Goal: Information Seeking & Learning: Learn about a topic

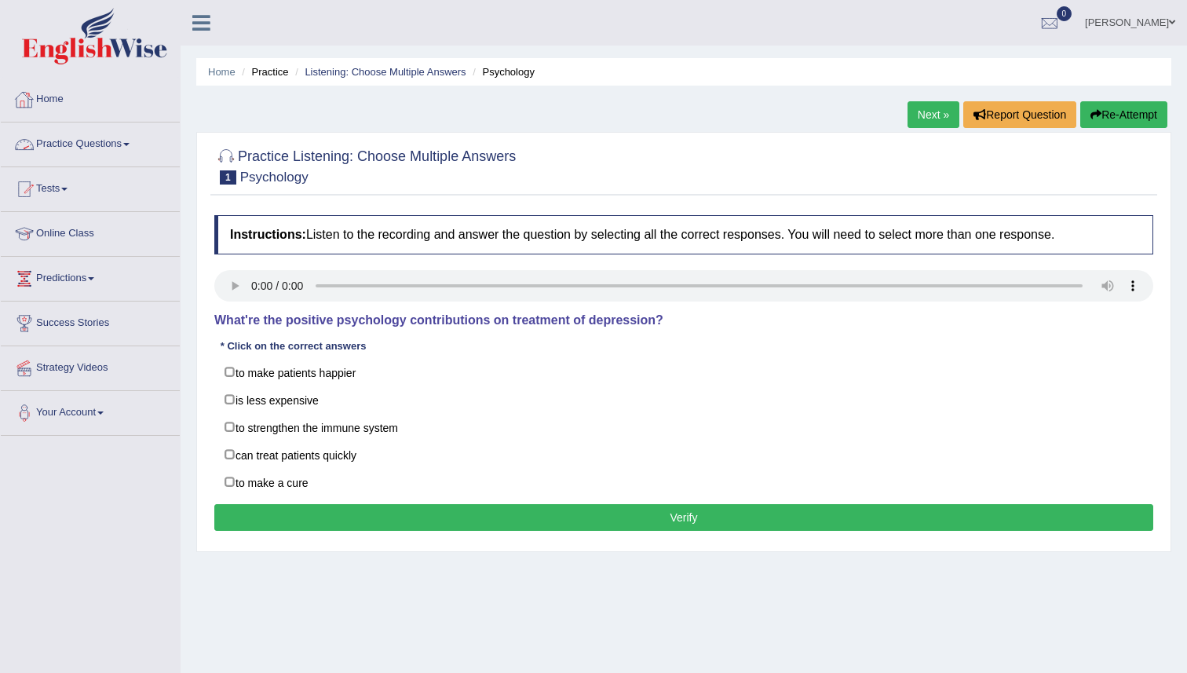
click at [110, 132] on link "Practice Questions" at bounding box center [90, 141] width 179 height 39
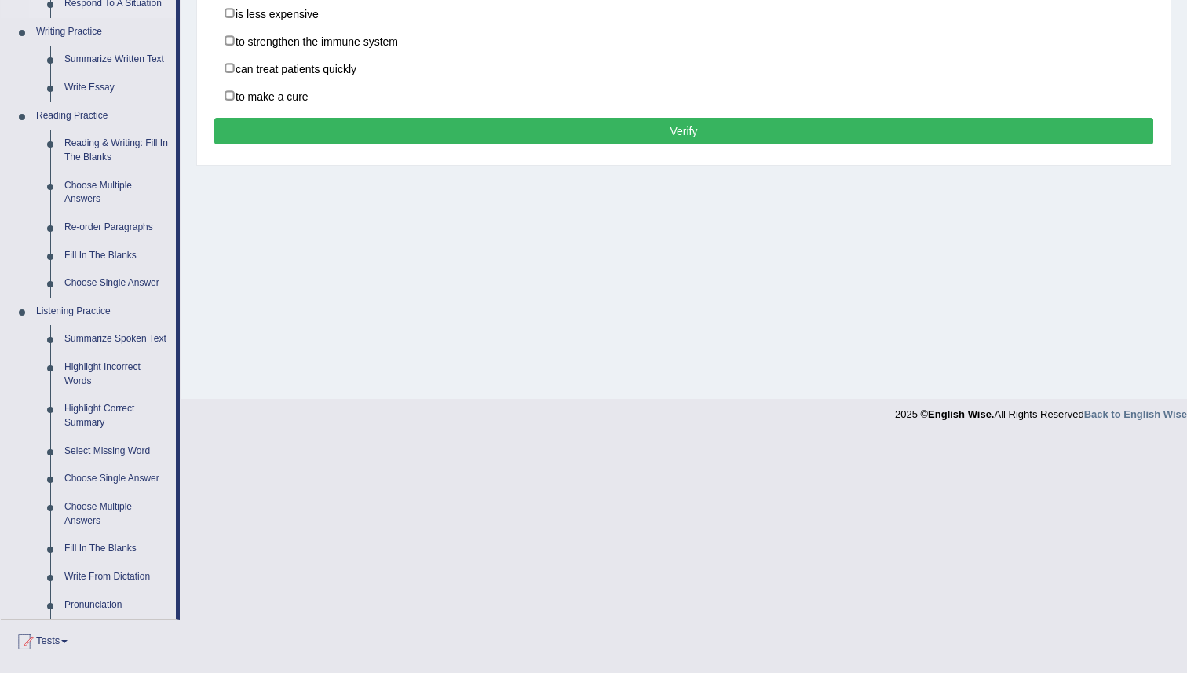
scroll to position [387, 0]
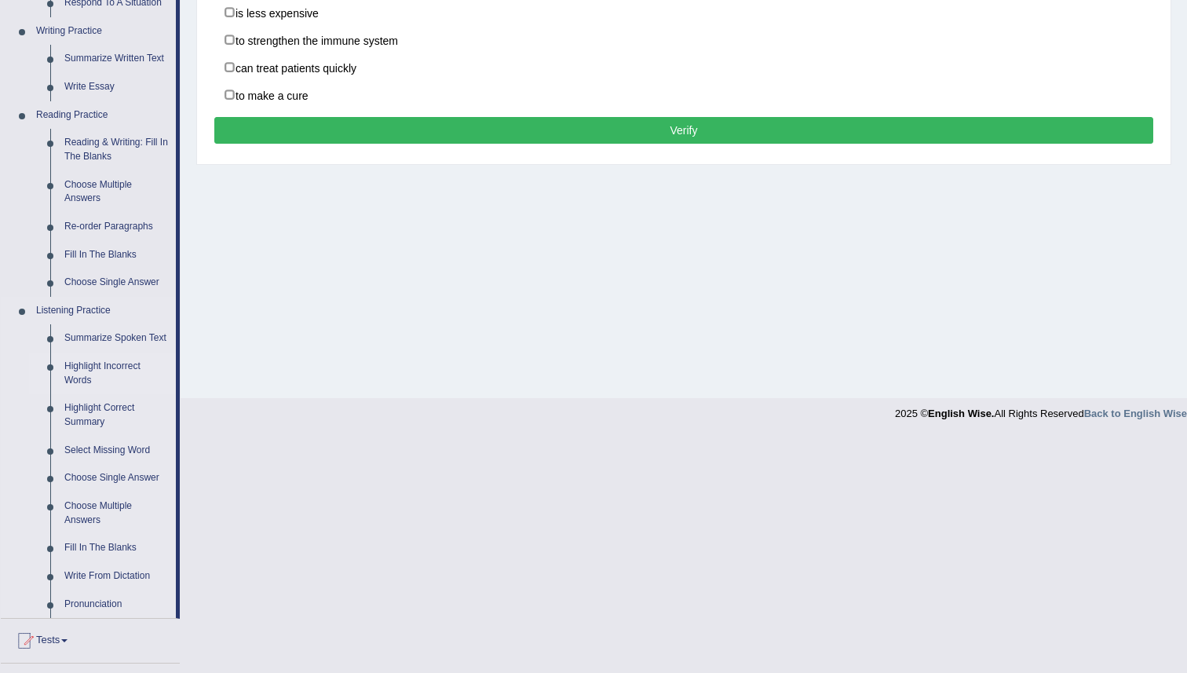
click at [86, 383] on link "Highlight Incorrect Words" at bounding box center [116, 373] width 119 height 42
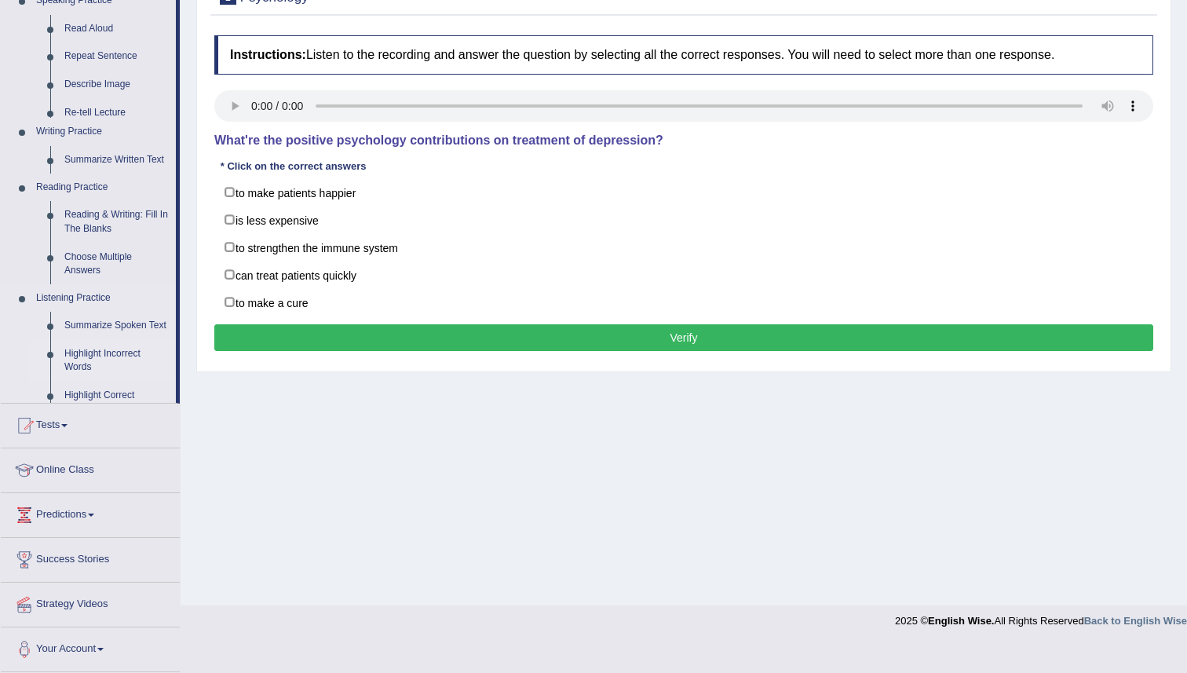
scroll to position [152, 0]
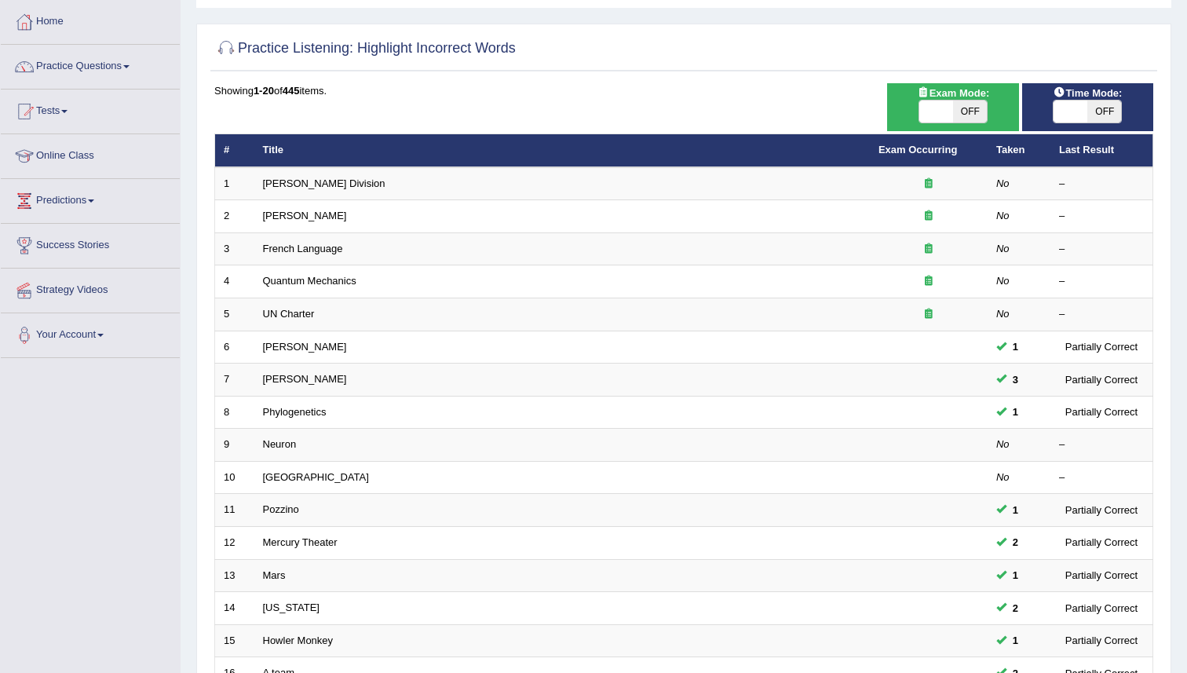
scroll to position [75, 0]
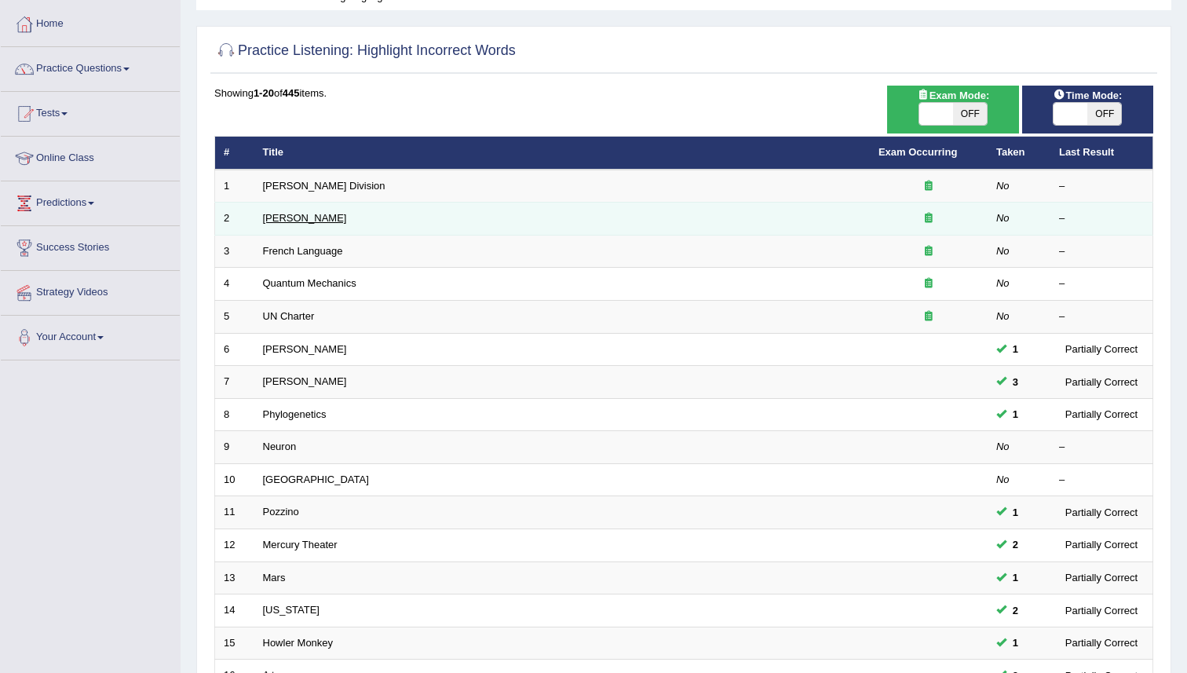
click at [314, 217] on link "Joseph Heller" at bounding box center [305, 218] width 84 height 12
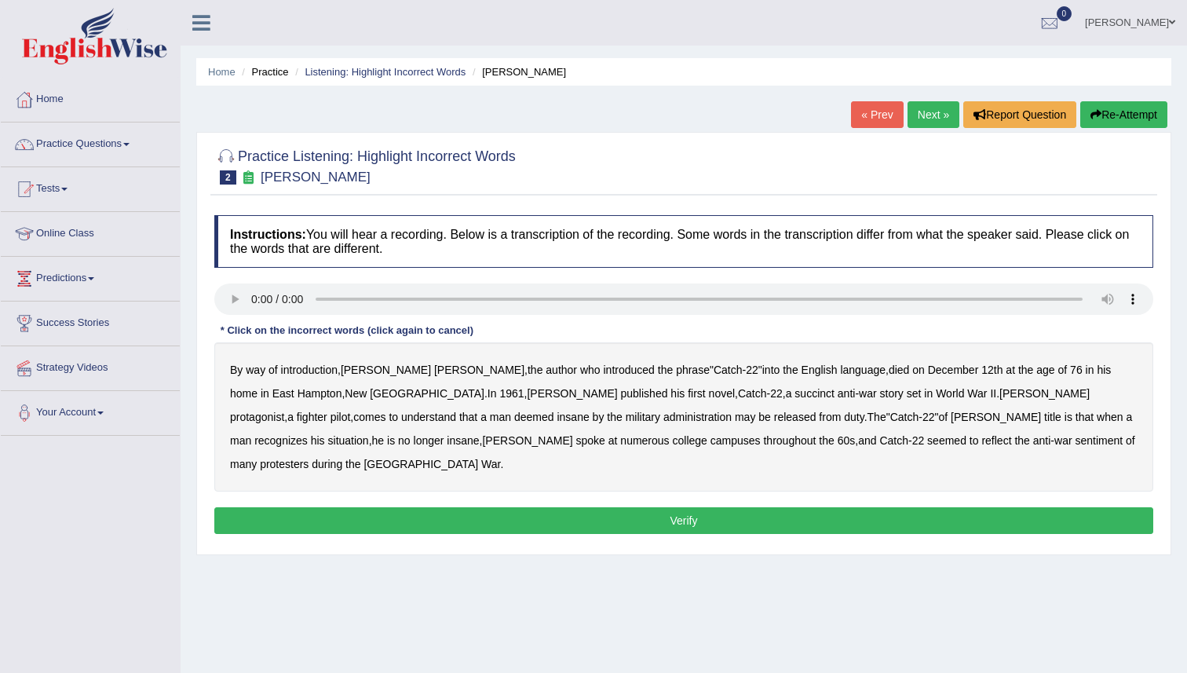
click at [794, 393] on b "succinct" at bounding box center [814, 393] width 40 height 13
click at [663, 415] on b "administration" at bounding box center [697, 417] width 68 height 13
click at [369, 434] on b "situation" at bounding box center [348, 440] width 41 height 13
click at [981, 442] on b "reflect" at bounding box center [996, 440] width 30 height 13
click at [771, 507] on button "Verify" at bounding box center [683, 520] width 939 height 27
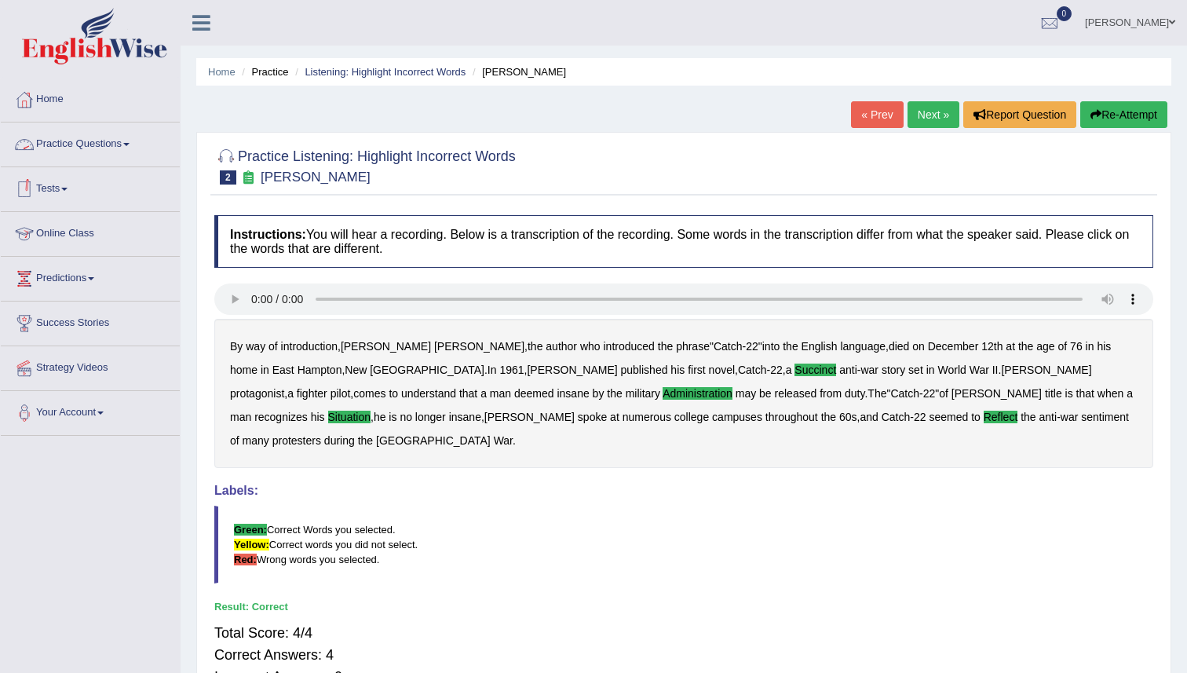
click at [104, 139] on link "Practice Questions" at bounding box center [90, 141] width 179 height 39
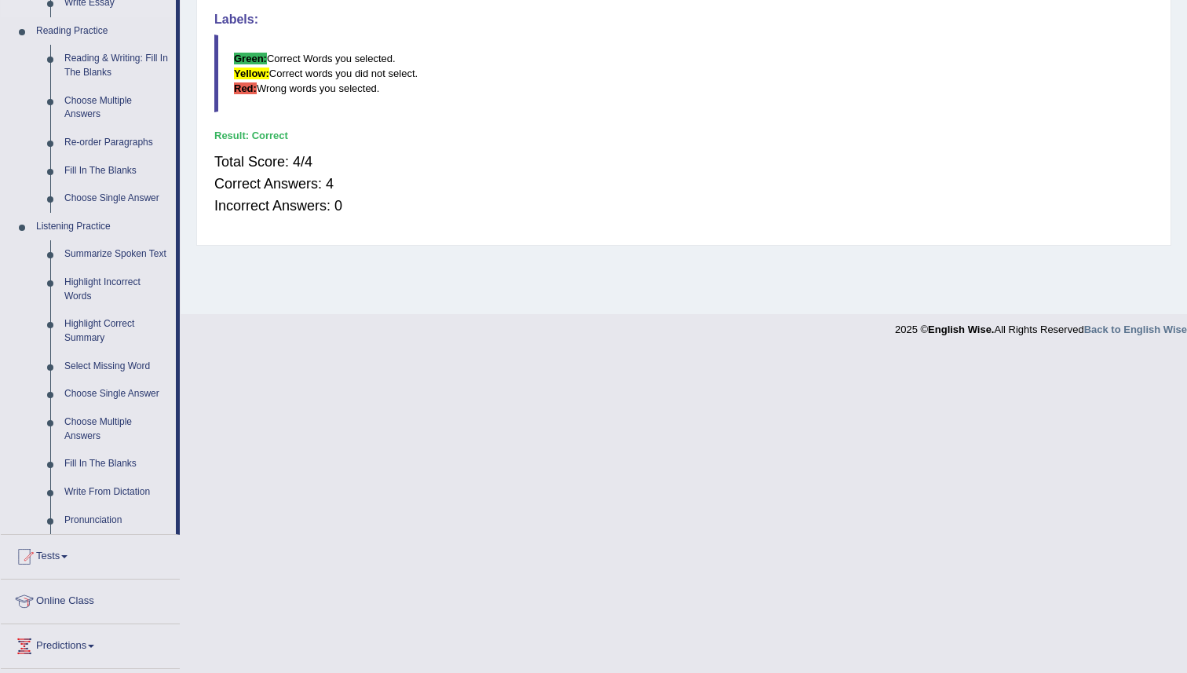
scroll to position [472, 0]
click at [122, 506] on link "Write From Dictation" at bounding box center [116, 491] width 119 height 28
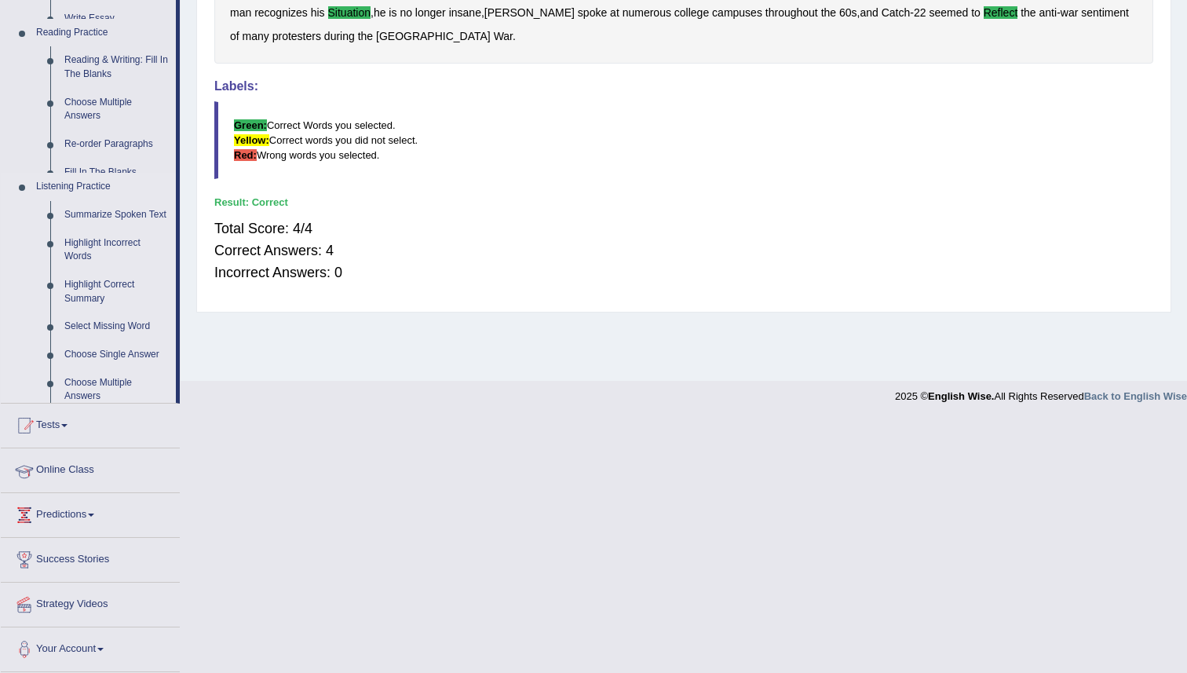
scroll to position [152, 0]
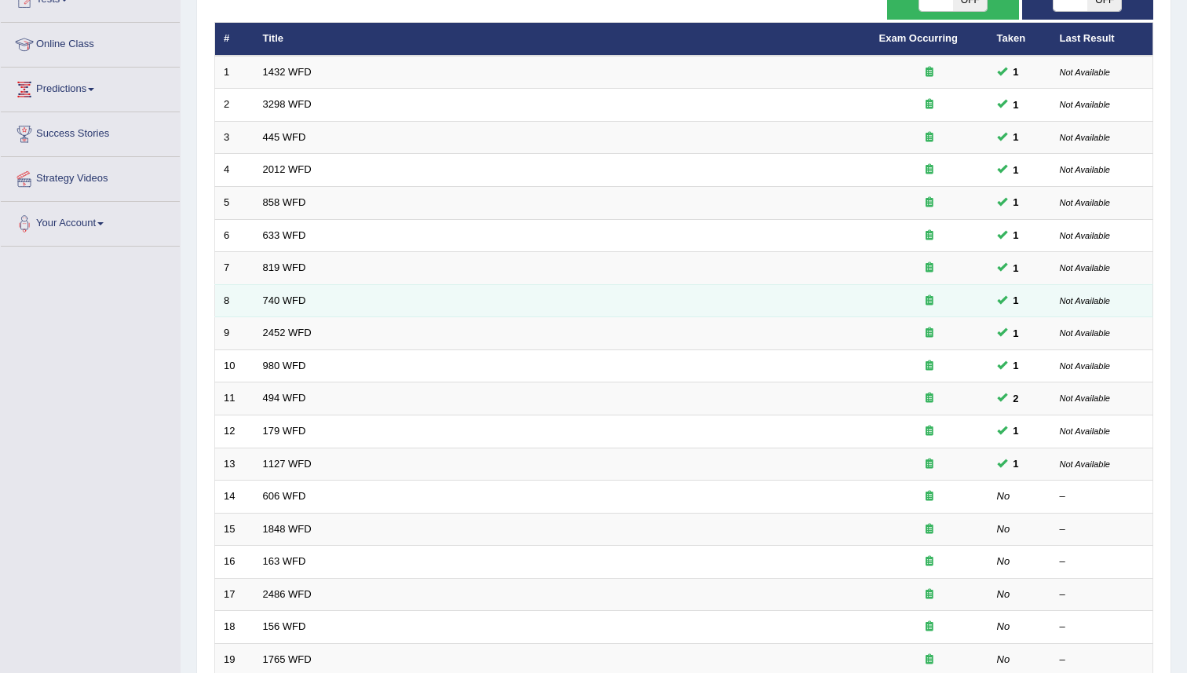
scroll to position [367, 0]
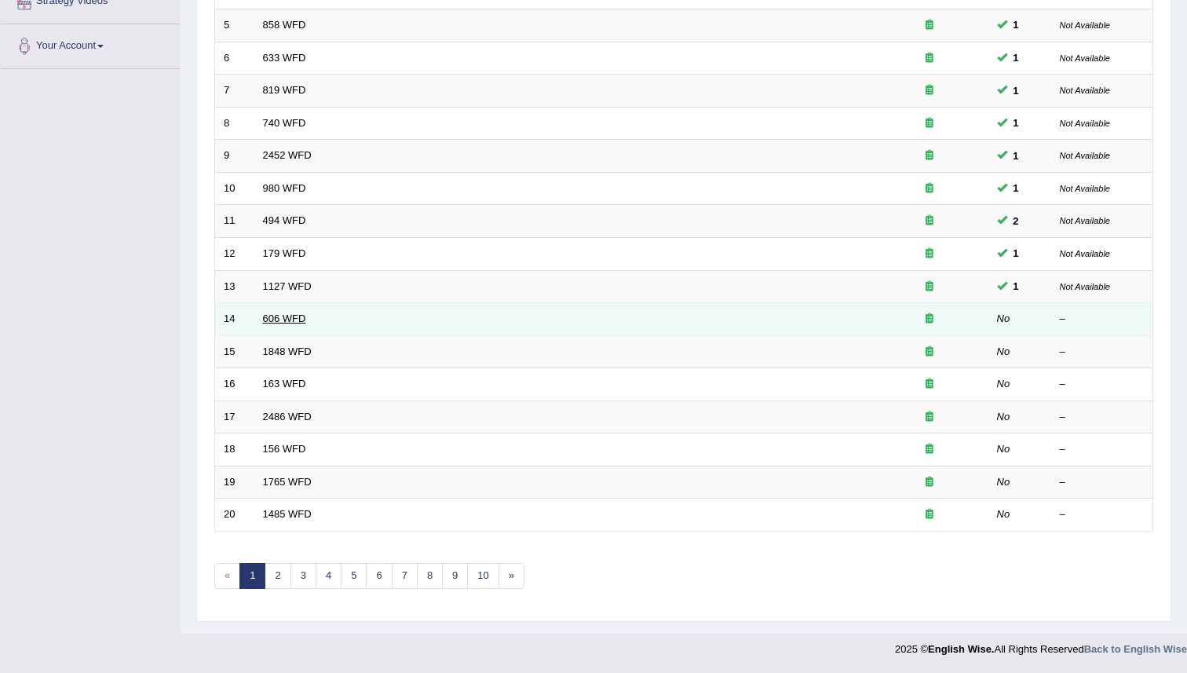
click at [282, 321] on link "606 WFD" at bounding box center [284, 318] width 43 height 12
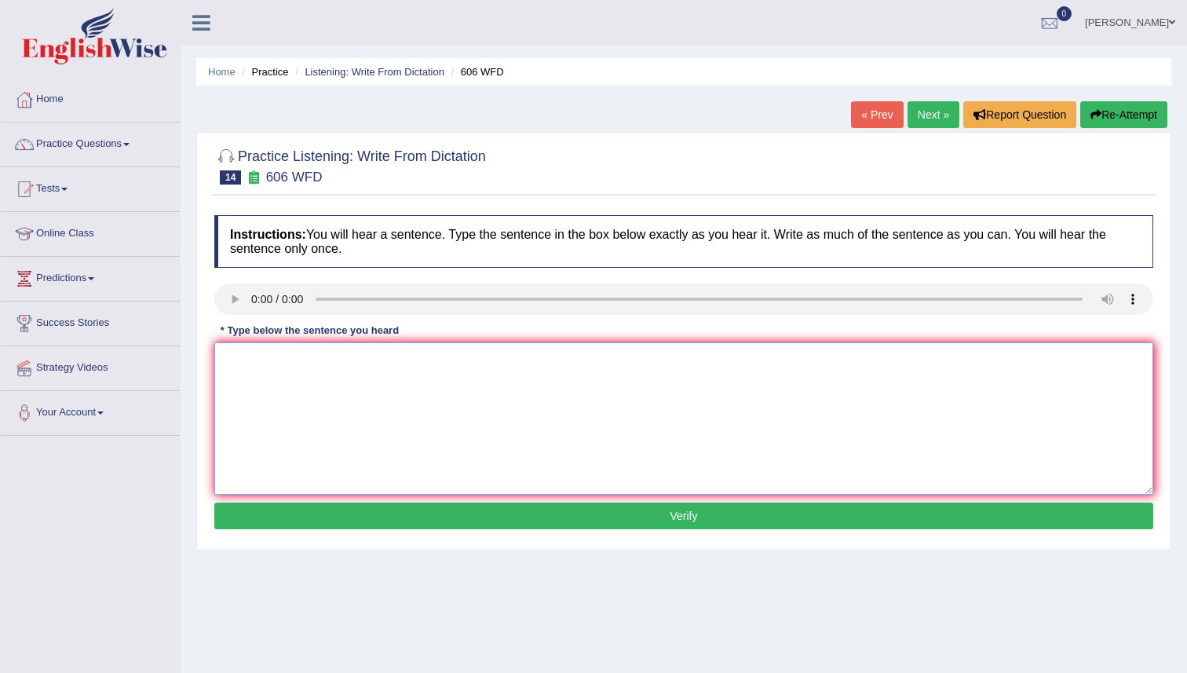
click at [287, 378] on textarea at bounding box center [683, 418] width 939 height 152
click at [281, 375] on textarea at bounding box center [683, 418] width 939 height 152
drag, startPoint x: 359, startPoint y: 363, endPoint x: 378, endPoint y: 447, distance: 87.0
click at [369, 378] on textarea "Student students who learn the language and literacture" at bounding box center [683, 418] width 939 height 152
click at [384, 363] on textarea "Student students who learn the language and literacture" at bounding box center [683, 418] width 939 height 152
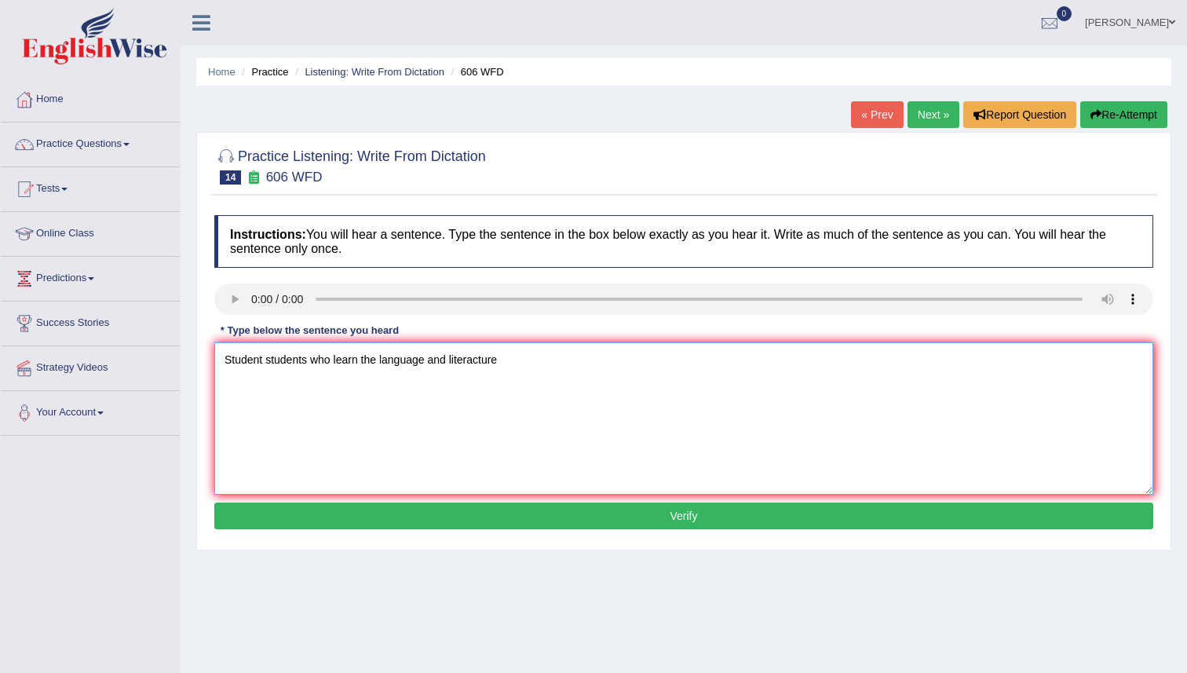
drag, startPoint x: 382, startPoint y: 356, endPoint x: 407, endPoint y: 473, distance: 120.4
click at [382, 356] on textarea "Student students who learn the language and literacture" at bounding box center [683, 418] width 939 height 152
click at [580, 363] on textarea "Student students who learn the study of language and literacture" at bounding box center [683, 418] width 939 height 152
type textarea "Student students who learn the study of language and literacture is insane."
click at [711, 498] on div "Instructions: You will hear a sentence. Type the sentence in the box below exac…" at bounding box center [683, 374] width 947 height 334
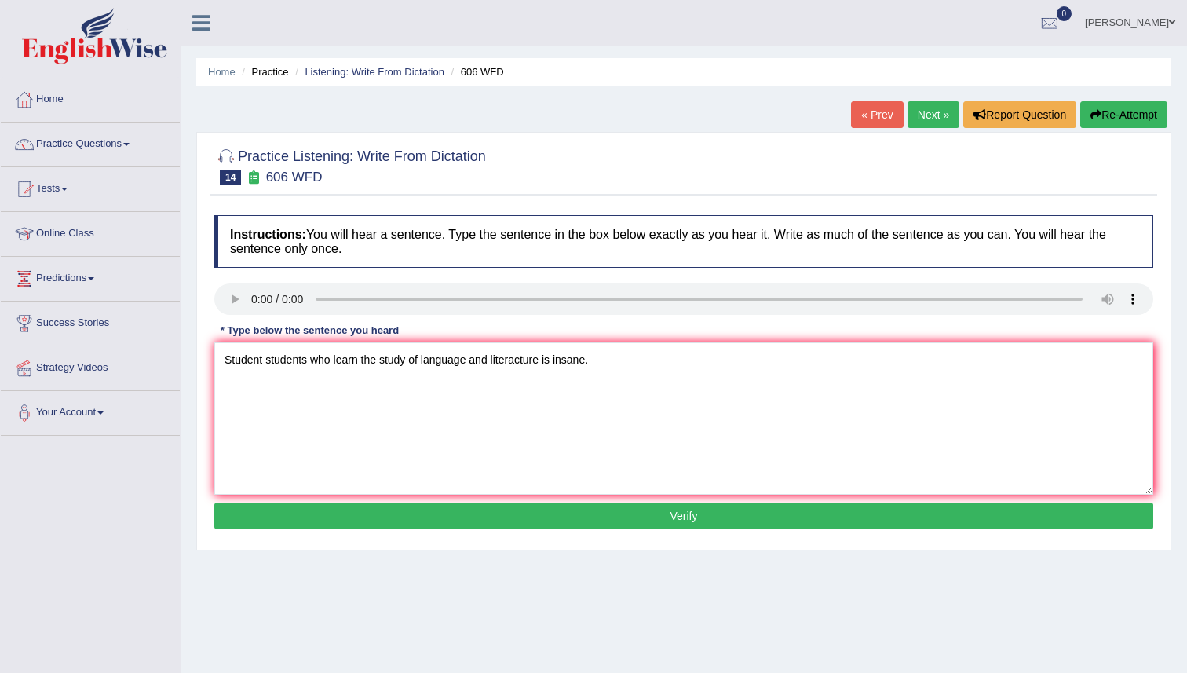
click at [703, 514] on button "Verify" at bounding box center [683, 515] width 939 height 27
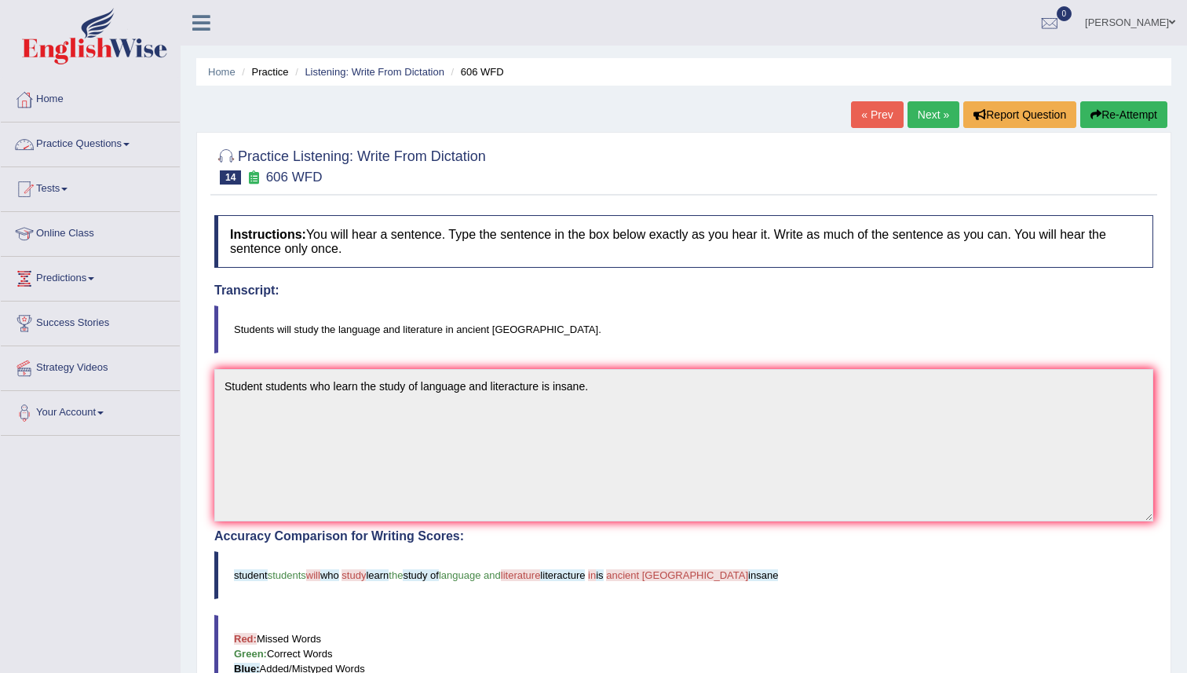
click at [97, 143] on link "Practice Questions" at bounding box center [90, 141] width 179 height 39
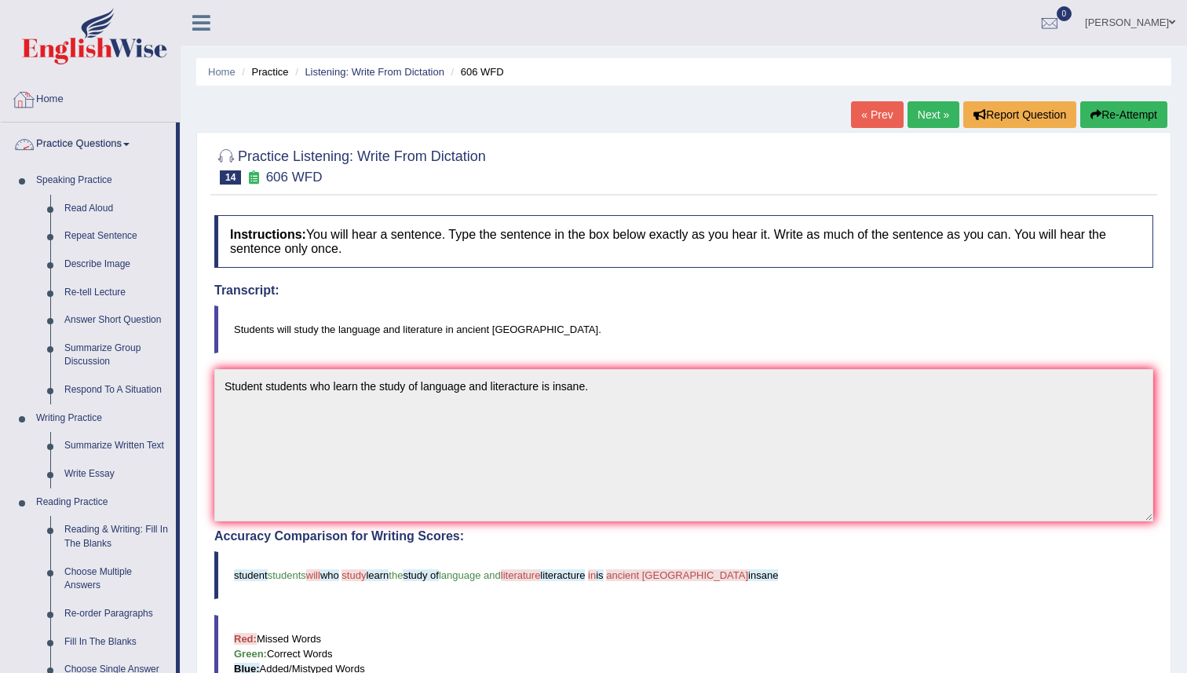
click at [52, 102] on link "Home" at bounding box center [90, 97] width 179 height 39
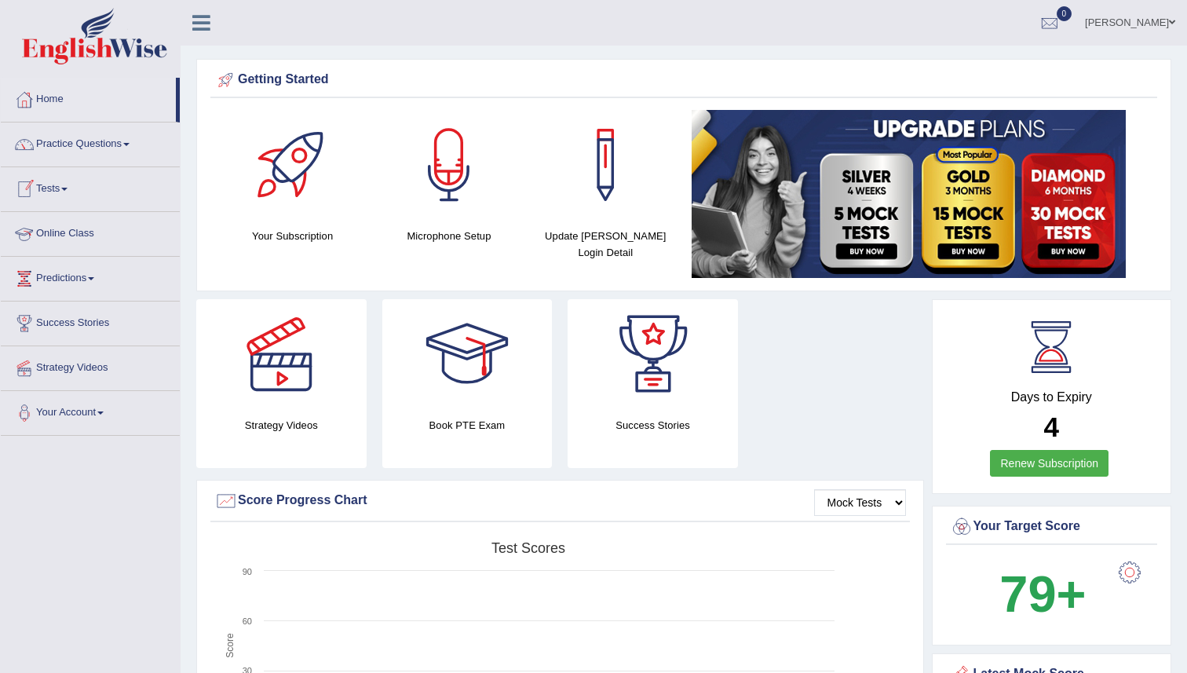
click at [68, 236] on link "Online Class" at bounding box center [90, 231] width 179 height 39
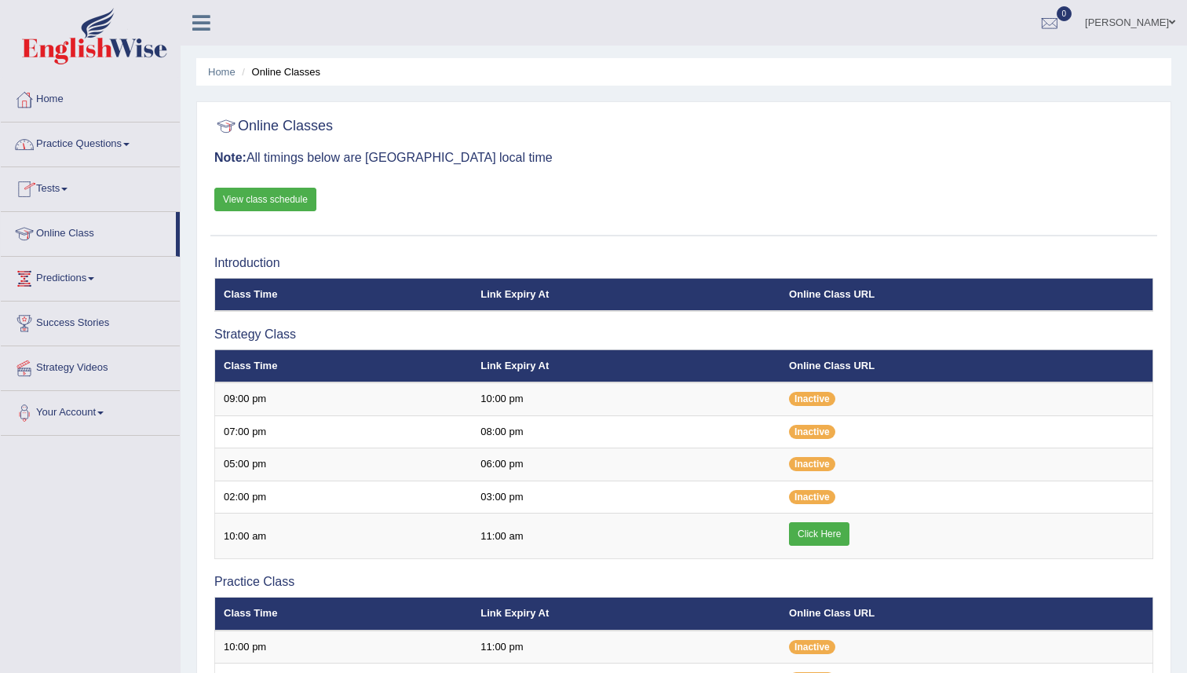
click at [82, 144] on link "Practice Questions" at bounding box center [90, 141] width 179 height 39
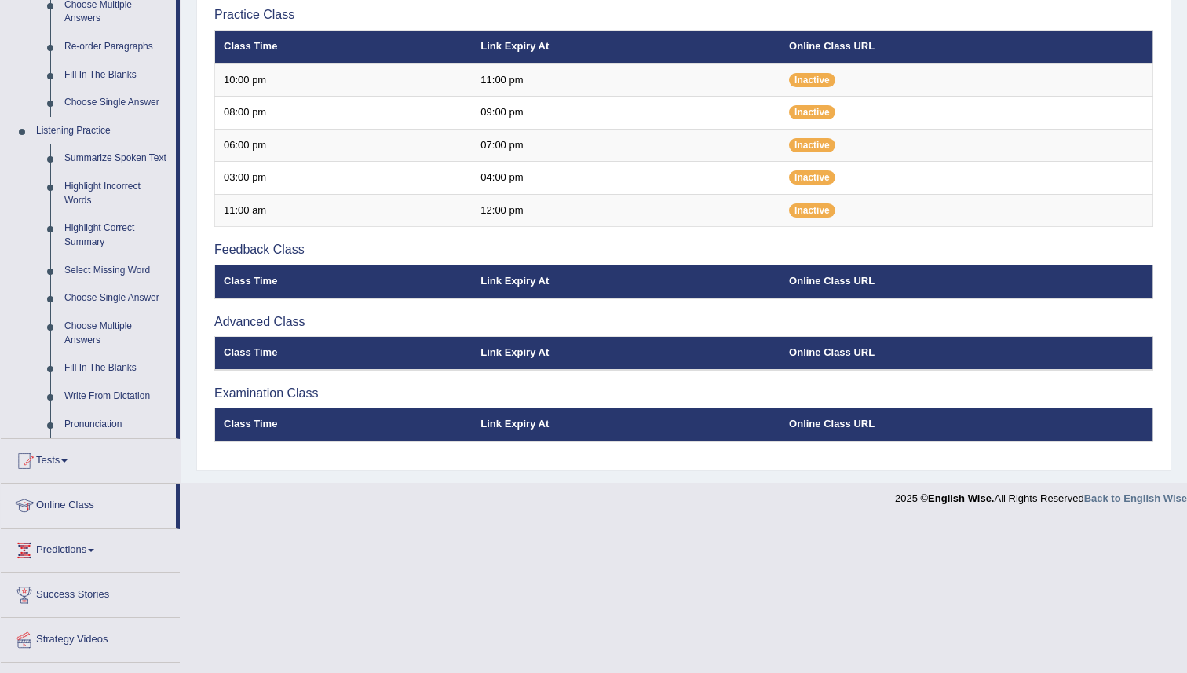
scroll to position [571, 0]
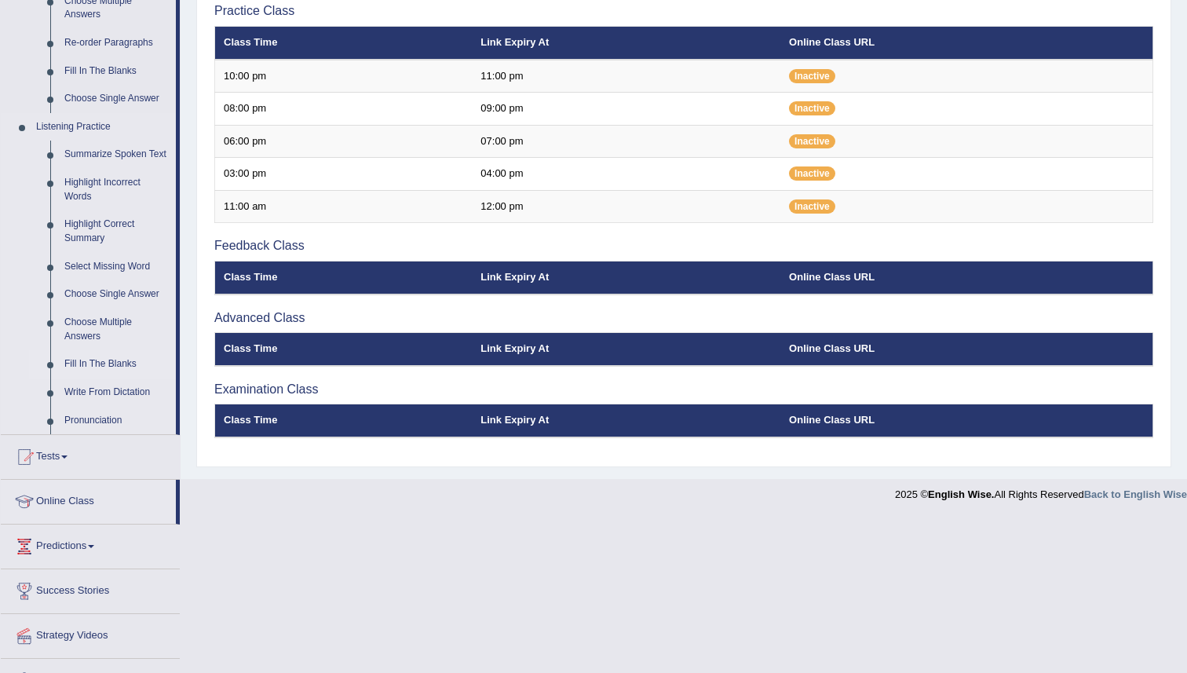
click at [100, 374] on link "Fill In The Blanks" at bounding box center [116, 364] width 119 height 28
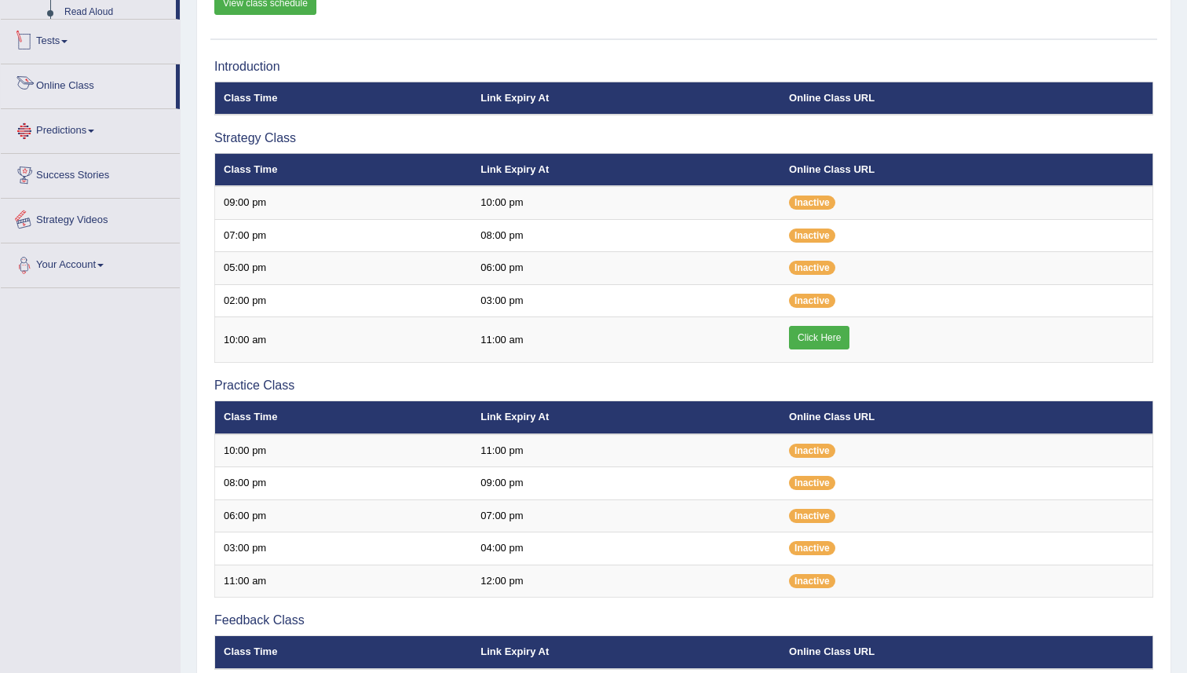
scroll to position [232, 0]
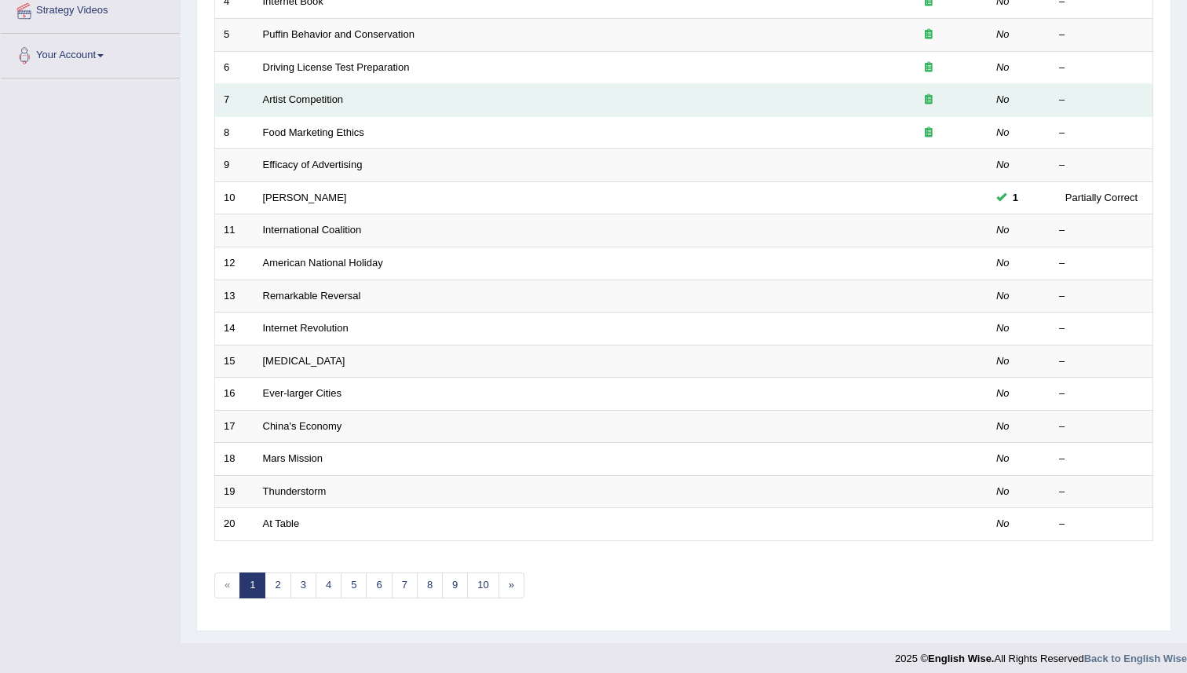
scroll to position [358, 0]
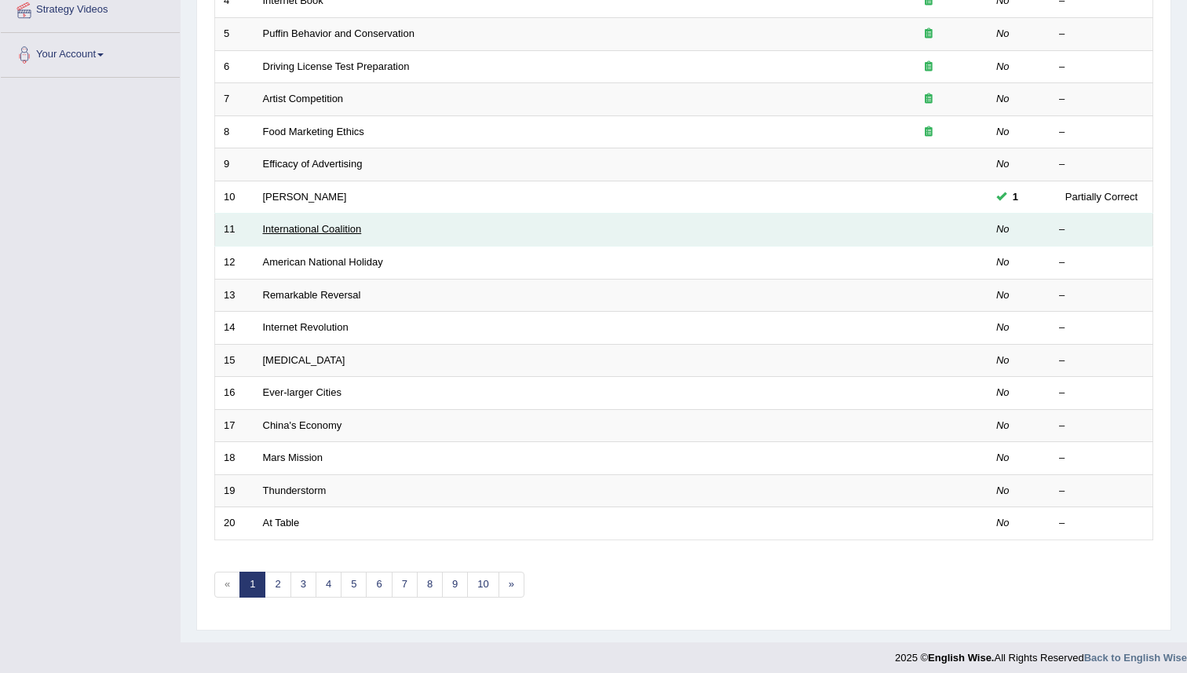
click at [287, 233] on link "International Coalition" at bounding box center [312, 229] width 99 height 12
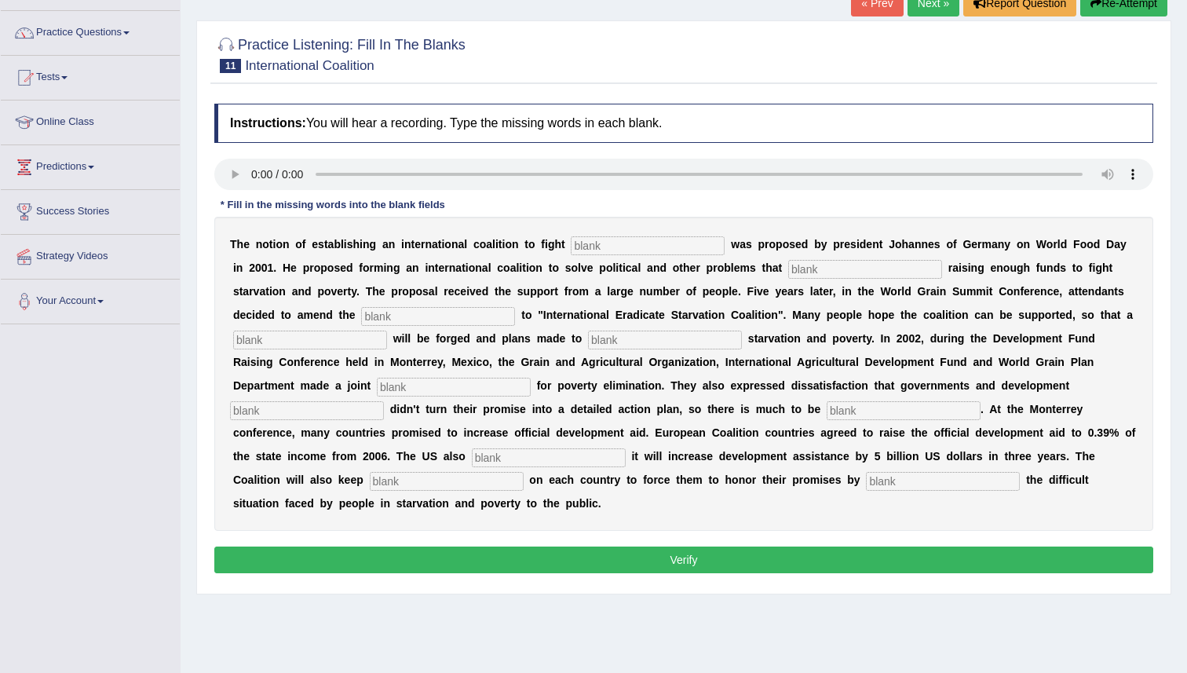
scroll to position [113, 0]
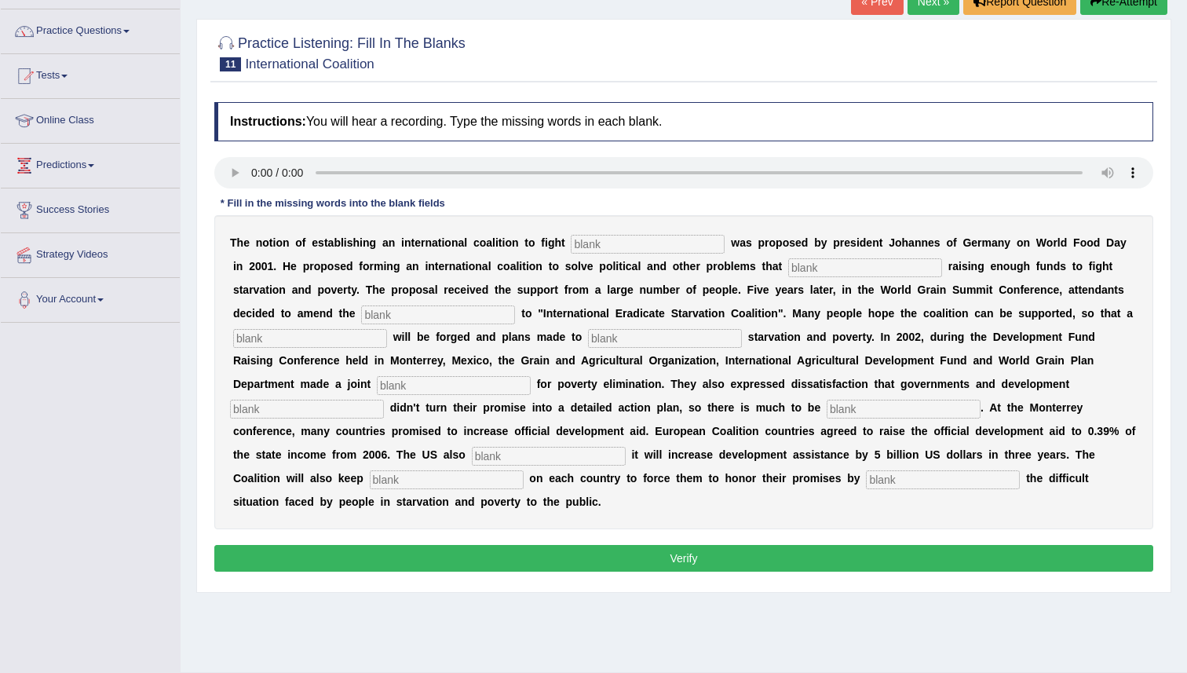
click at [866, 484] on input "text" at bounding box center [943, 479] width 154 height 19
type input "exposing"
click at [472, 451] on input "text" at bounding box center [549, 456] width 154 height 19
type input "pressure"
click at [524, 470] on input "text" at bounding box center [447, 479] width 154 height 19
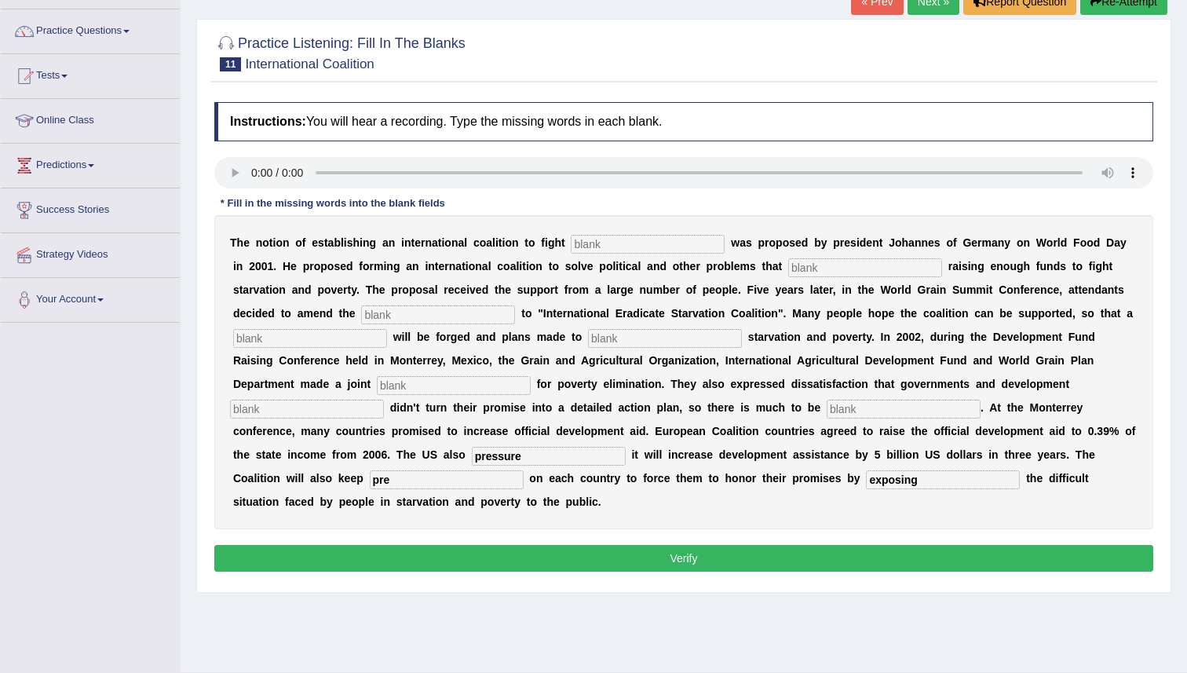
click at [19, 672] on div at bounding box center [593, 683] width 1187 height 23
click at [524, 470] on input "pre" at bounding box center [447, 479] width 154 height 19
type input "pressure"
click at [472, 452] on input "pressure" at bounding box center [549, 456] width 154 height 19
type input "p"
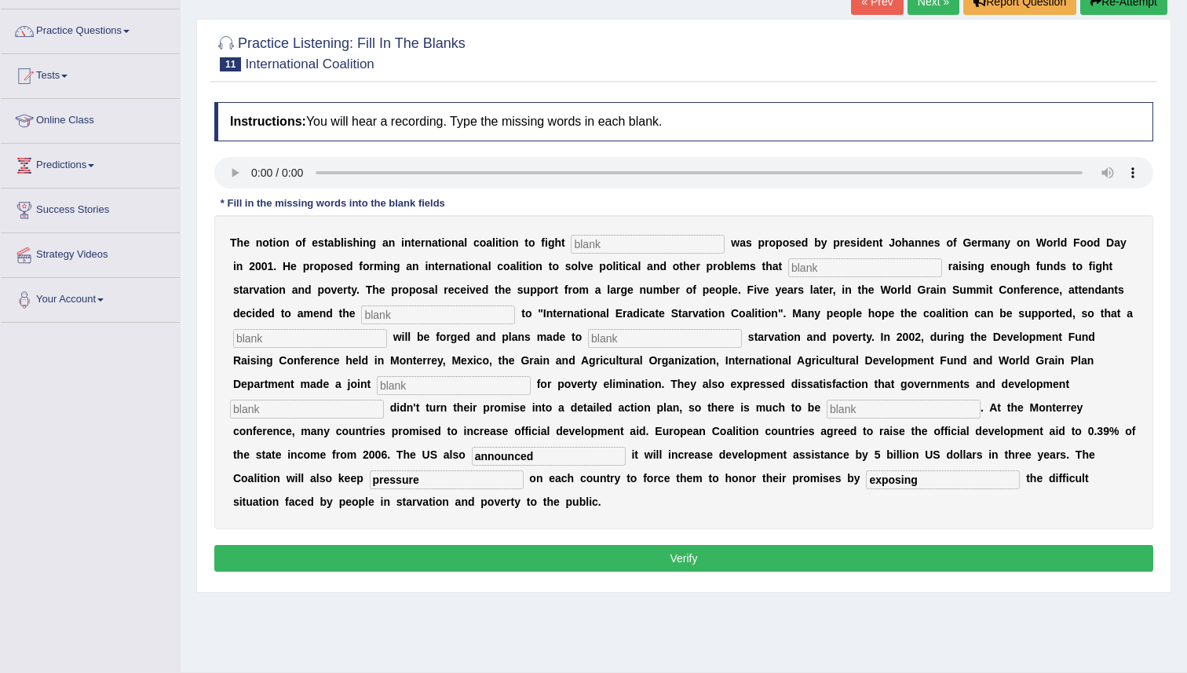
type input "announced"
click at [750, 399] on div "T h e n o t i o n o f e s t a b l i s h i n g a n i n t e r n a t i o n a l c o…" at bounding box center [683, 372] width 939 height 314
click at [827, 406] on input "text" at bounding box center [904, 409] width 154 height 19
type input "desire"
click at [384, 400] on input "text" at bounding box center [307, 409] width 154 height 19
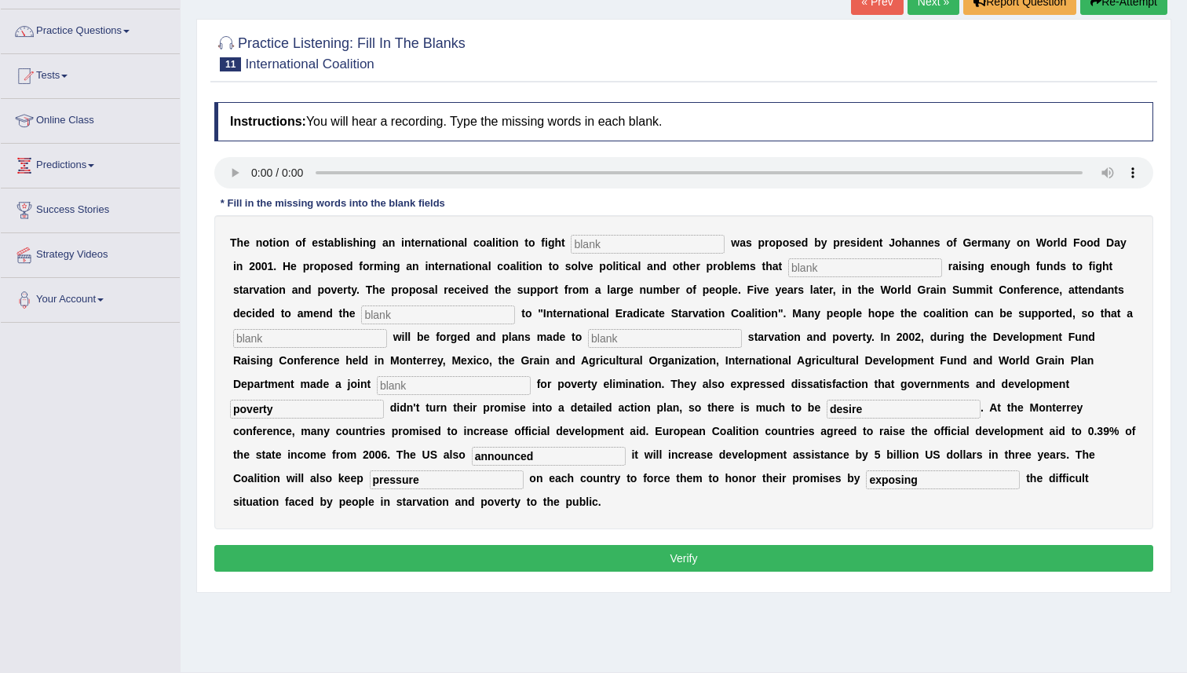
type input "poverty"
click at [377, 389] on input "text" at bounding box center [454, 385] width 154 height 19
type input "illumination"
click at [597, 346] on input "text" at bounding box center [665, 338] width 154 height 19
type input "maintaine"
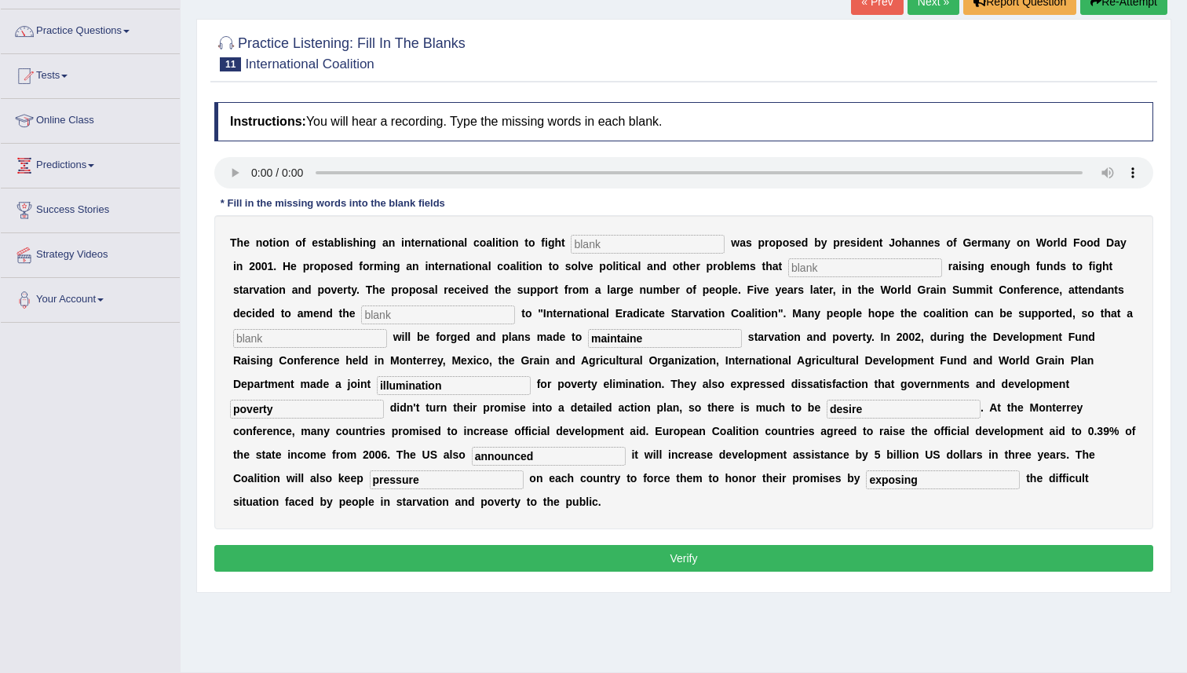
click at [611, 240] on input "text" at bounding box center [648, 244] width 154 height 19
type input "starvation"
click at [844, 270] on input "text" at bounding box center [865, 267] width 154 height 19
type input "obstruct"
click at [382, 316] on input "text" at bounding box center [438, 314] width 154 height 19
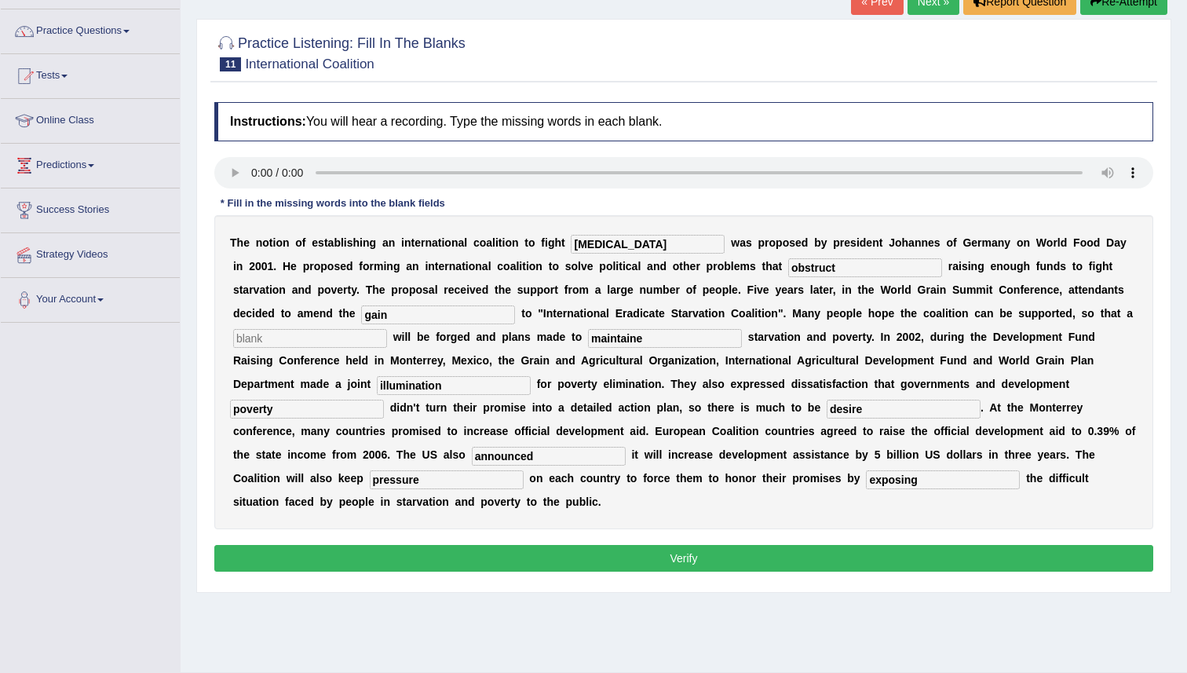
type input "gain"
click at [524, 555] on button "Verify" at bounding box center [683, 558] width 939 height 27
click at [294, 341] on input "text" at bounding box center [310, 338] width 154 height 19
type input "maintained"
click at [457, 563] on button "Verify" at bounding box center [683, 558] width 939 height 27
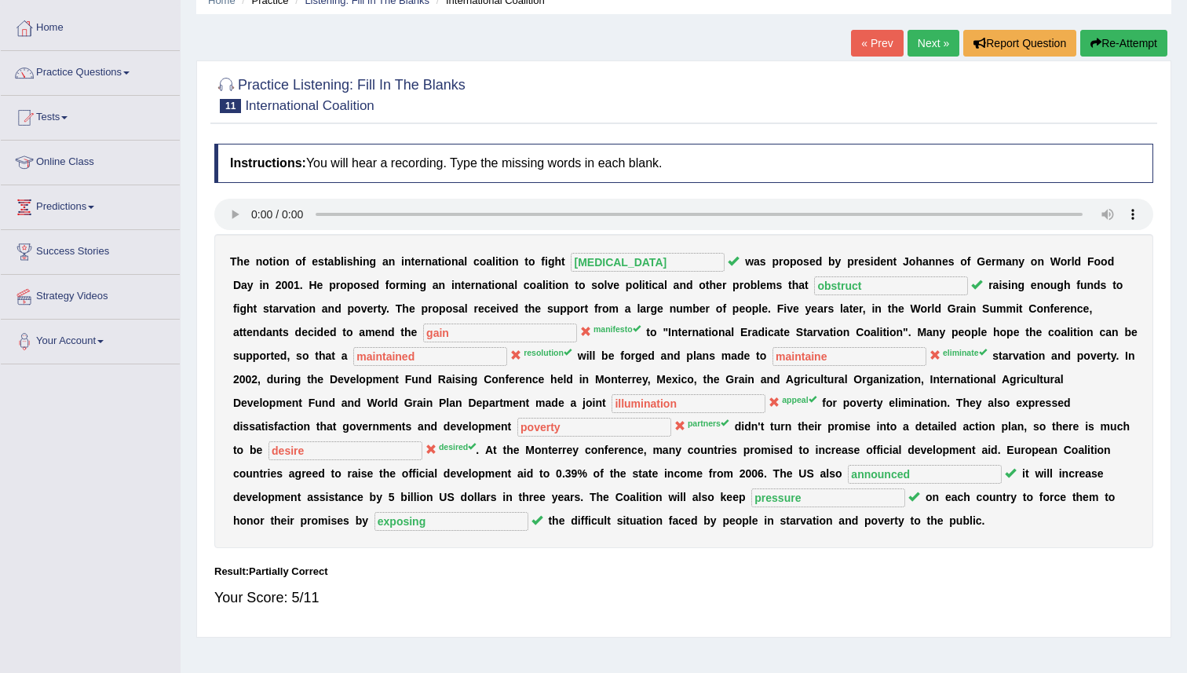
scroll to position [0, 0]
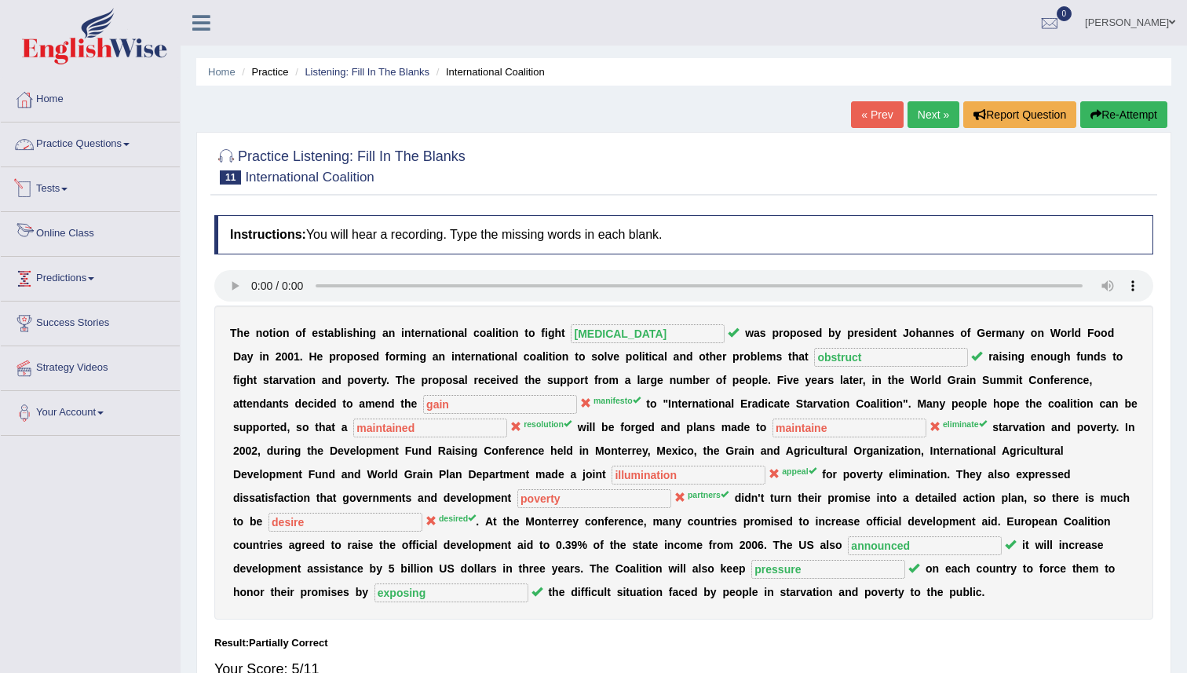
click at [85, 148] on link "Practice Questions" at bounding box center [90, 141] width 179 height 39
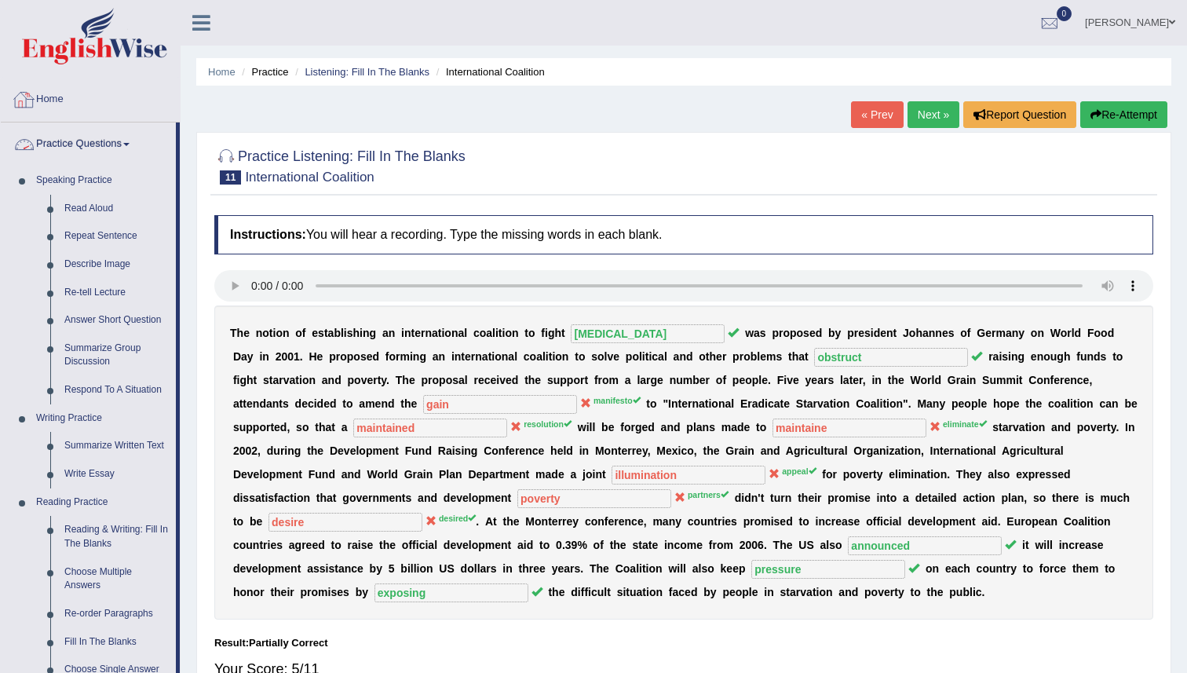
click at [60, 100] on link "Home" at bounding box center [90, 97] width 179 height 39
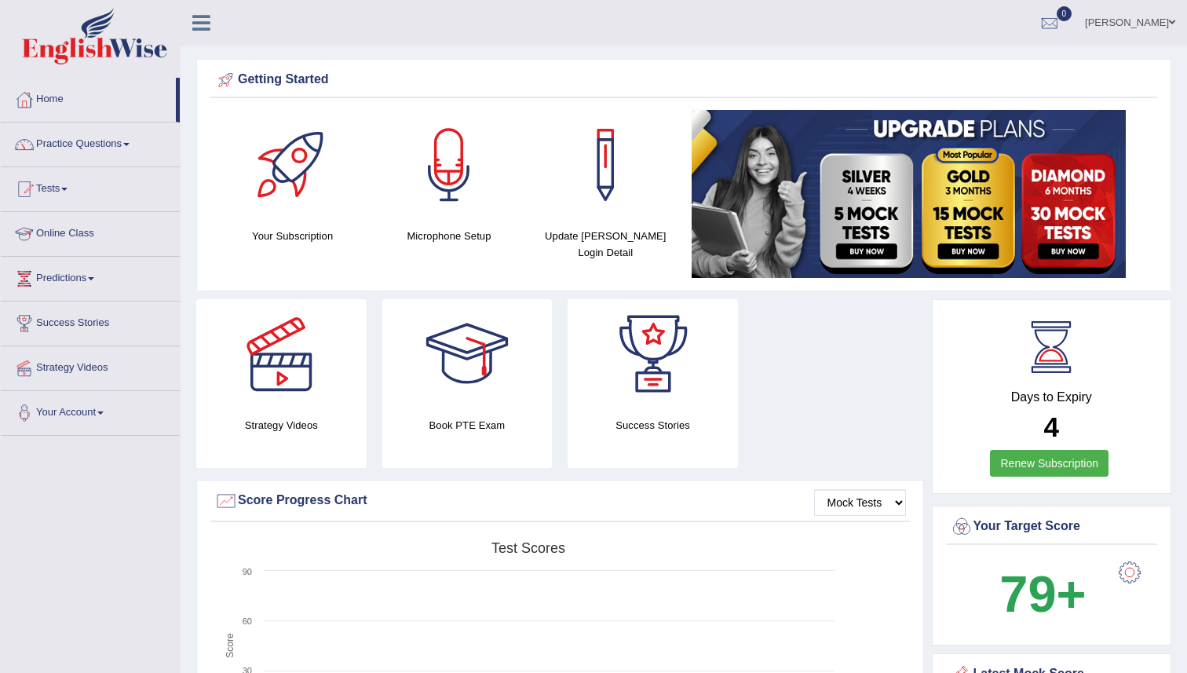
click at [85, 236] on link "Online Class" at bounding box center [90, 231] width 179 height 39
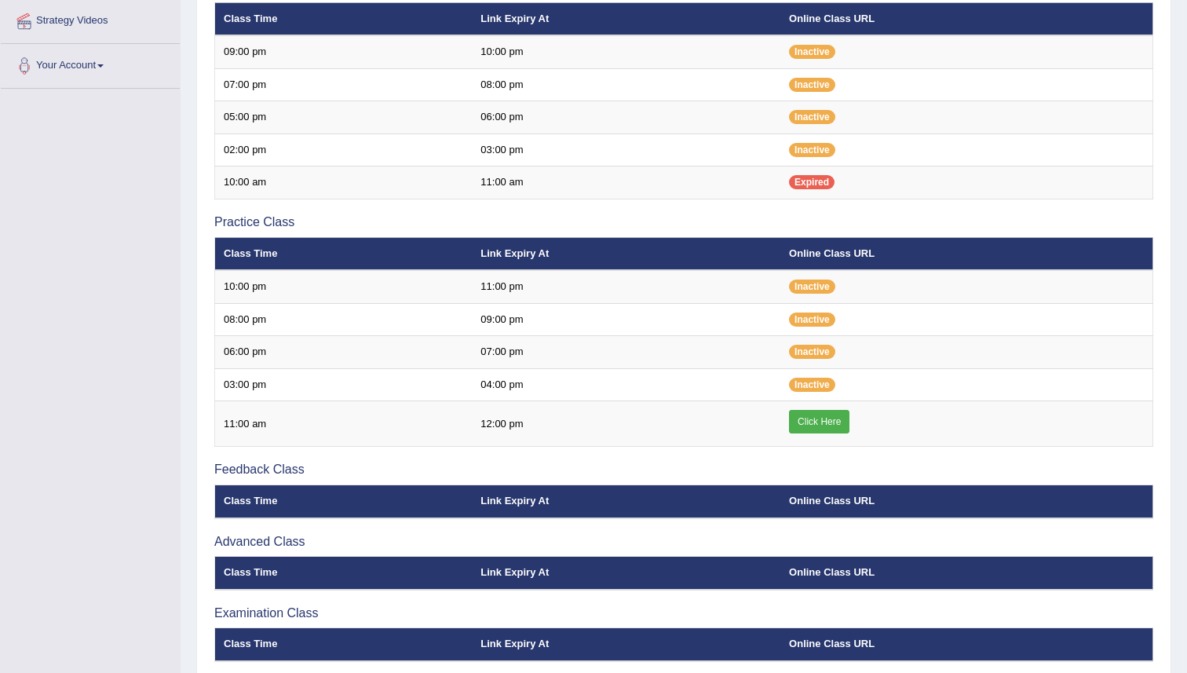
scroll to position [416, 0]
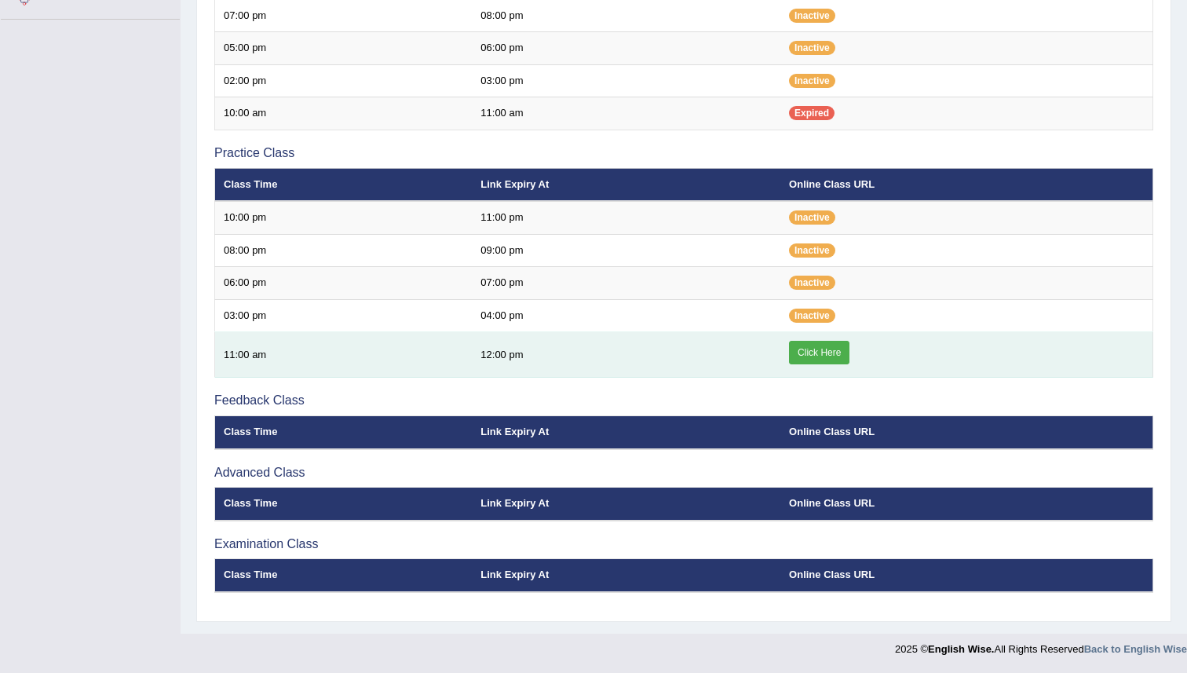
click at [823, 356] on link "Click Here" at bounding box center [819, 353] width 60 height 24
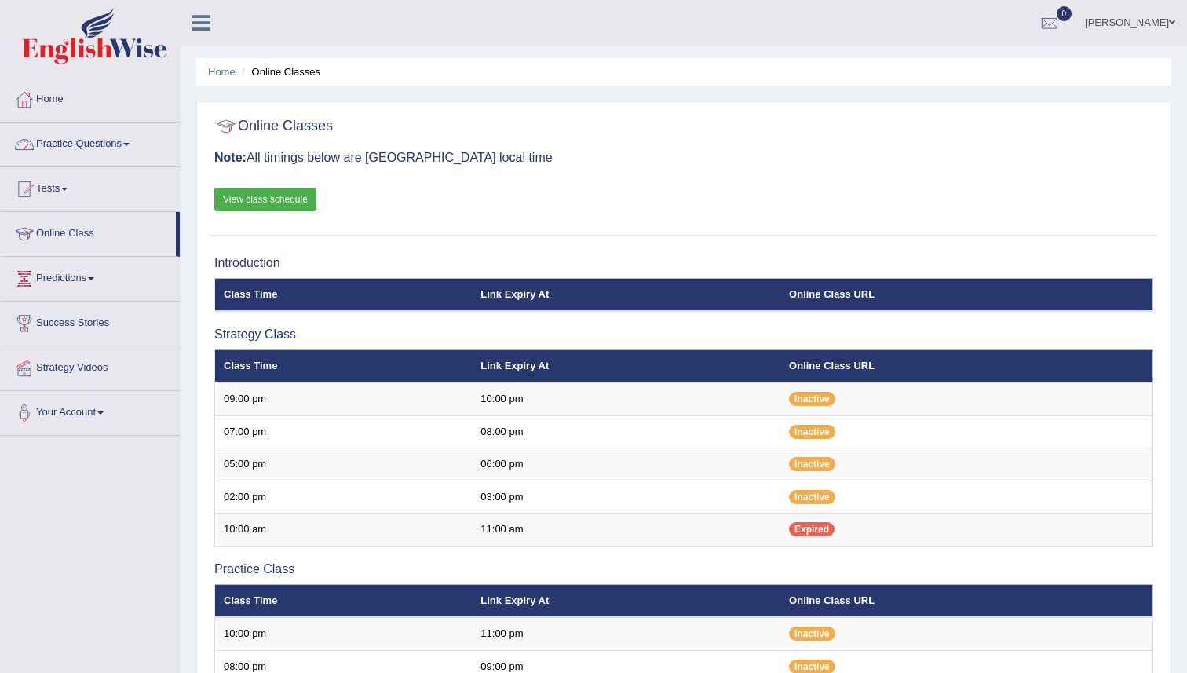
click at [75, 145] on link "Practice Questions" at bounding box center [90, 141] width 179 height 39
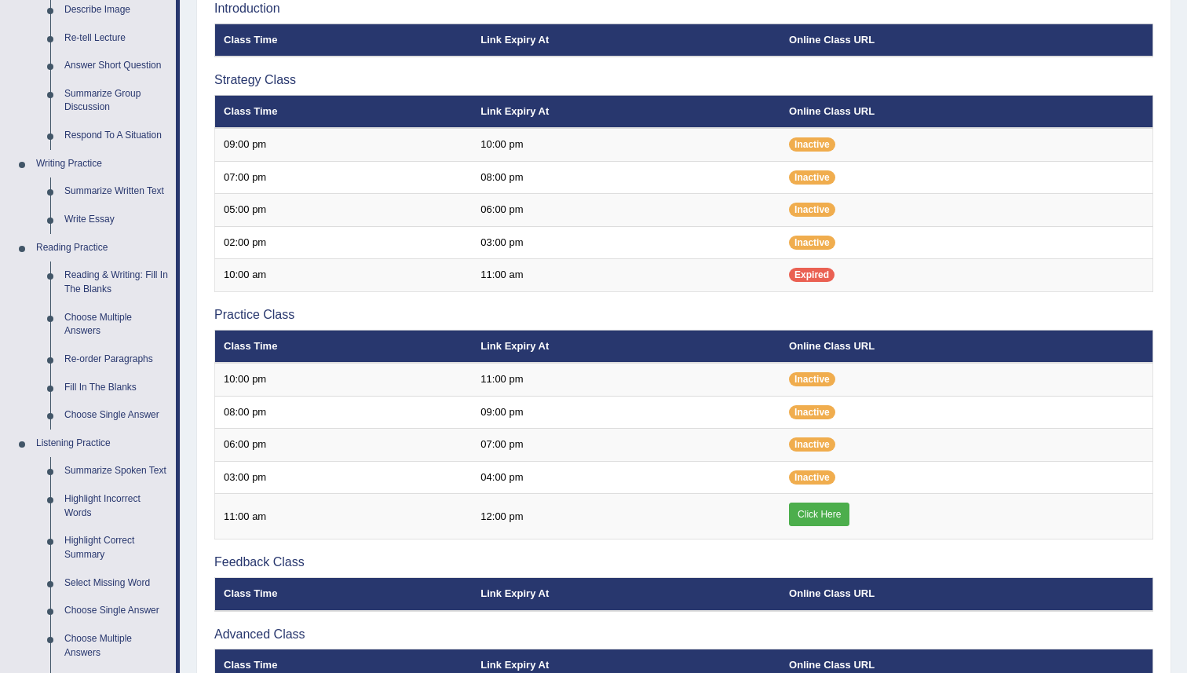
scroll to position [270, 0]
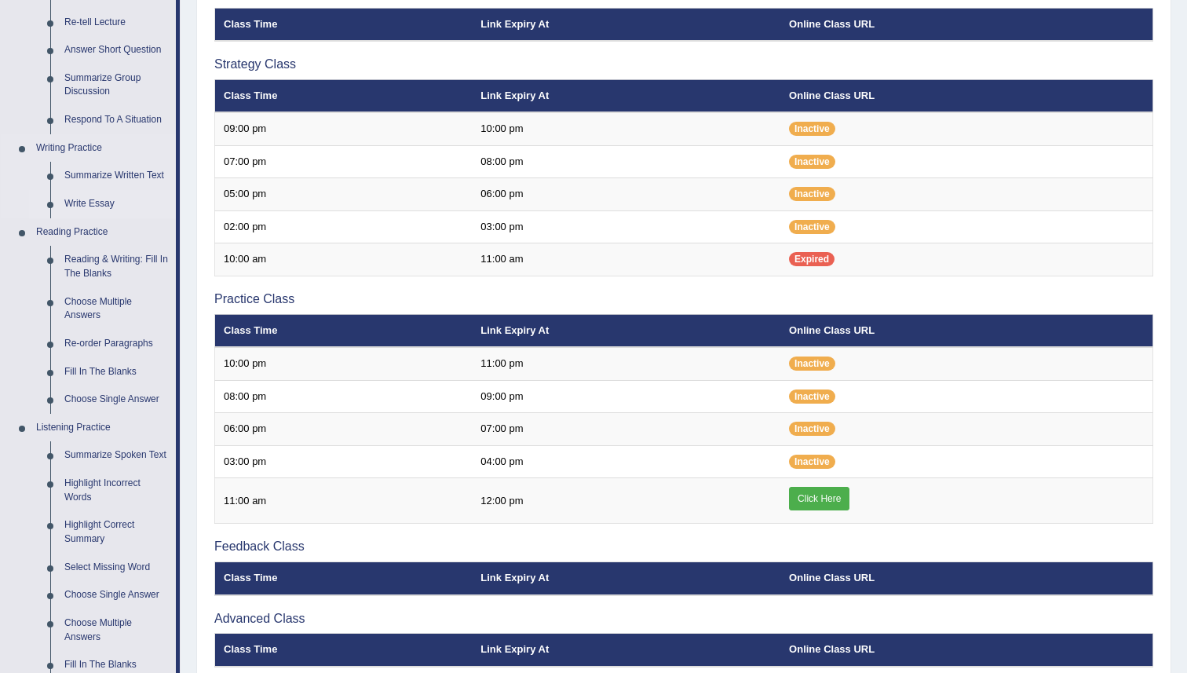
click at [82, 204] on link "Write Essay" at bounding box center [116, 204] width 119 height 28
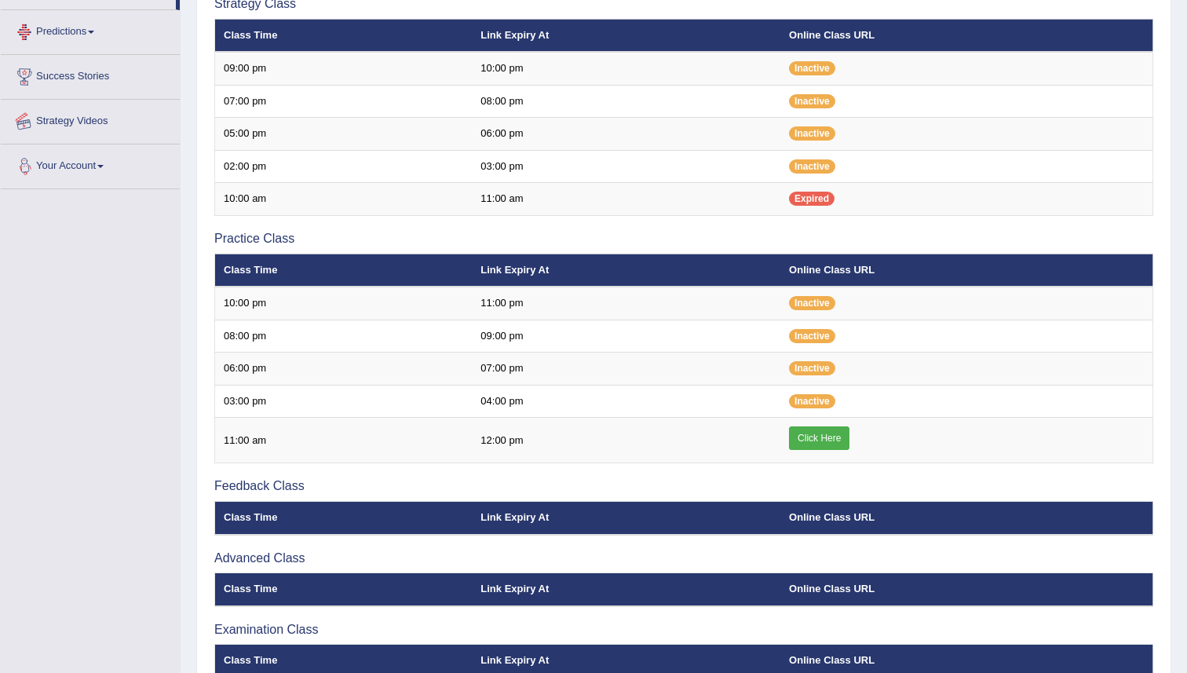
scroll to position [369, 0]
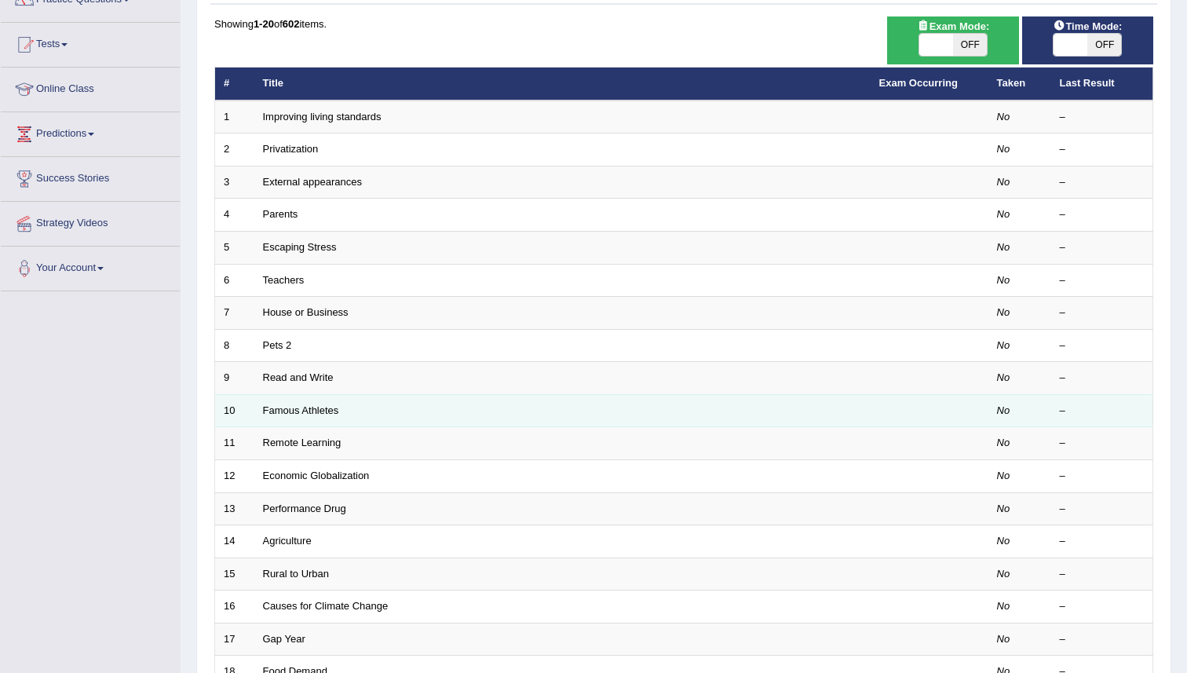
scroll to position [121, 0]
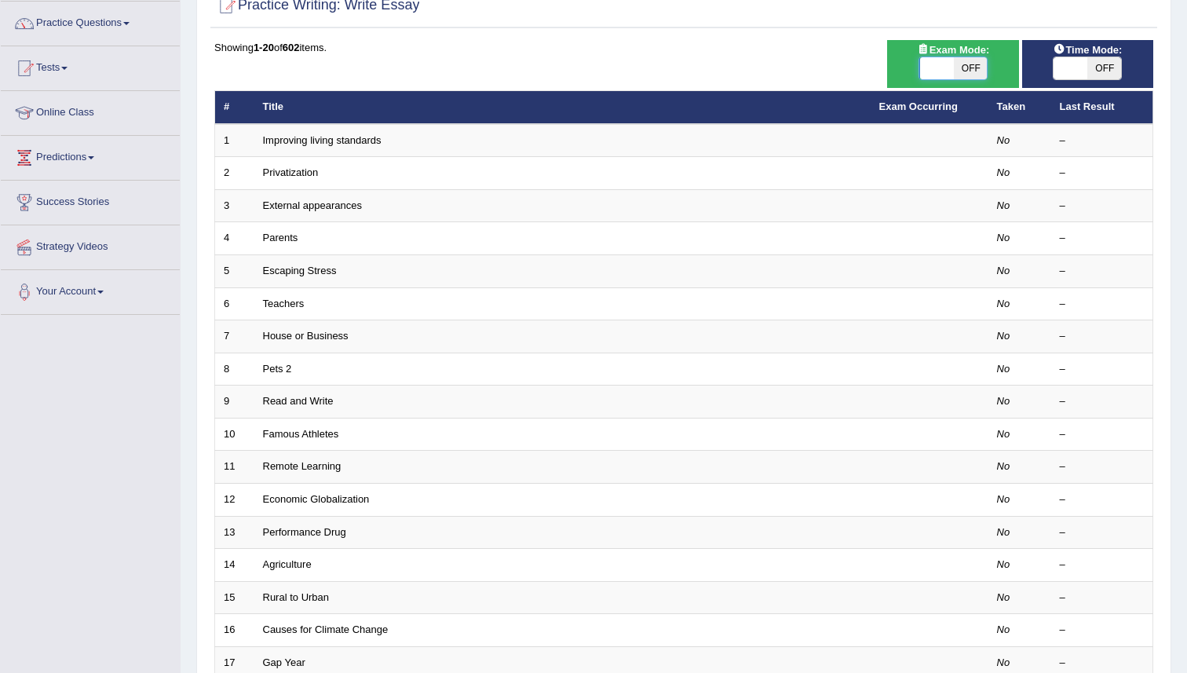
click at [929, 72] on span at bounding box center [937, 68] width 34 height 22
click at [967, 71] on span "OFF" at bounding box center [970, 68] width 34 height 22
checkbox input "true"
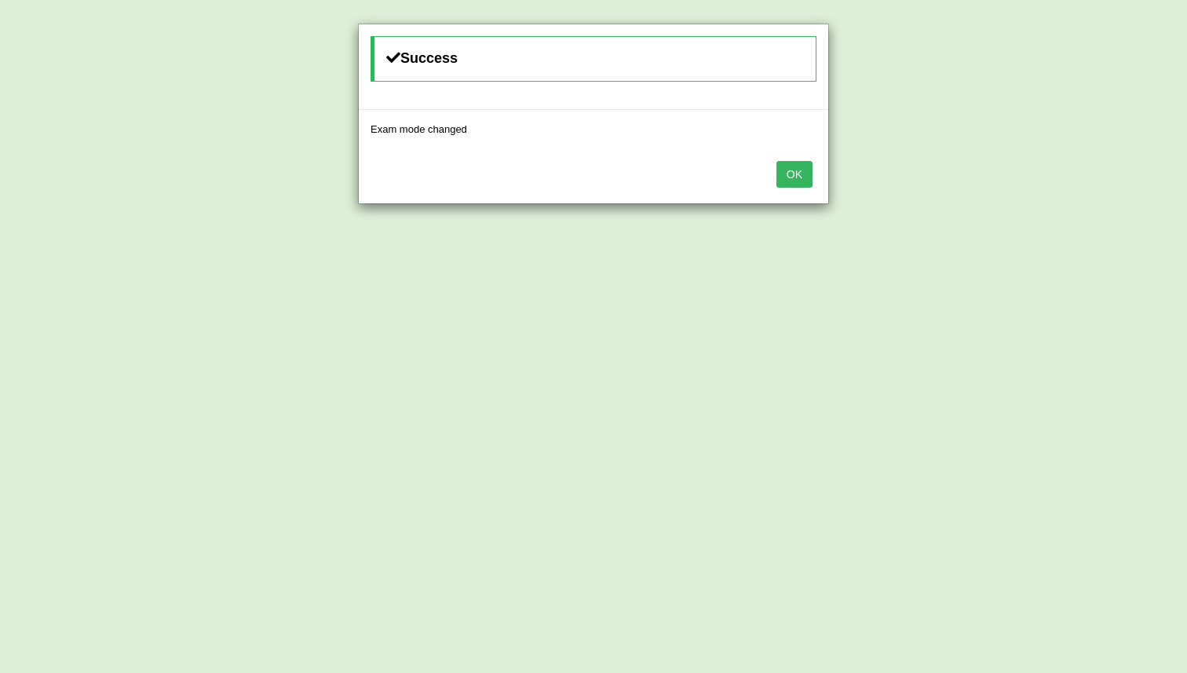
click at [803, 181] on button "OK" at bounding box center [794, 174] width 36 height 27
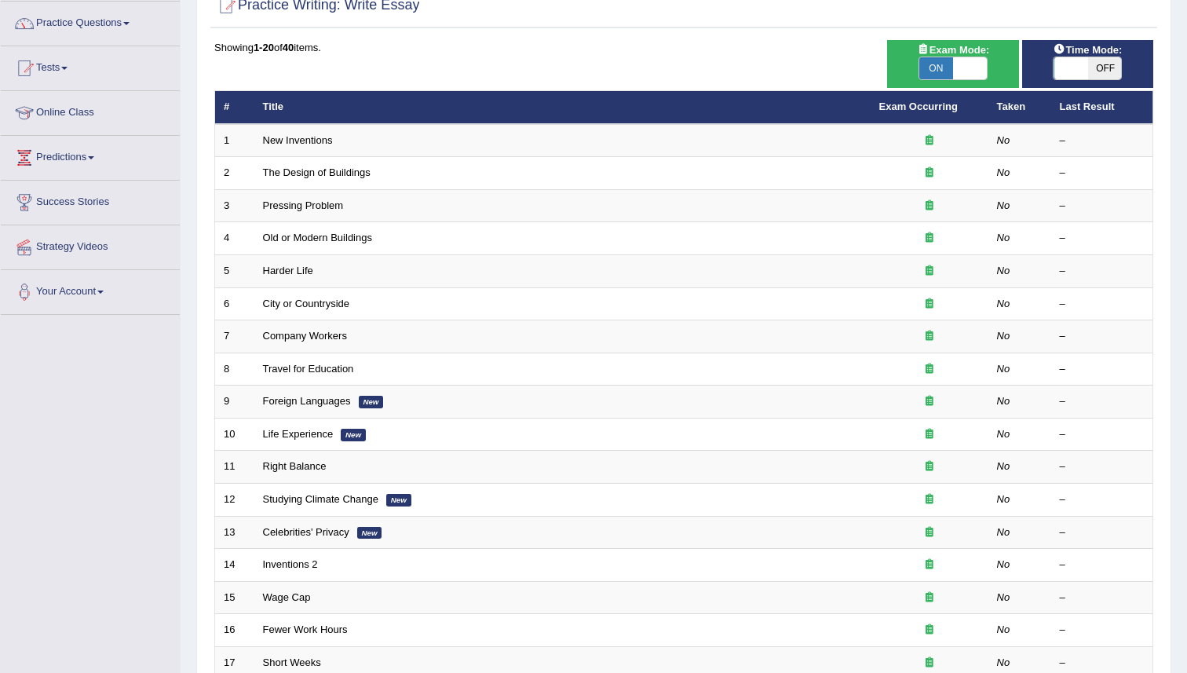
click at [1105, 68] on span "OFF" at bounding box center [1104, 68] width 34 height 22
checkbox input "true"
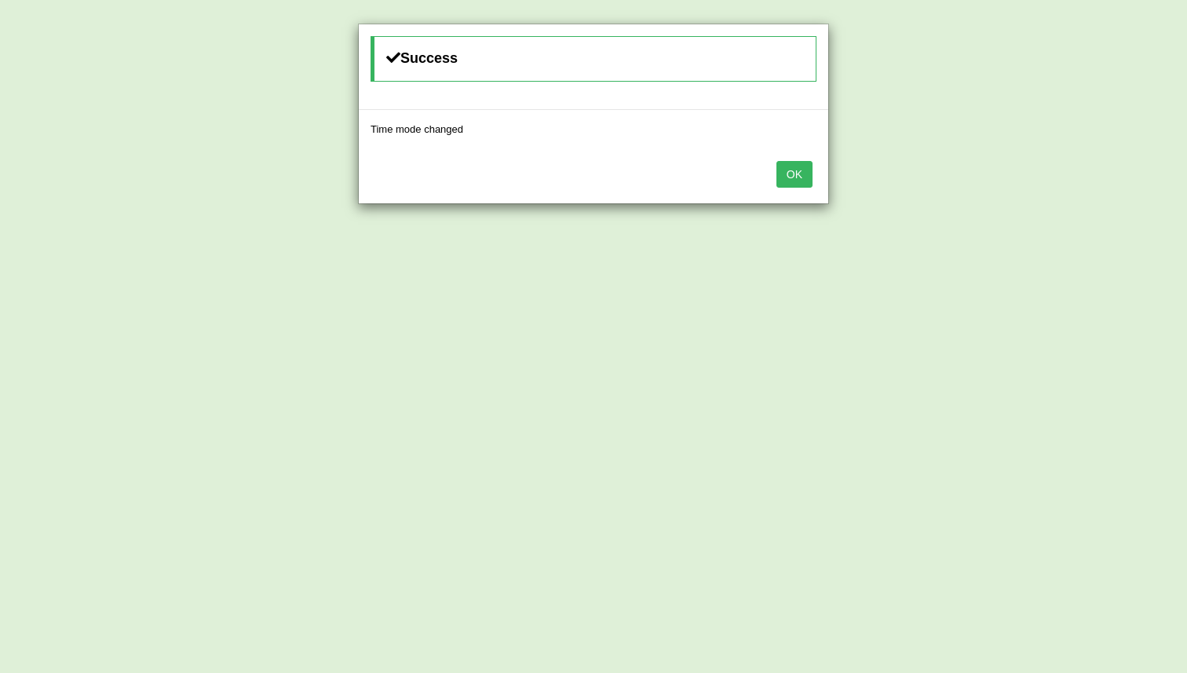
click at [789, 181] on button "OK" at bounding box center [794, 174] width 36 height 27
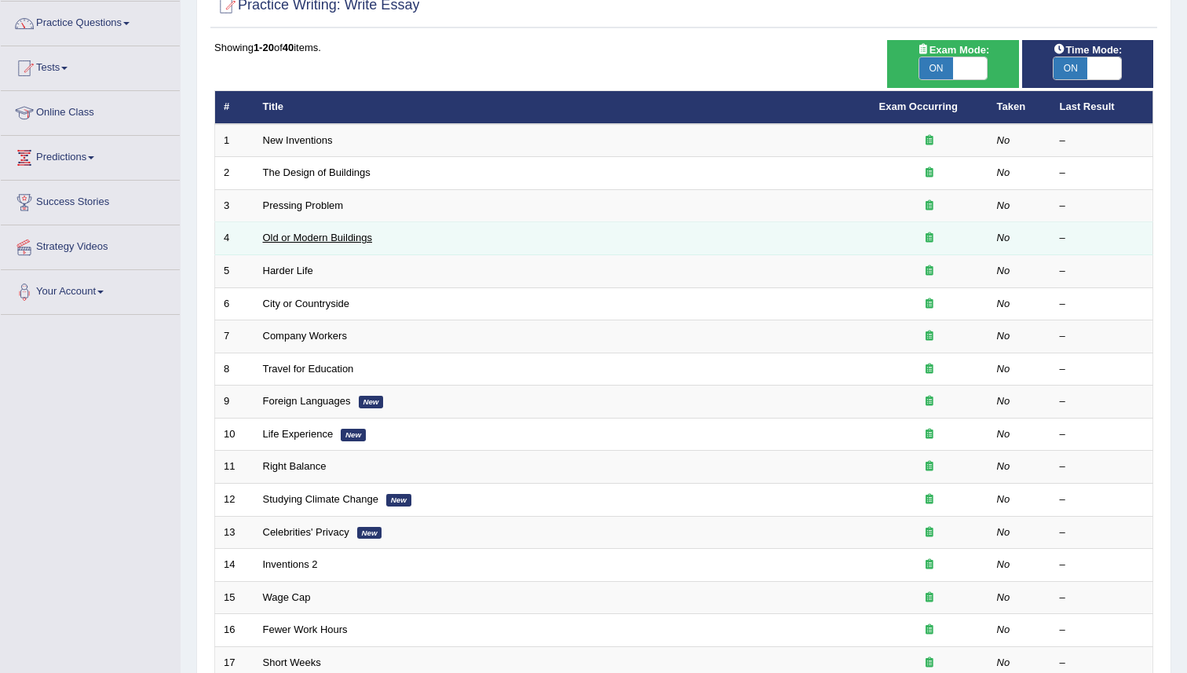
click at [312, 242] on link "Old or Modern Buildings" at bounding box center [317, 238] width 109 height 12
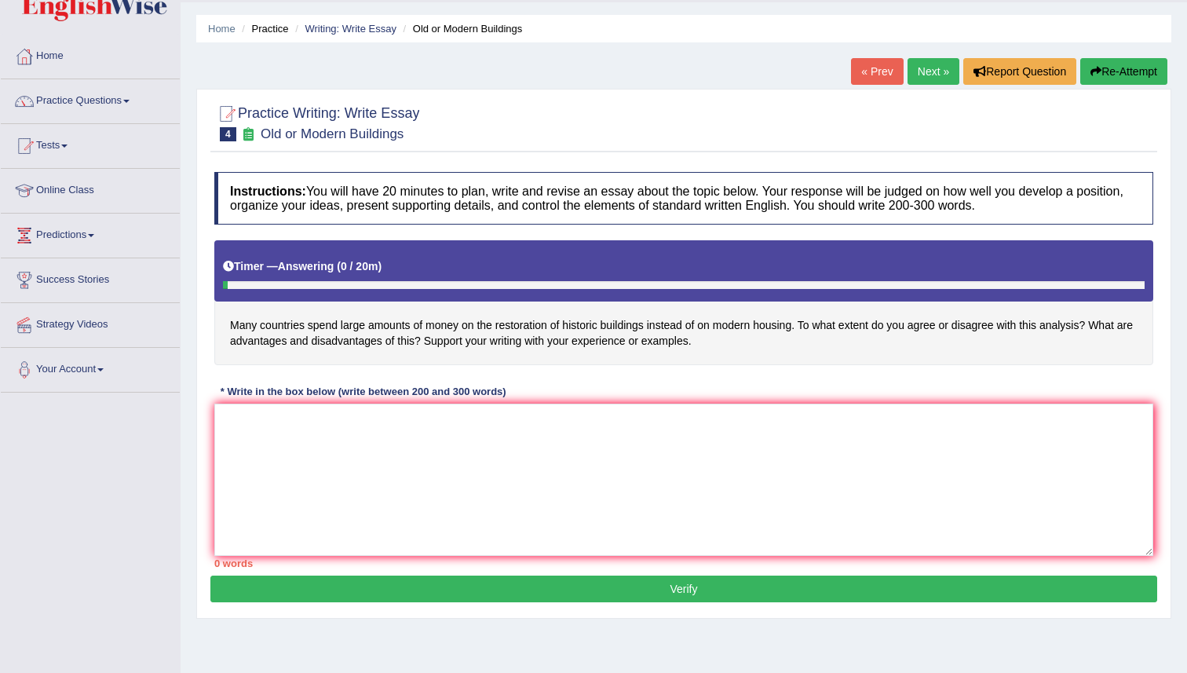
scroll to position [53, 0]
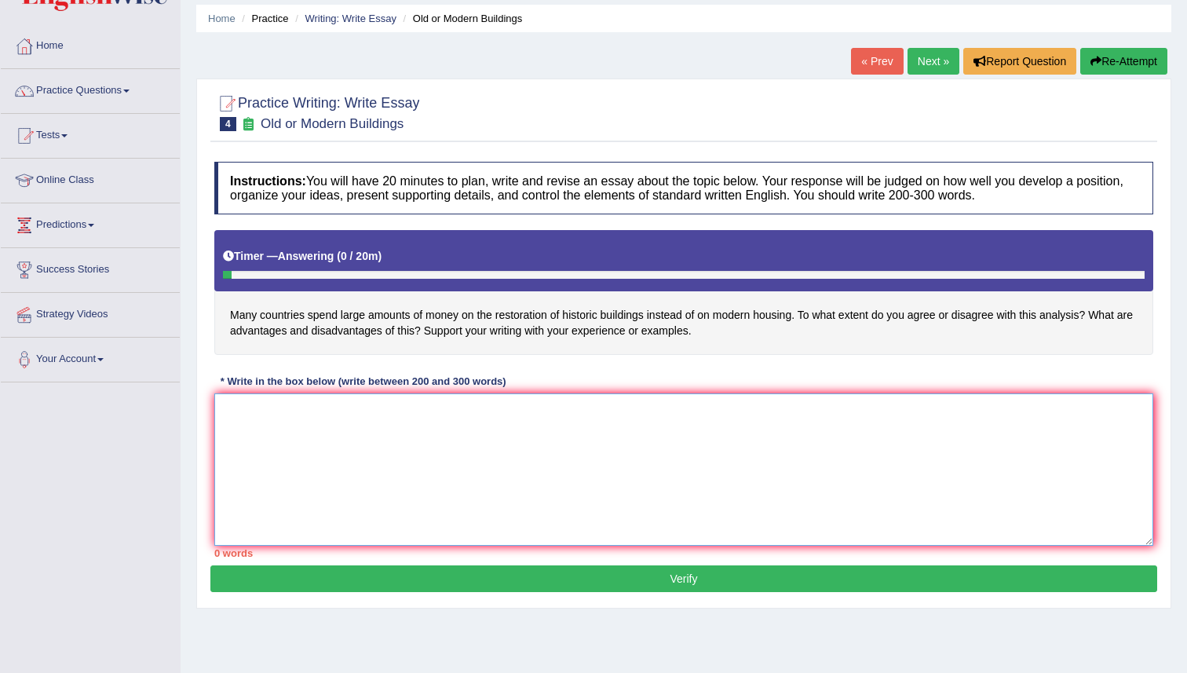
click at [239, 410] on textarea at bounding box center [683, 469] width 939 height 152
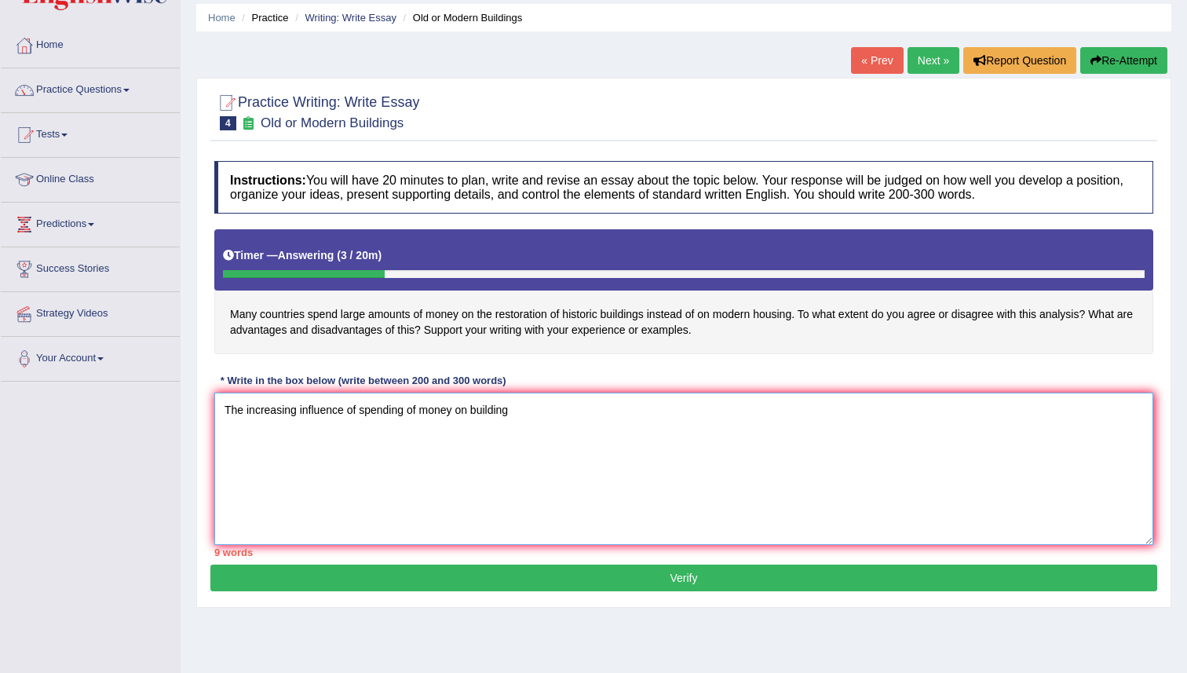
click at [420, 409] on textarea "The increasing influence of spending of money on building" at bounding box center [683, 469] width 939 height 152
click at [540, 418] on textarea "The increasing influence of spending money on building" at bounding box center [683, 469] width 939 height 152
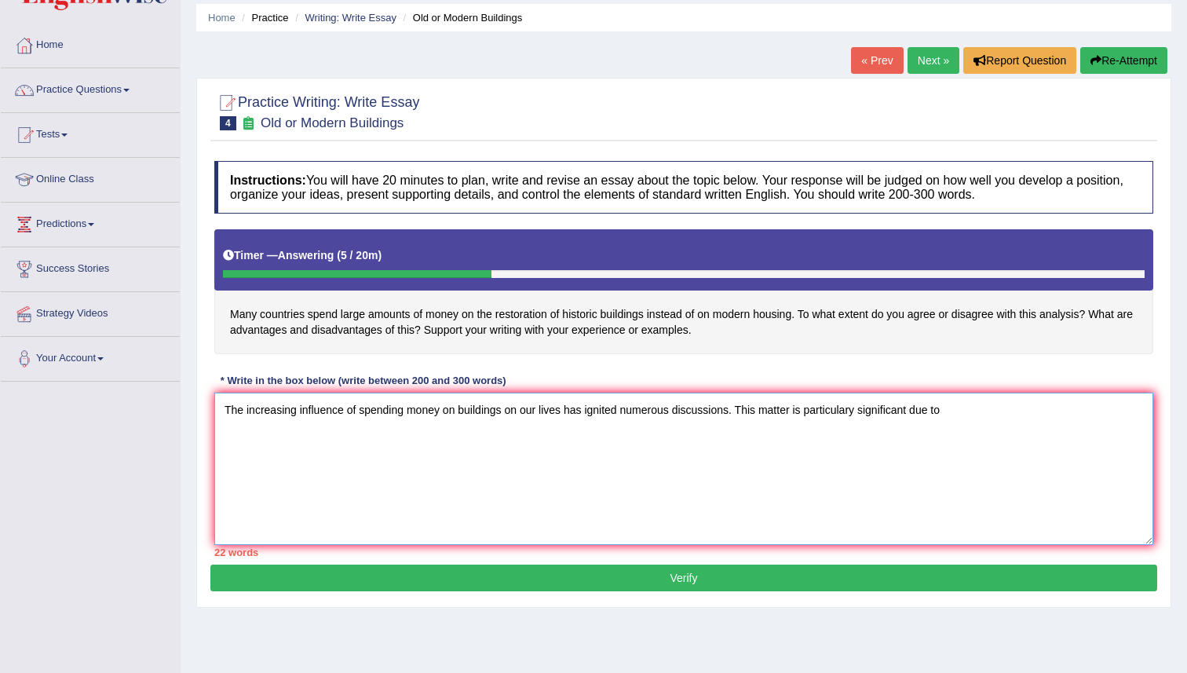
click at [237, 436] on textarea "The increasing influence of spending money on buildings on our lives has ignite…" at bounding box center [683, 469] width 939 height 152
paste textarea "The increasing influence of (essay topic) on our lives has ignited numerous dis…"
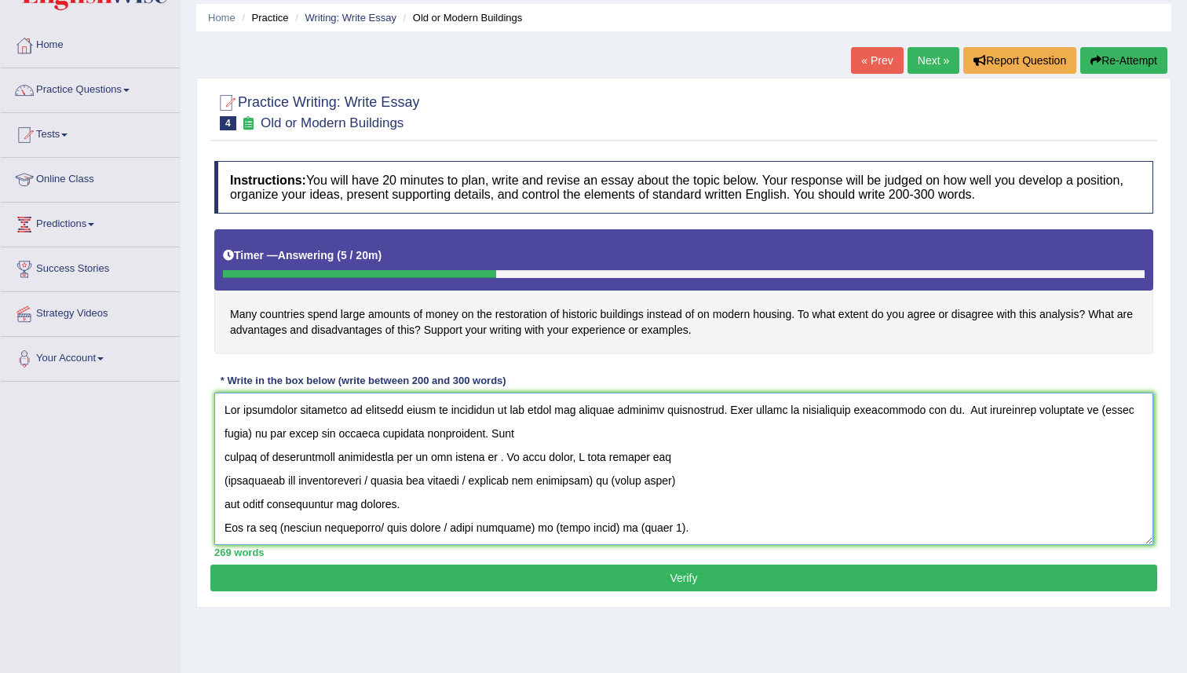
scroll to position [0, 0]
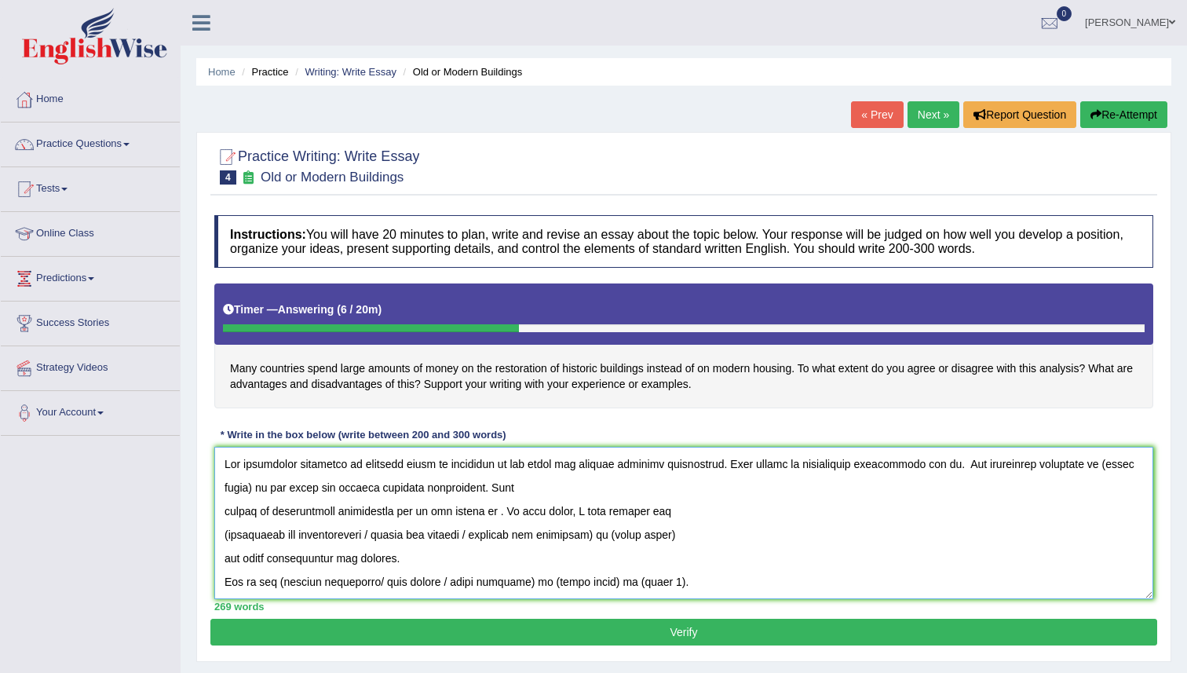
drag, startPoint x: 955, startPoint y: 462, endPoint x: 397, endPoint y: 509, distance: 560.1
click at [397, 509] on textarea at bounding box center [683, 523] width 939 height 152
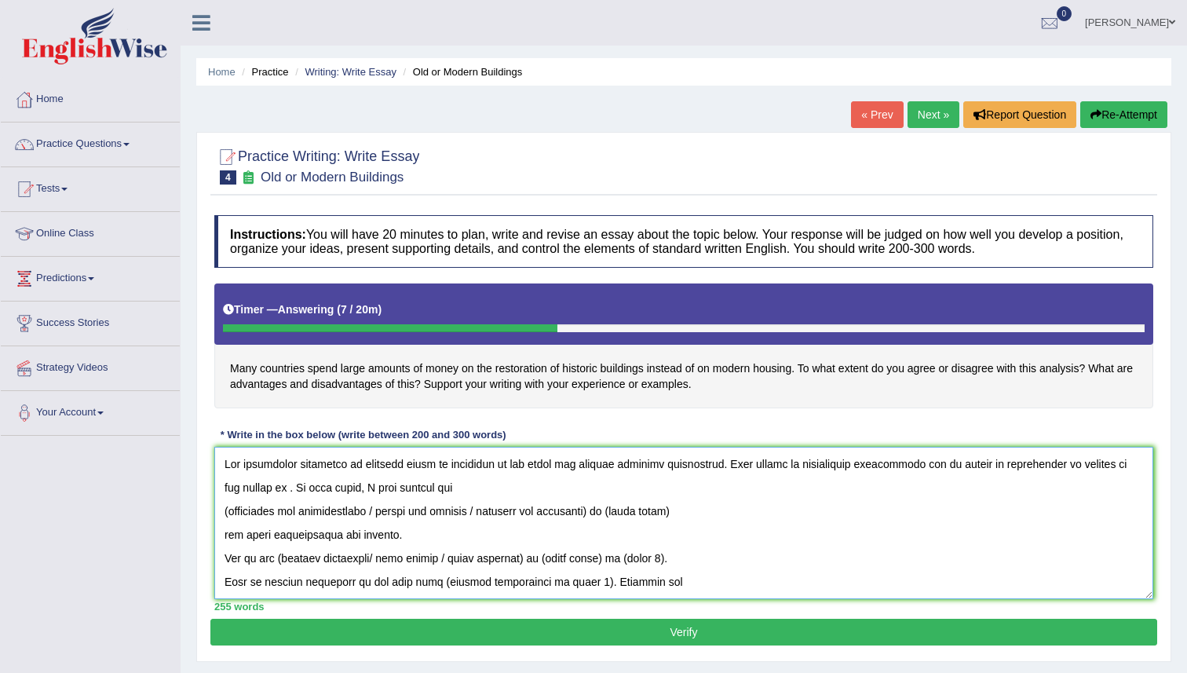
click at [272, 489] on textarea at bounding box center [683, 523] width 939 height 152
click at [1074, 466] on textarea at bounding box center [683, 523] width 939 height 152
click at [1145, 466] on textarea at bounding box center [683, 523] width 939 height 152
drag, startPoint x: 383, startPoint y: 509, endPoint x: 611, endPoint y: 515, distance: 227.7
click at [611, 515] on textarea at bounding box center [683, 523] width 939 height 152
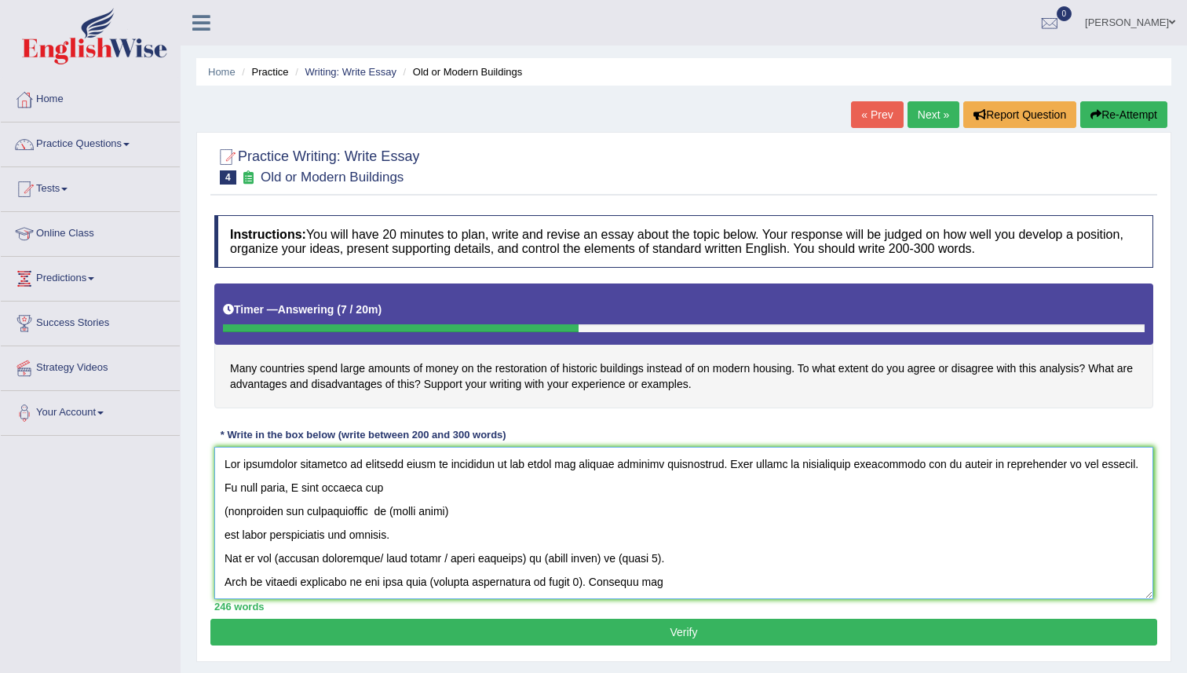
click at [471, 510] on textarea at bounding box center [683, 523] width 939 height 152
click at [222, 536] on textarea at bounding box center [683, 523] width 939 height 152
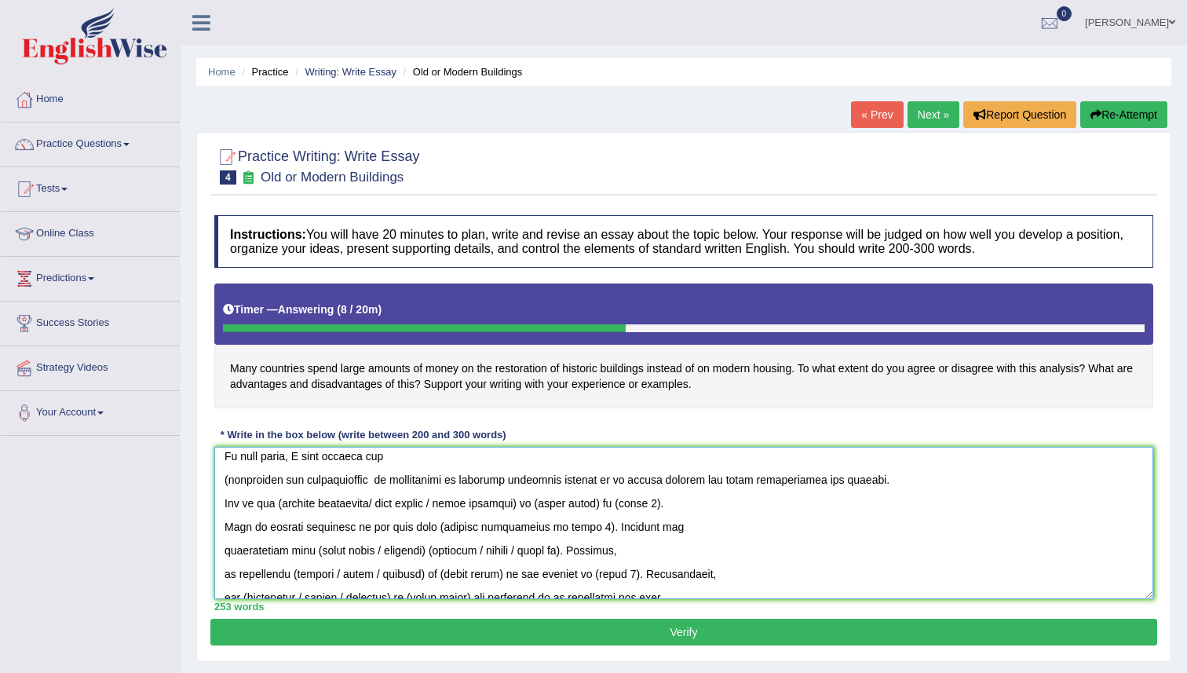
scroll to position [30, 0]
drag, startPoint x: 379, startPoint y: 504, endPoint x: 540, endPoint y: 504, distance: 160.9
click at [539, 505] on textarea at bounding box center [683, 523] width 939 height 152
click at [279, 504] on textarea at bounding box center [683, 523] width 939 height 152
click at [281, 510] on textarea at bounding box center [683, 523] width 939 height 152
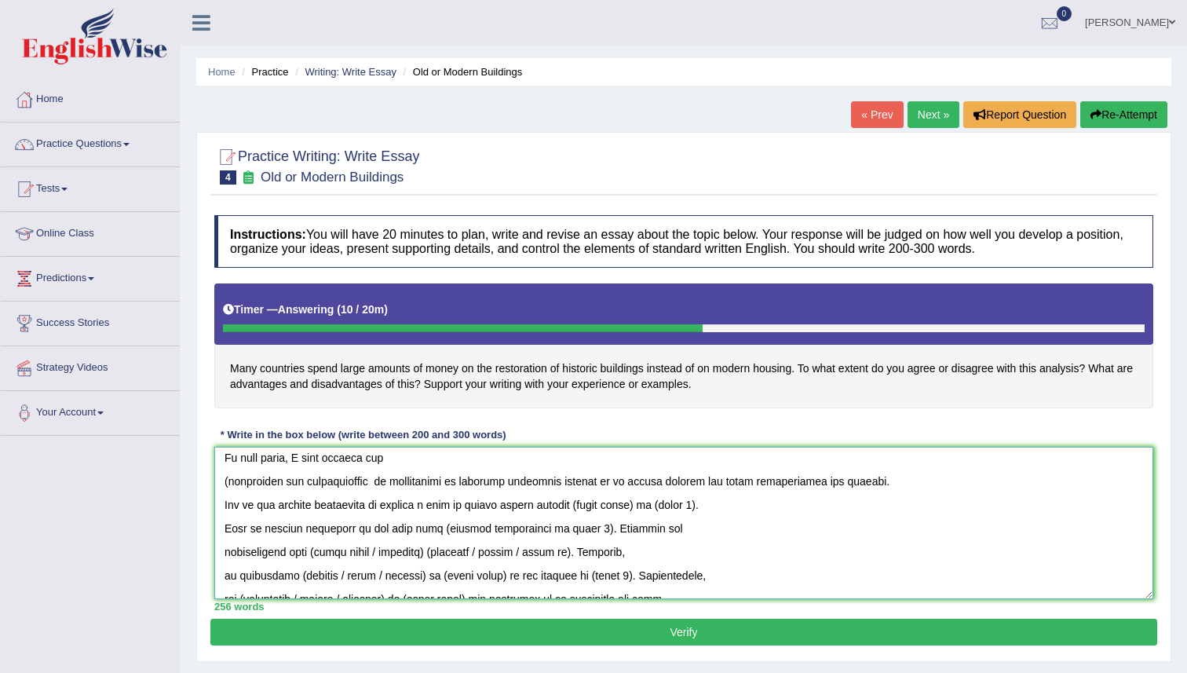
click at [666, 506] on textarea at bounding box center [683, 523] width 939 height 152
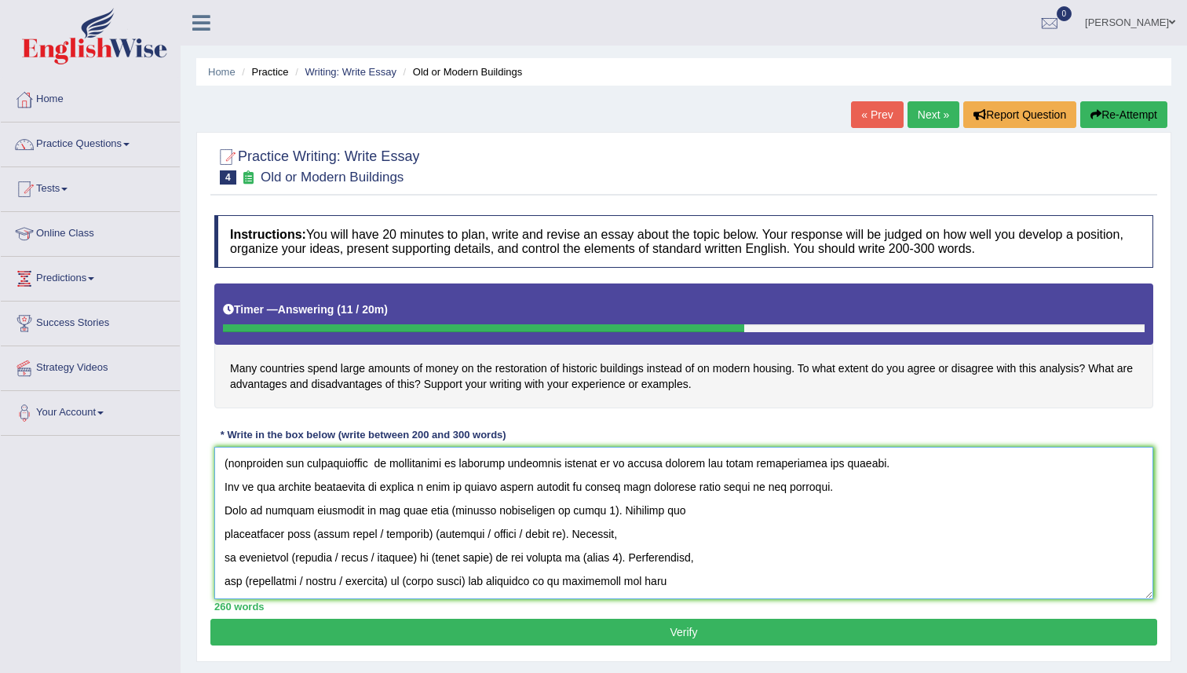
scroll to position [40, 0]
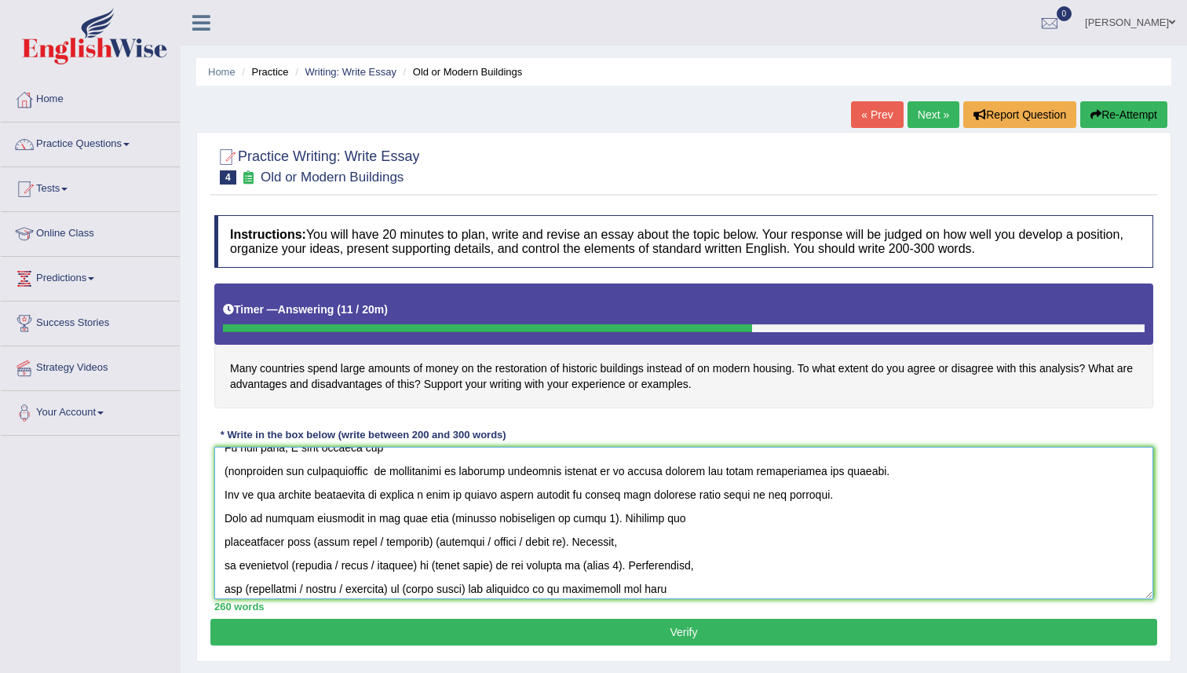
drag, startPoint x: 425, startPoint y: 520, endPoint x: 570, endPoint y: 520, distance: 145.2
click at [570, 520] on textarea at bounding box center [683, 523] width 939 height 152
drag, startPoint x: 318, startPoint y: 542, endPoint x: 583, endPoint y: 550, distance: 265.5
click at [583, 550] on textarea at bounding box center [683, 523] width 939 height 152
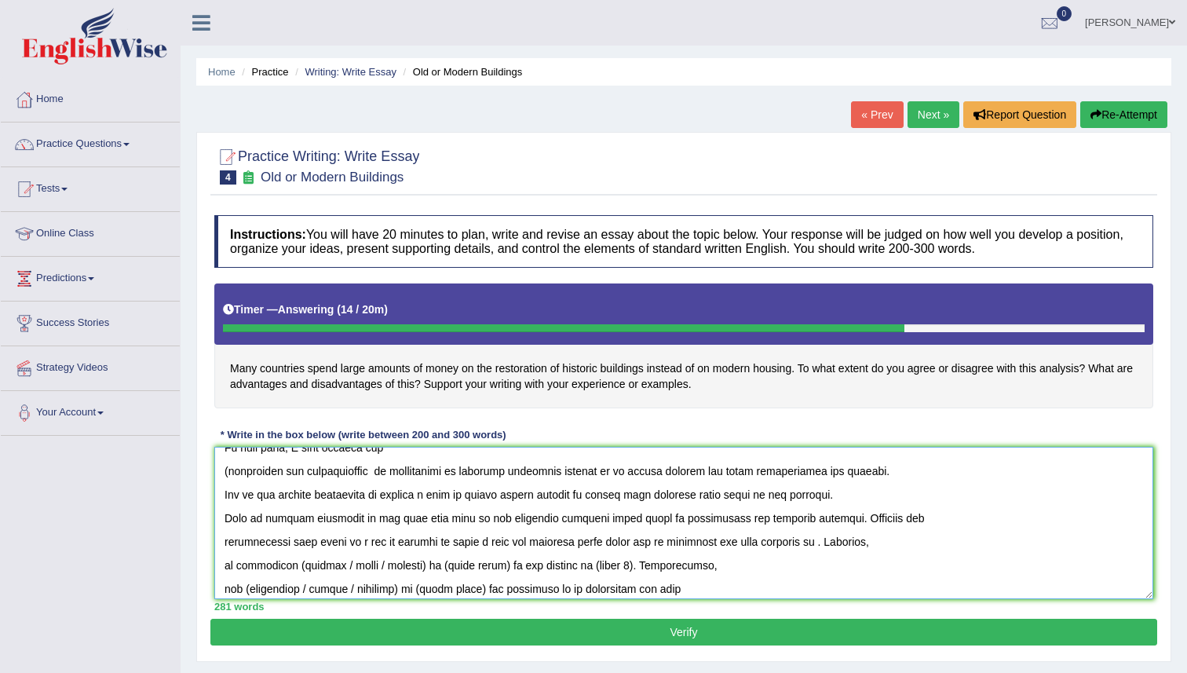
click at [663, 542] on textarea at bounding box center [683, 523] width 939 height 152
click at [802, 542] on textarea at bounding box center [683, 523] width 939 height 152
drag, startPoint x: 291, startPoint y: 566, endPoint x: 495, endPoint y: 572, distance: 204.2
click at [495, 572] on textarea at bounding box center [683, 523] width 939 height 152
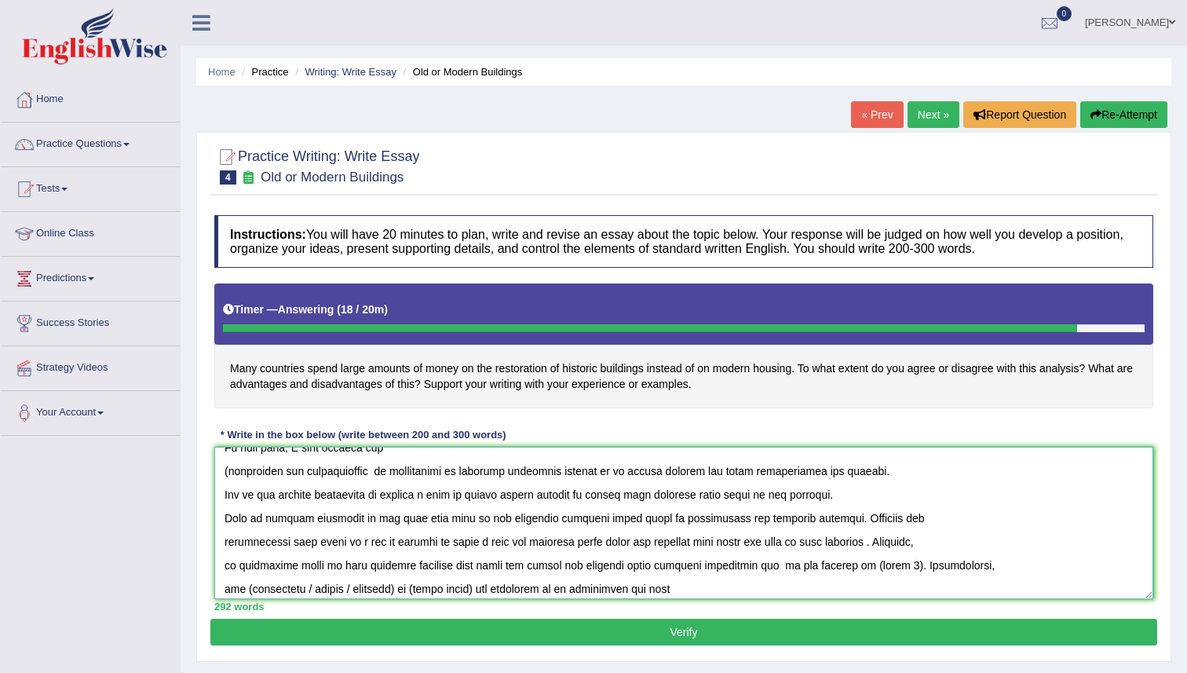
click at [757, 569] on textarea at bounding box center [683, 523] width 939 height 152
drag, startPoint x: 802, startPoint y: 568, endPoint x: 834, endPoint y: 572, distance: 32.4
click at [838, 570] on textarea at bounding box center [683, 523] width 939 height 152
click at [811, 570] on textarea at bounding box center [683, 523] width 939 height 152
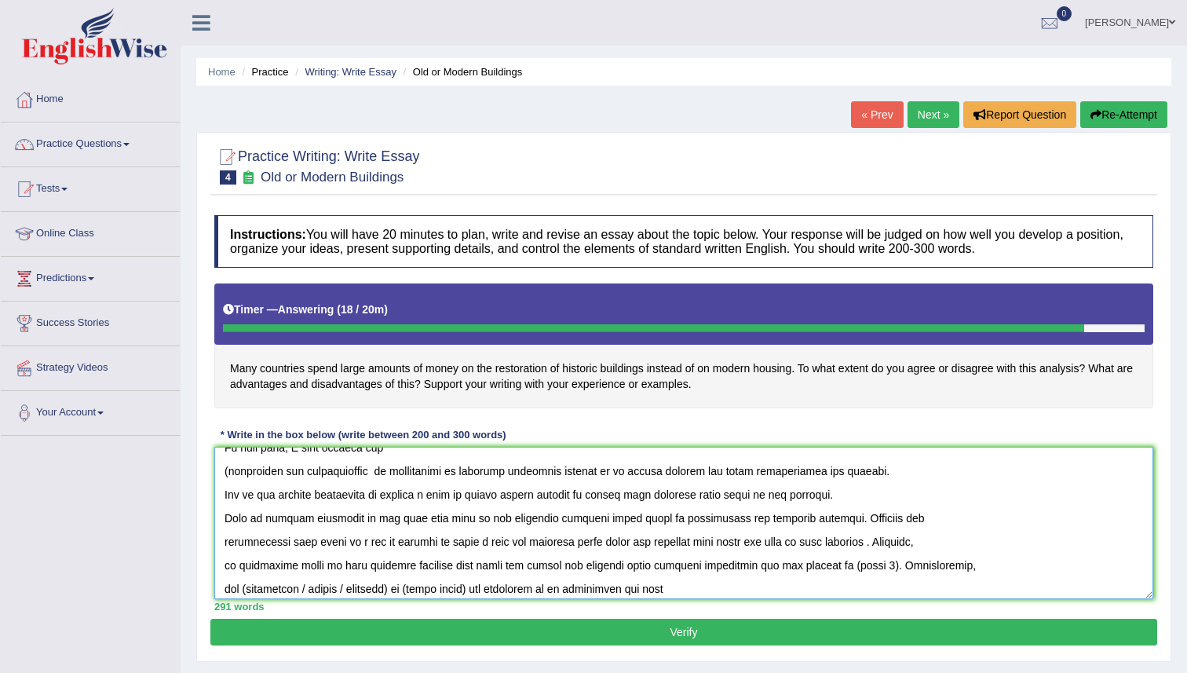
drag, startPoint x: 804, startPoint y: 565, endPoint x: 840, endPoint y: 567, distance: 36.1
click at [840, 568] on textarea at bounding box center [683, 523] width 939 height 152
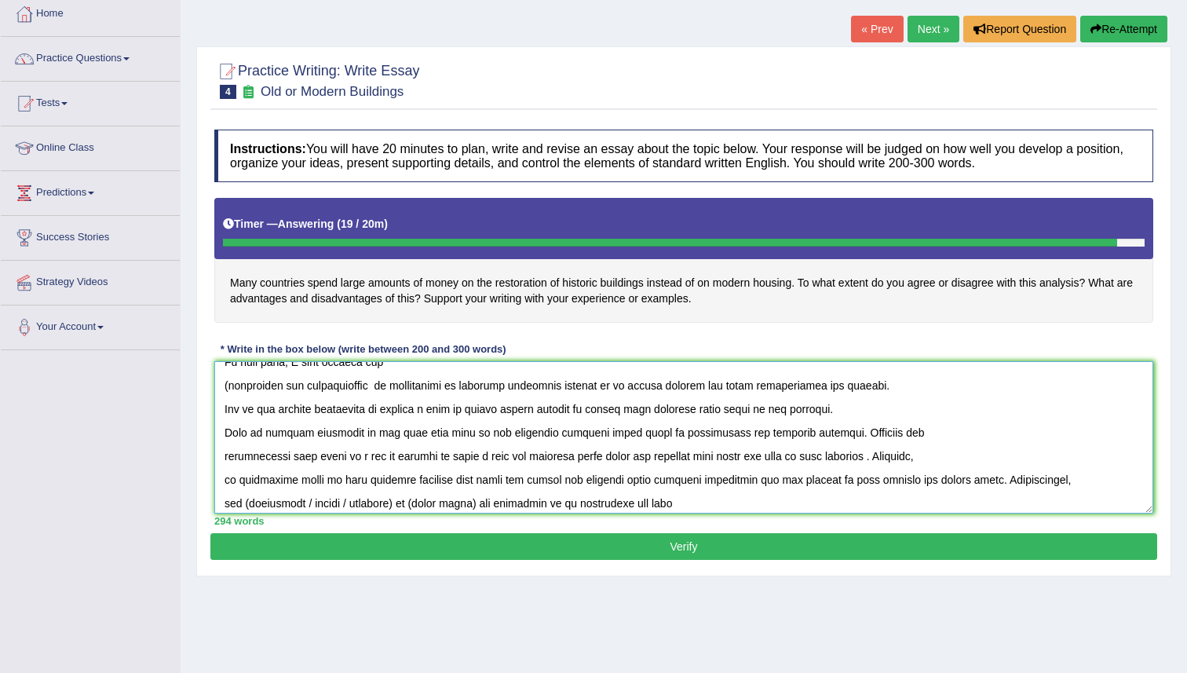
scroll to position [86, 0]
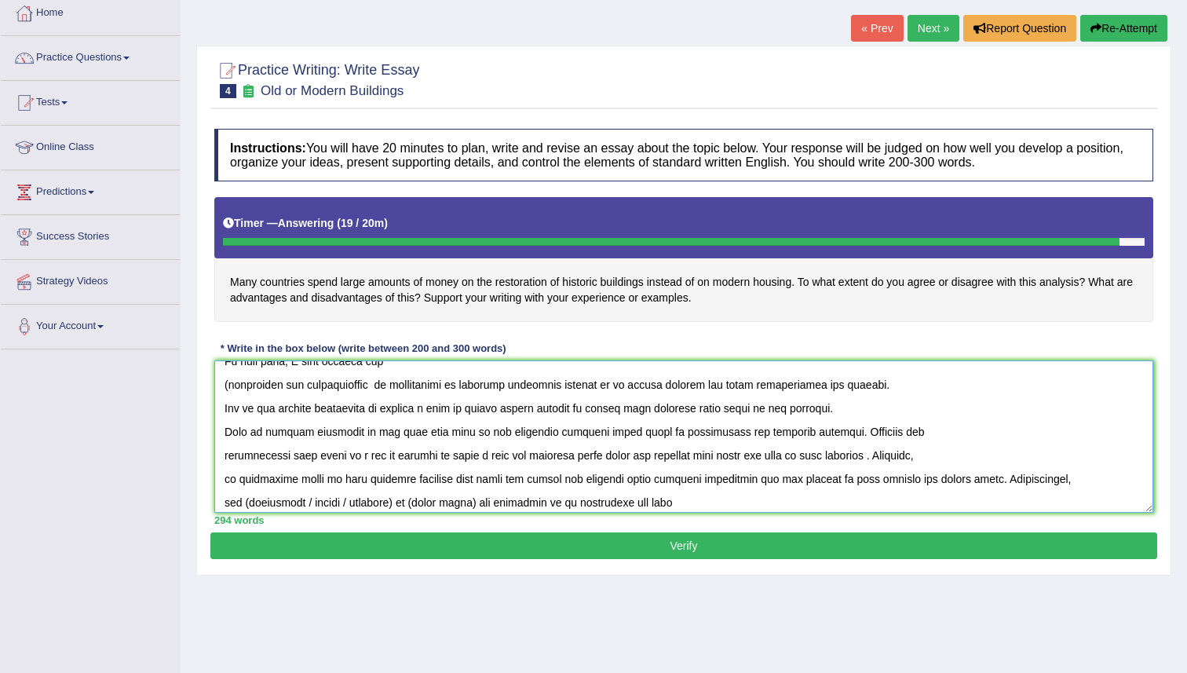
drag, startPoint x: 1127, startPoint y: 480, endPoint x: 1068, endPoint y: 494, distance: 59.6
click at [1125, 494] on textarea at bounding box center [683, 436] width 939 height 152
click at [765, 498] on textarea at bounding box center [683, 436] width 939 height 152
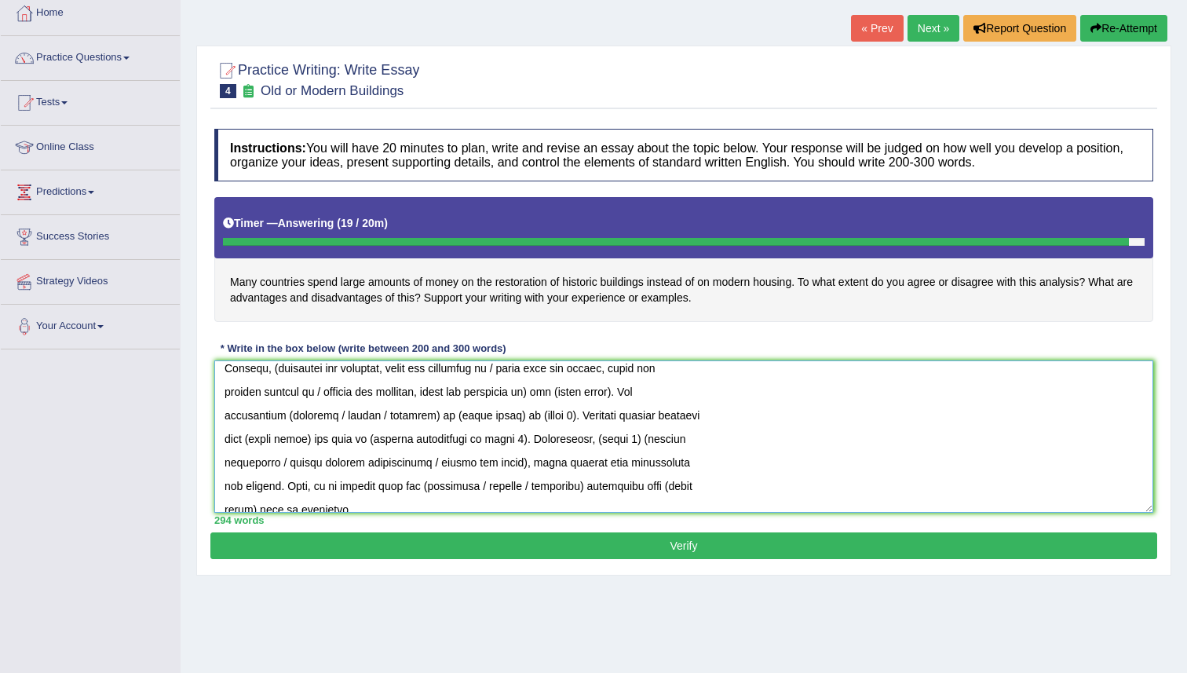
scroll to position [129, 0]
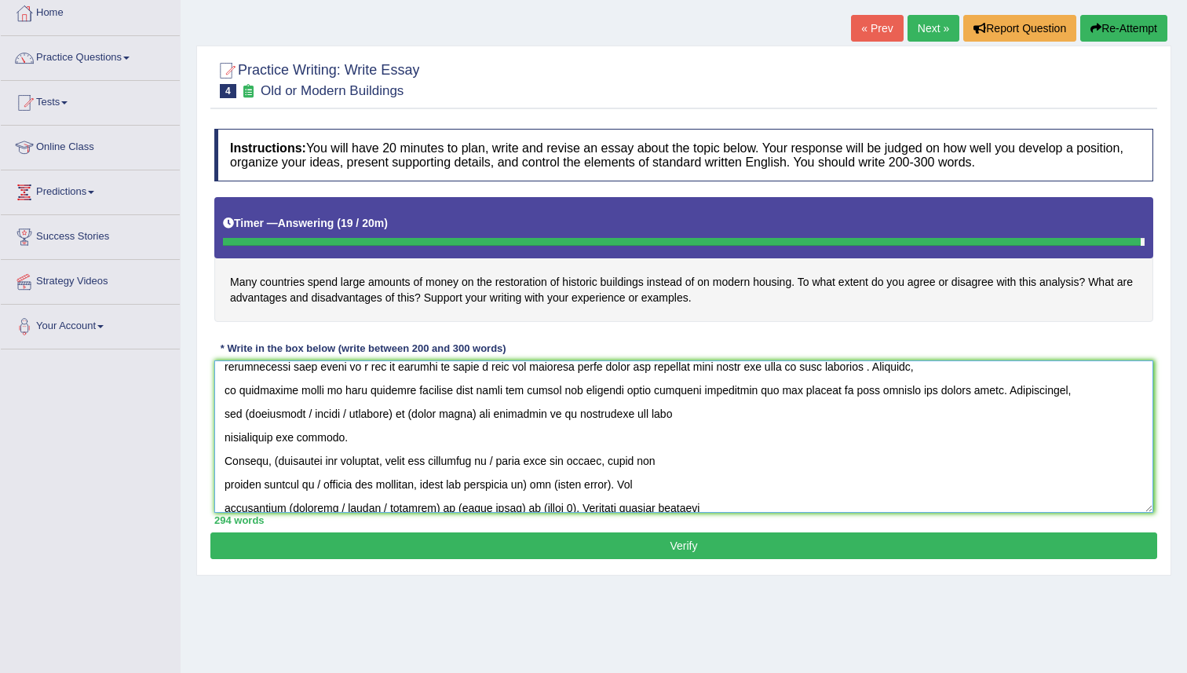
drag, startPoint x: 308, startPoint y: 413, endPoint x: 405, endPoint y: 415, distance: 97.4
click at [405, 415] on textarea at bounding box center [683, 436] width 939 height 152
type textarea "The increasing influence of spending money on buildings on our lives has ignite…"
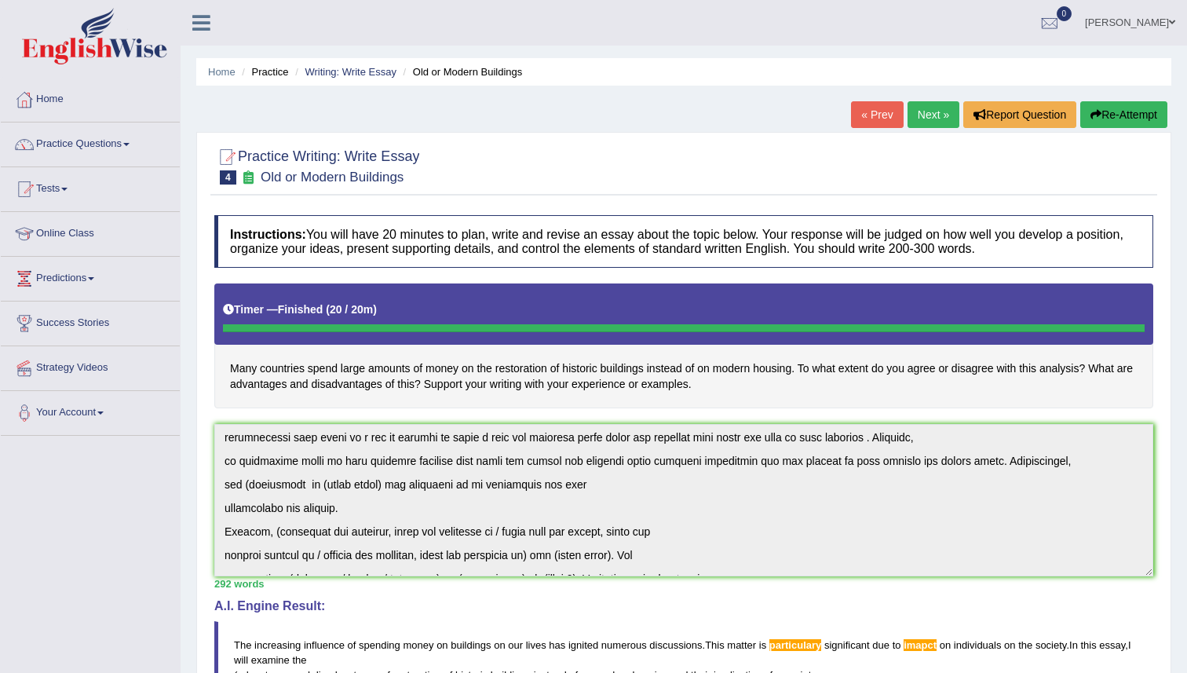
scroll to position [330, 0]
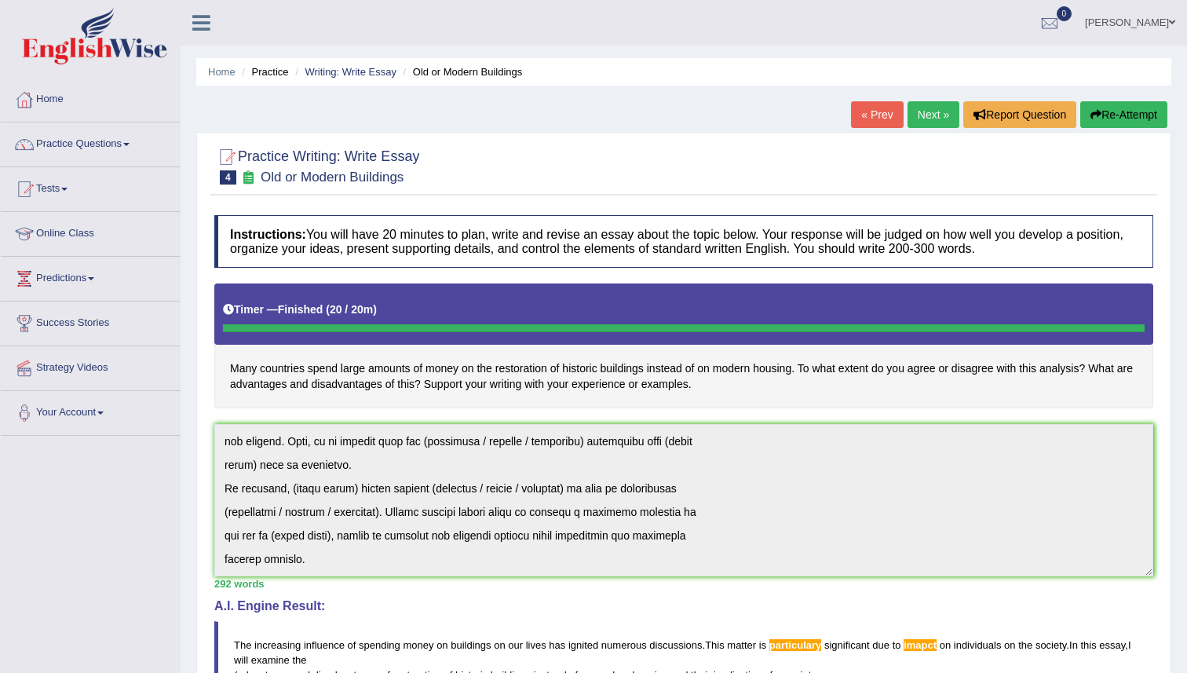
click at [1124, 109] on button "Re-Attempt" at bounding box center [1123, 114] width 87 height 27
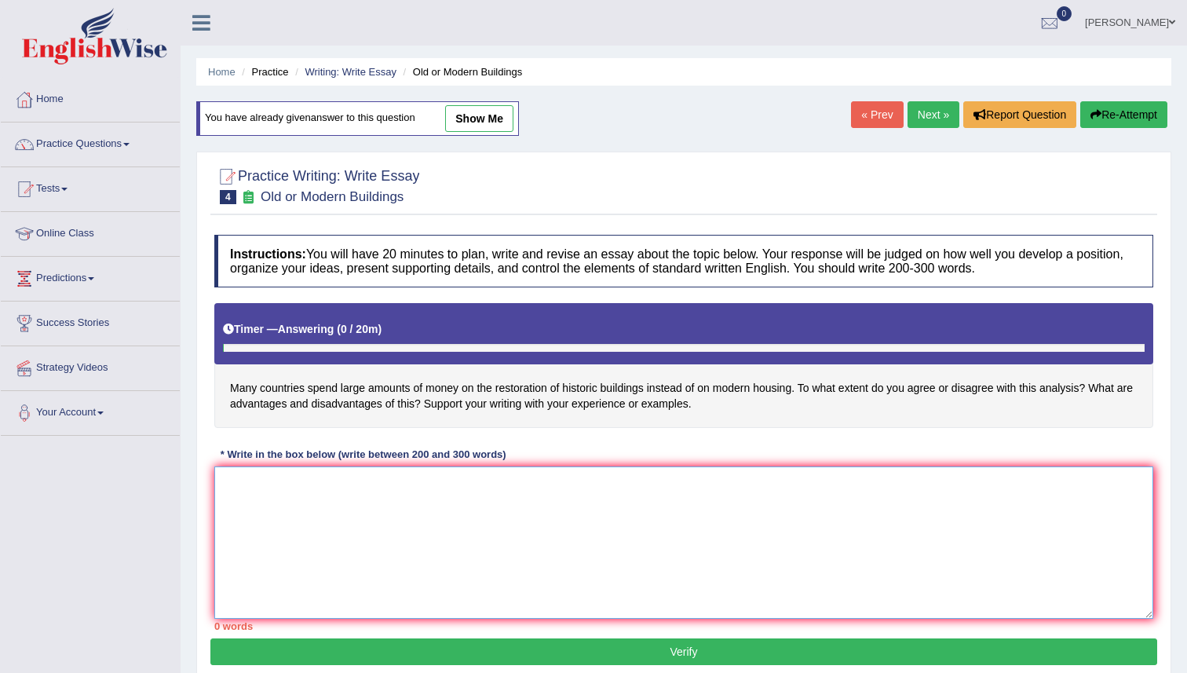
click at [305, 515] on textarea at bounding box center [683, 542] width 939 height 152
paste textarea "The increasing influence of spending money on buildings on our lives has ignite…"
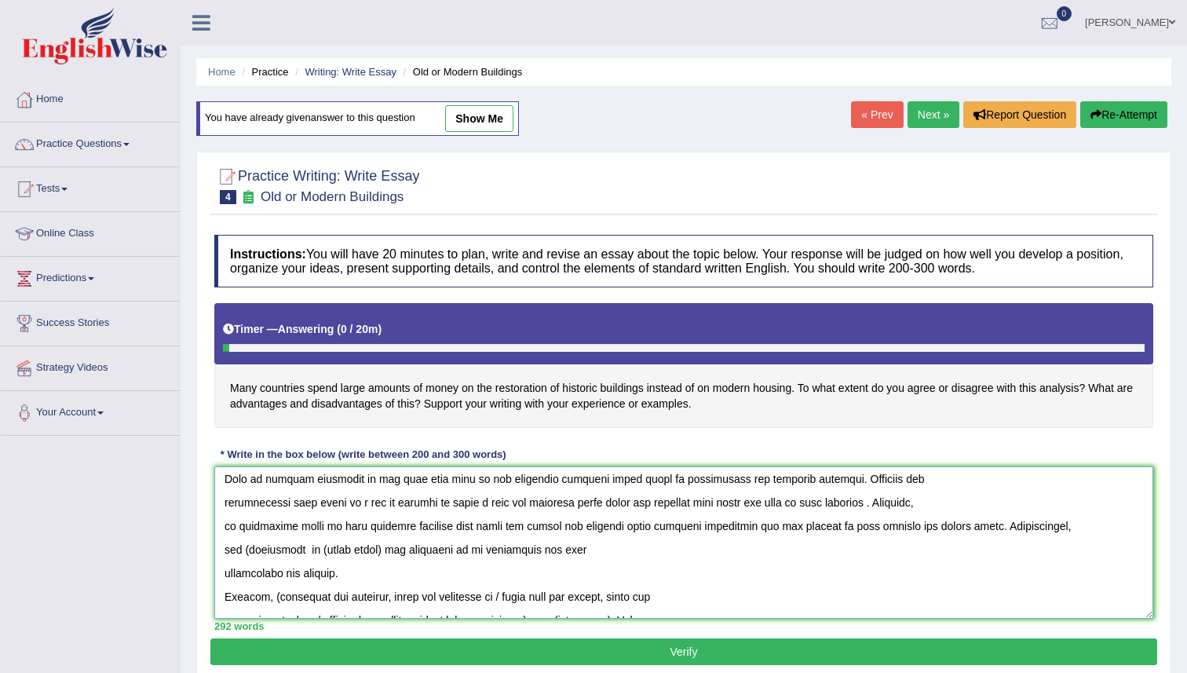
scroll to position [97, 0]
click at [247, 551] on textarea at bounding box center [683, 542] width 939 height 152
click at [382, 553] on textarea at bounding box center [683, 542] width 939 height 152
type textarea "The increasing influence of spending money on buildings on our lives has ignite…"
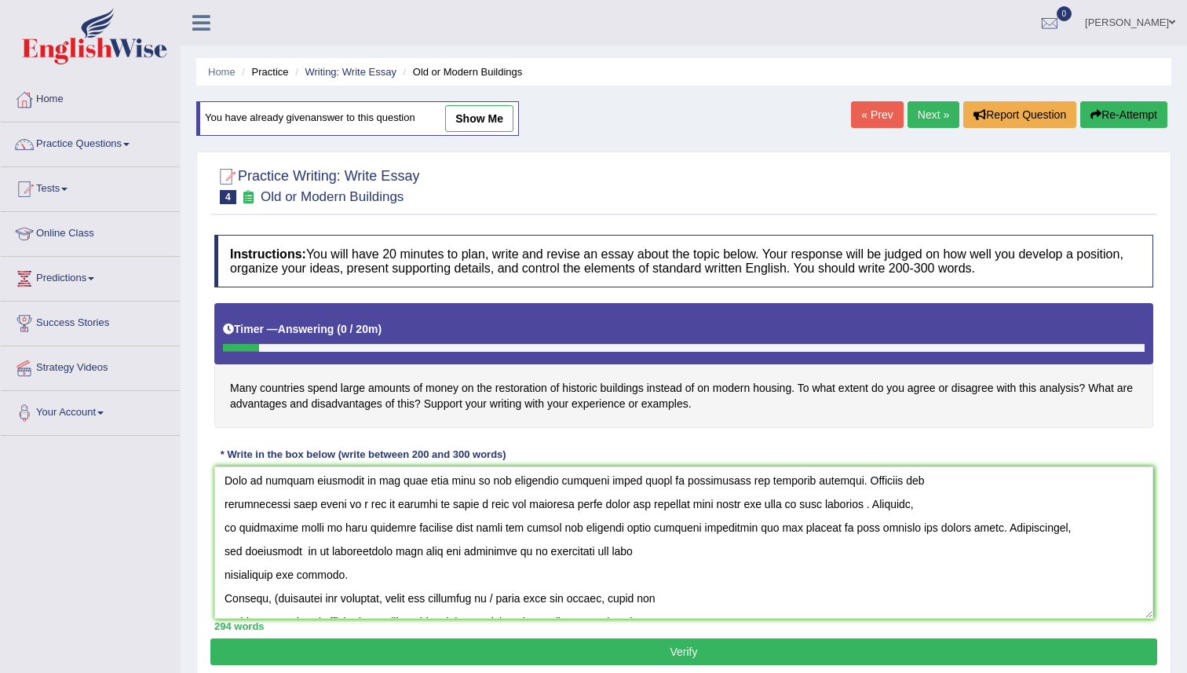
click at [389, 651] on button "Verify" at bounding box center [683, 651] width 947 height 27
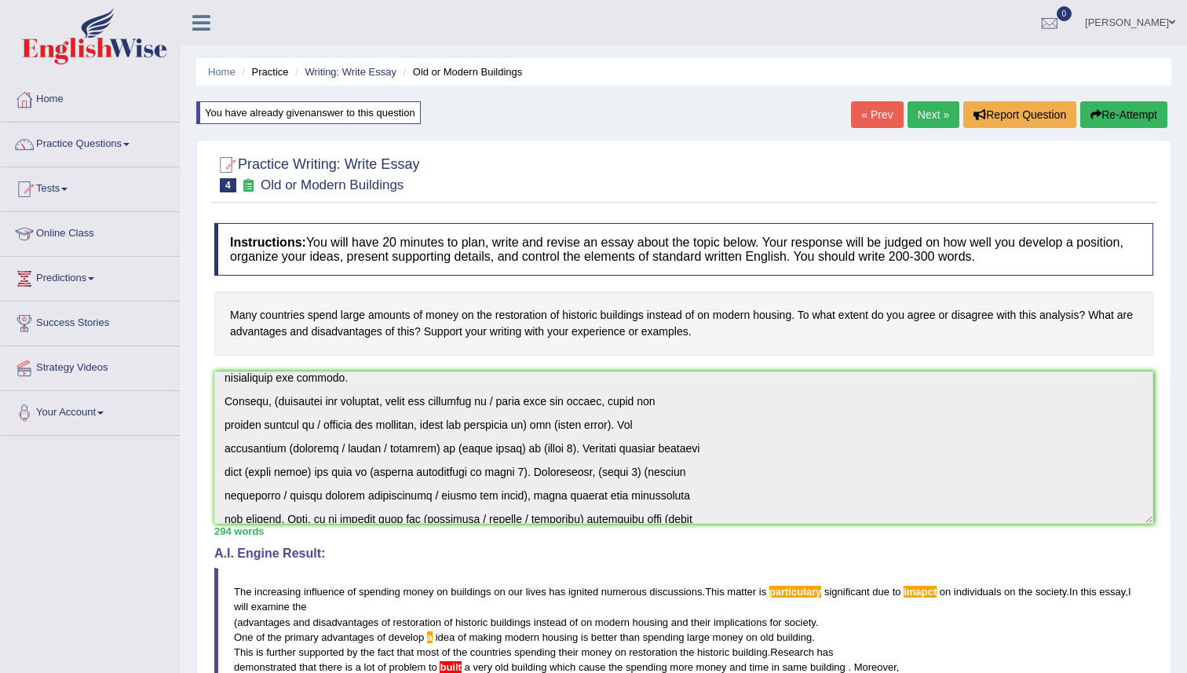
scroll to position [330, 0]
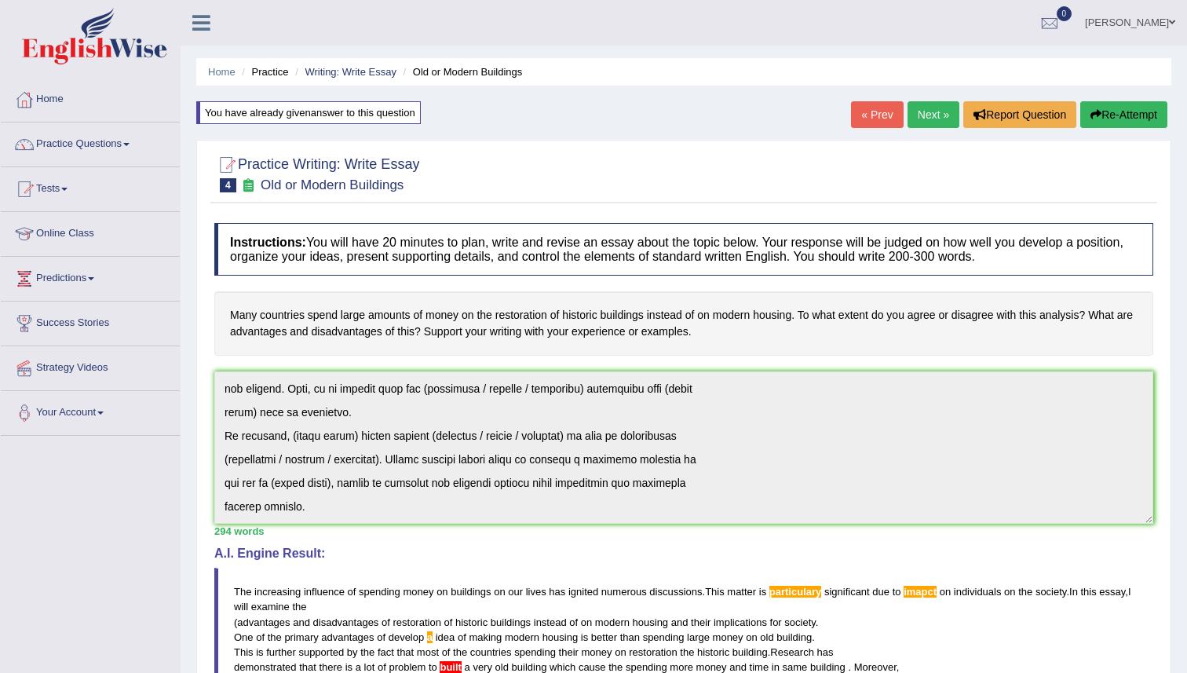
click at [407, 590] on div "Instructions: You will have 20 minutes to plan, write and revise an essay about…" at bounding box center [683, 633] width 947 height 836
click at [1123, 118] on button "Re-Attempt" at bounding box center [1123, 114] width 87 height 27
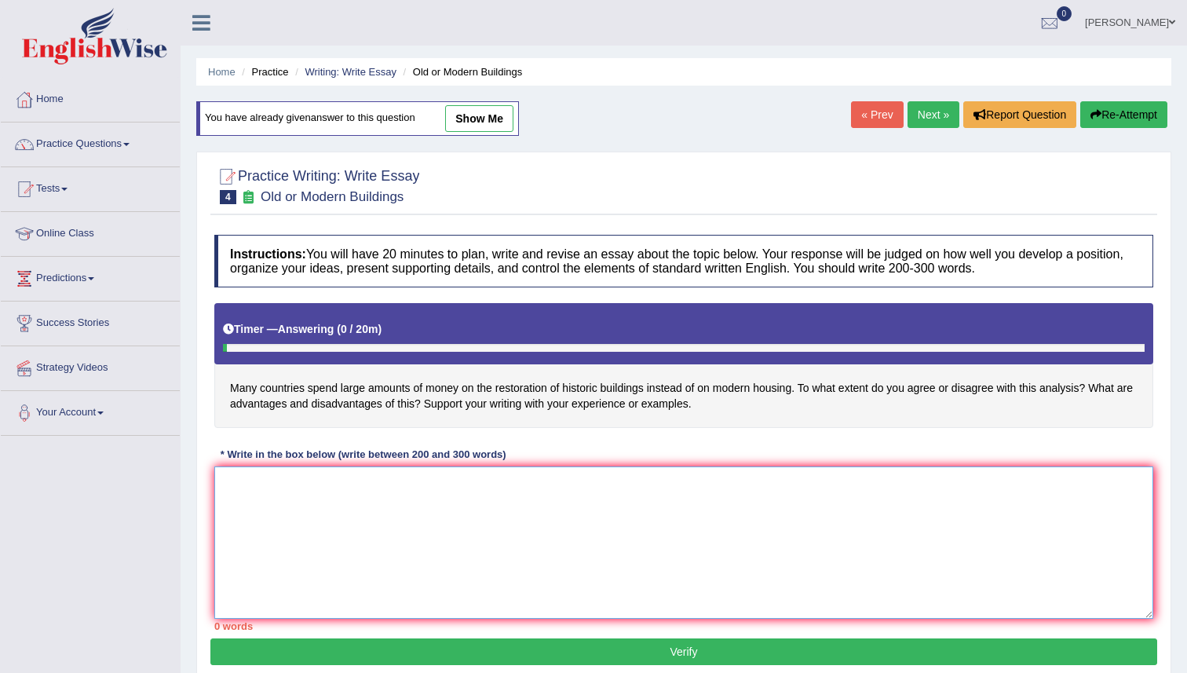
click at [300, 508] on textarea at bounding box center [683, 542] width 939 height 152
paste textarea "The increasing influence of spending money on buildings on our lives has ignite…"
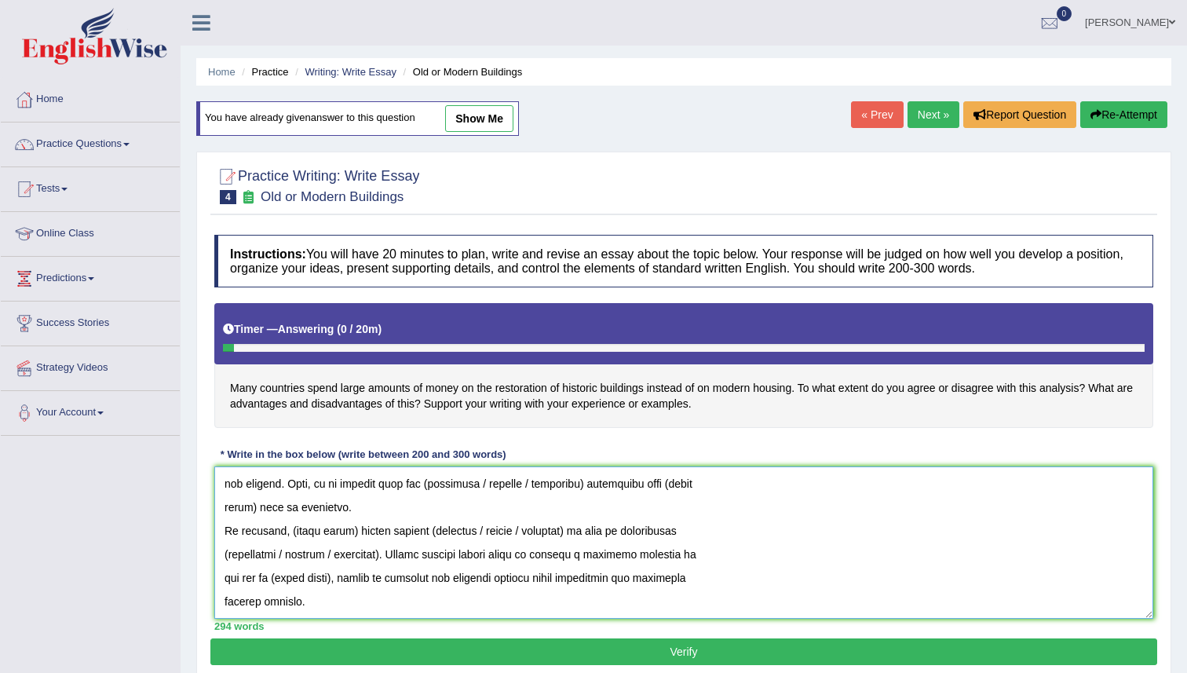
click at [704, 508] on textarea at bounding box center [683, 542] width 939 height 152
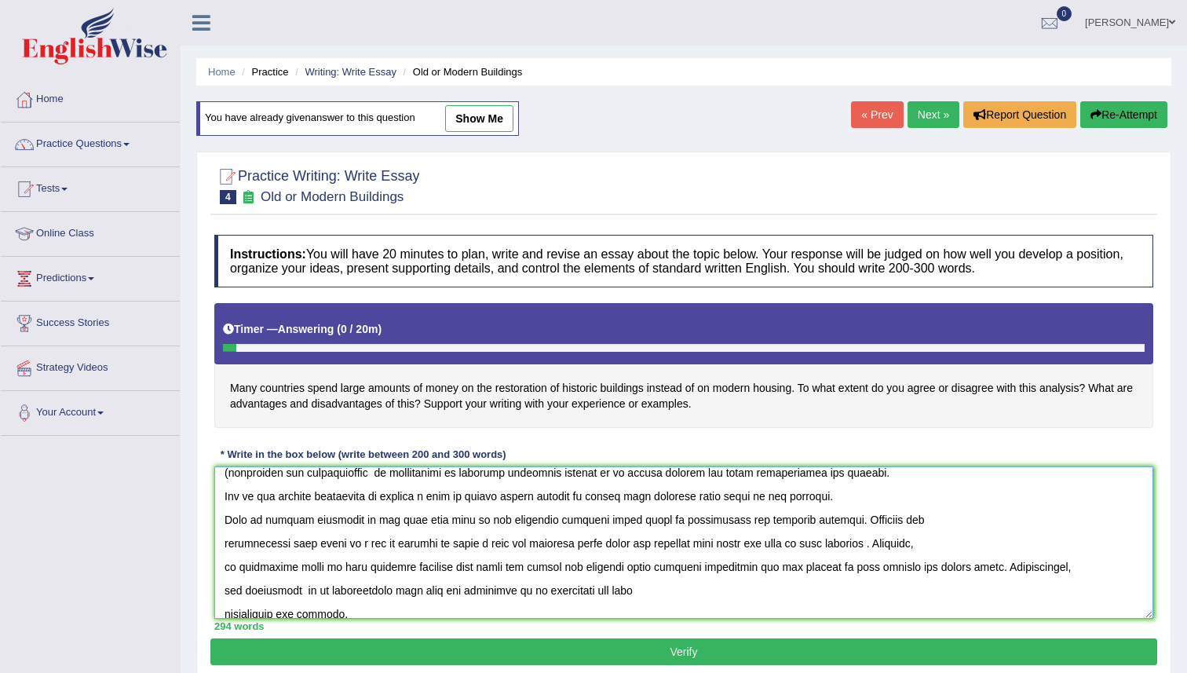
scroll to position [57, 0]
click at [1043, 575] on textarea at bounding box center [683, 542] width 939 height 152
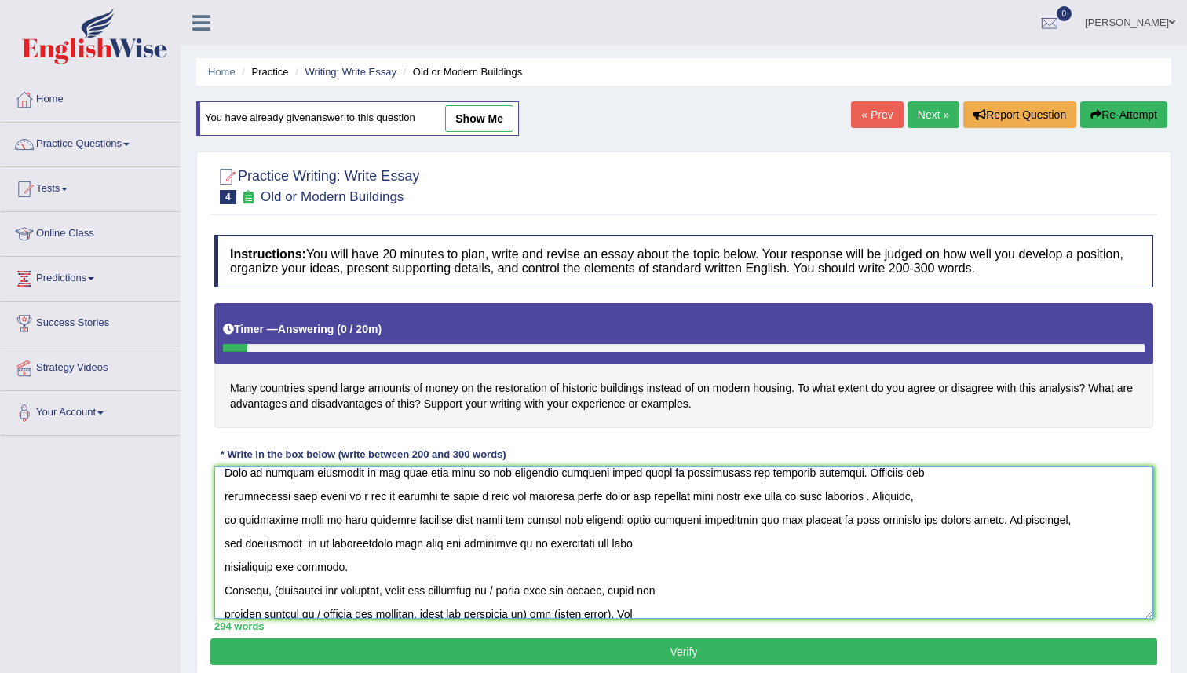
scroll to position [101, 0]
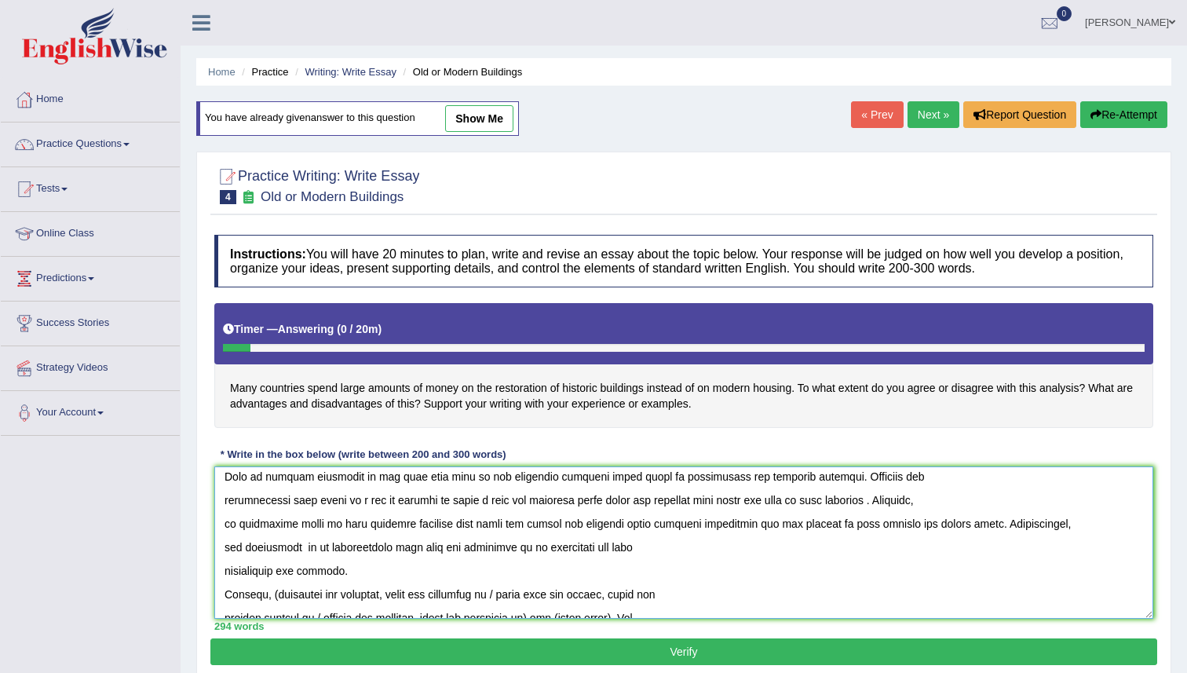
click at [447, 546] on textarea at bounding box center [683, 542] width 939 height 152
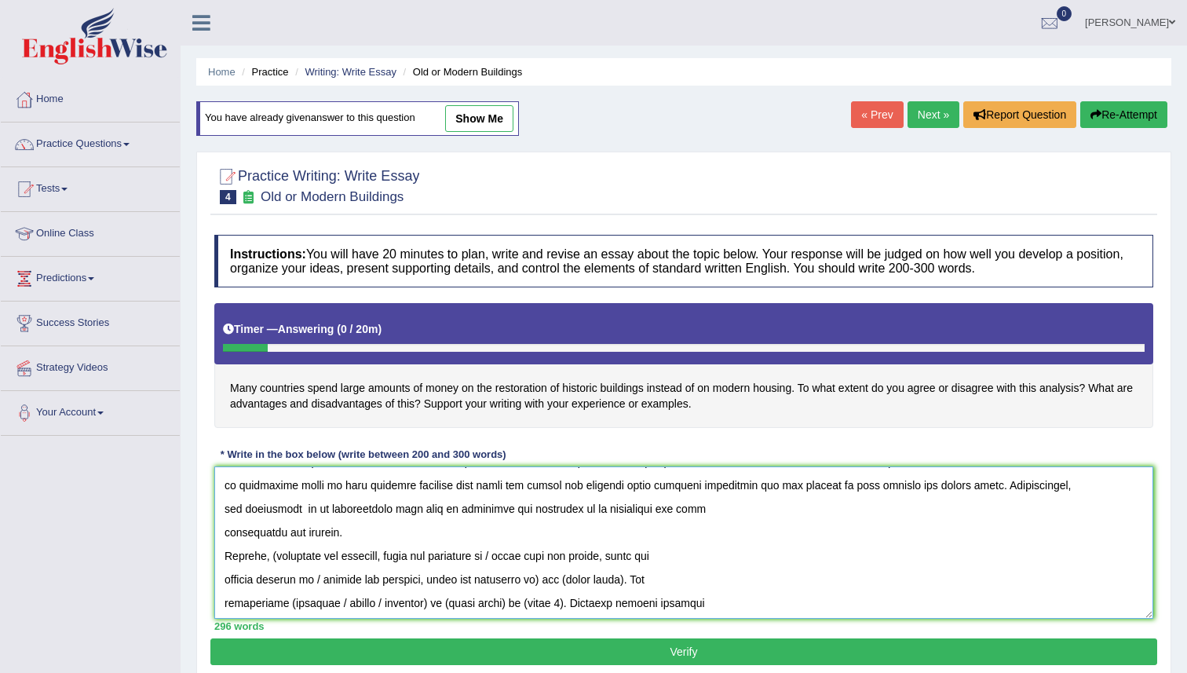
scroll to position [148, 0]
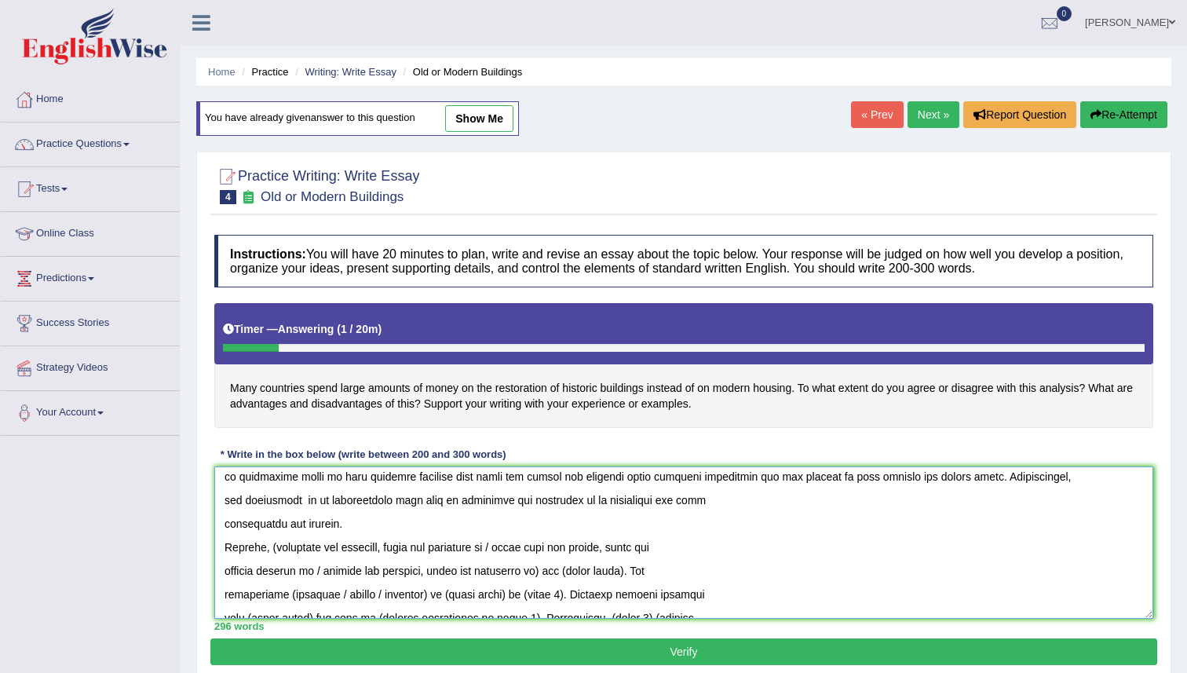
click at [277, 548] on textarea at bounding box center [683, 542] width 939 height 152
drag, startPoint x: 387, startPoint y: 549, endPoint x: 534, endPoint y: 572, distance: 148.6
click at [534, 572] on textarea at bounding box center [683, 542] width 939 height 152
drag, startPoint x: 387, startPoint y: 546, endPoint x: 489, endPoint y: 555, distance: 102.4
click at [489, 556] on textarea at bounding box center [683, 542] width 939 height 152
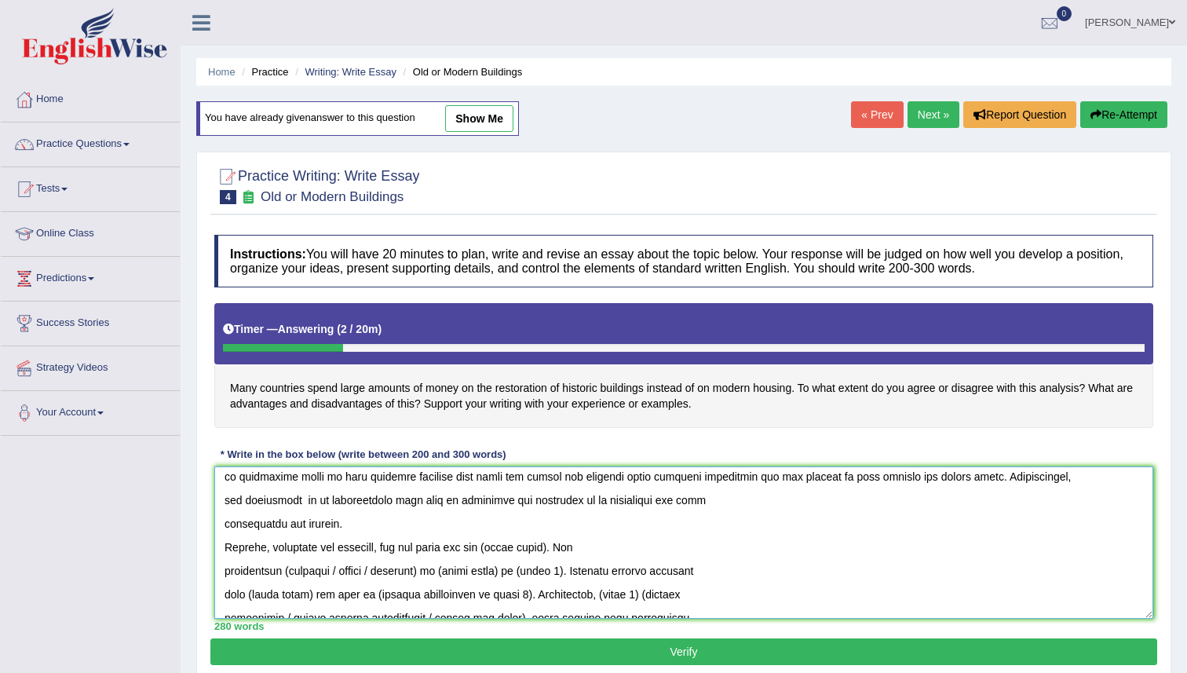
click at [493, 538] on textarea at bounding box center [683, 542] width 939 height 152
click at [489, 549] on textarea at bounding box center [683, 542] width 939 height 152
click at [707, 547] on textarea at bounding box center [683, 542] width 939 height 152
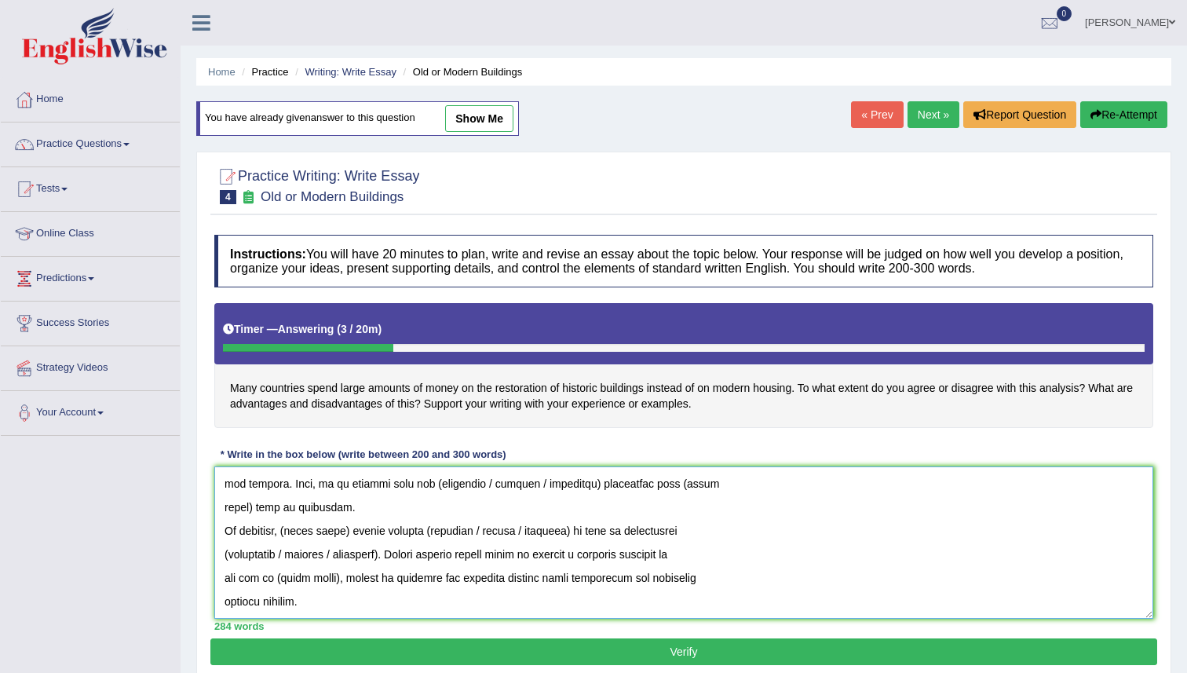
scroll to position [302, 0]
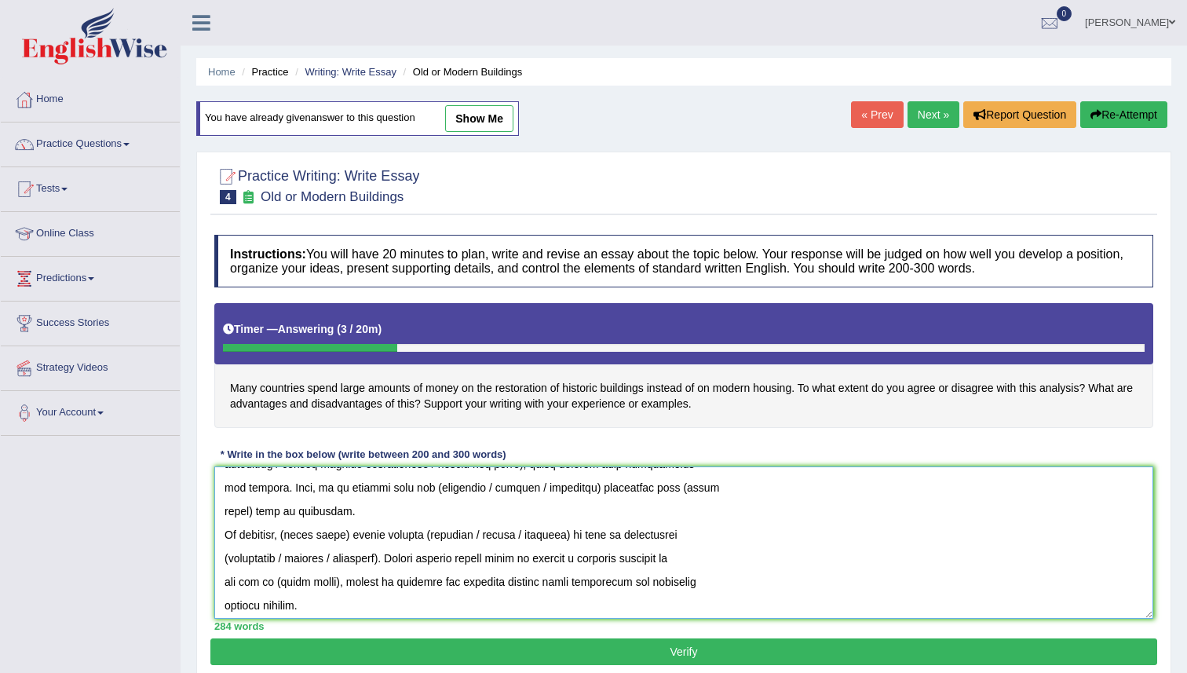
drag, startPoint x: 293, startPoint y: 535, endPoint x: 324, endPoint y: 543, distance: 32.4
click at [324, 543] on textarea at bounding box center [683, 542] width 939 height 152
drag, startPoint x: 288, startPoint y: 535, endPoint x: 354, endPoint y: 546, distance: 66.9
click at [354, 546] on textarea at bounding box center [683, 542] width 939 height 152
click at [394, 539] on textarea at bounding box center [683, 542] width 939 height 152
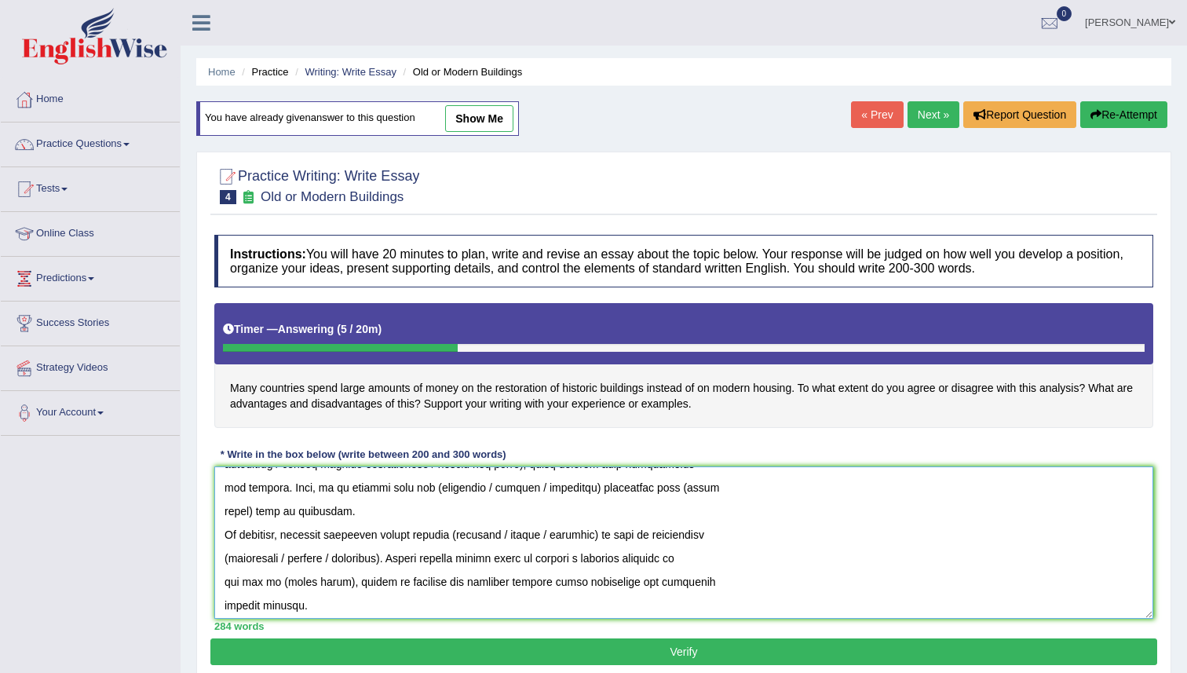
drag, startPoint x: 450, startPoint y: 536, endPoint x: 458, endPoint y: 608, distance: 71.9
click at [450, 537] on textarea at bounding box center [683, 542] width 939 height 152
drag, startPoint x: 489, startPoint y: 536, endPoint x: 589, endPoint y: 537, distance: 99.7
click at [589, 537] on textarea at bounding box center [683, 542] width 939 height 152
drag, startPoint x: 280, startPoint y: 557, endPoint x: 380, endPoint y: 565, distance: 100.0
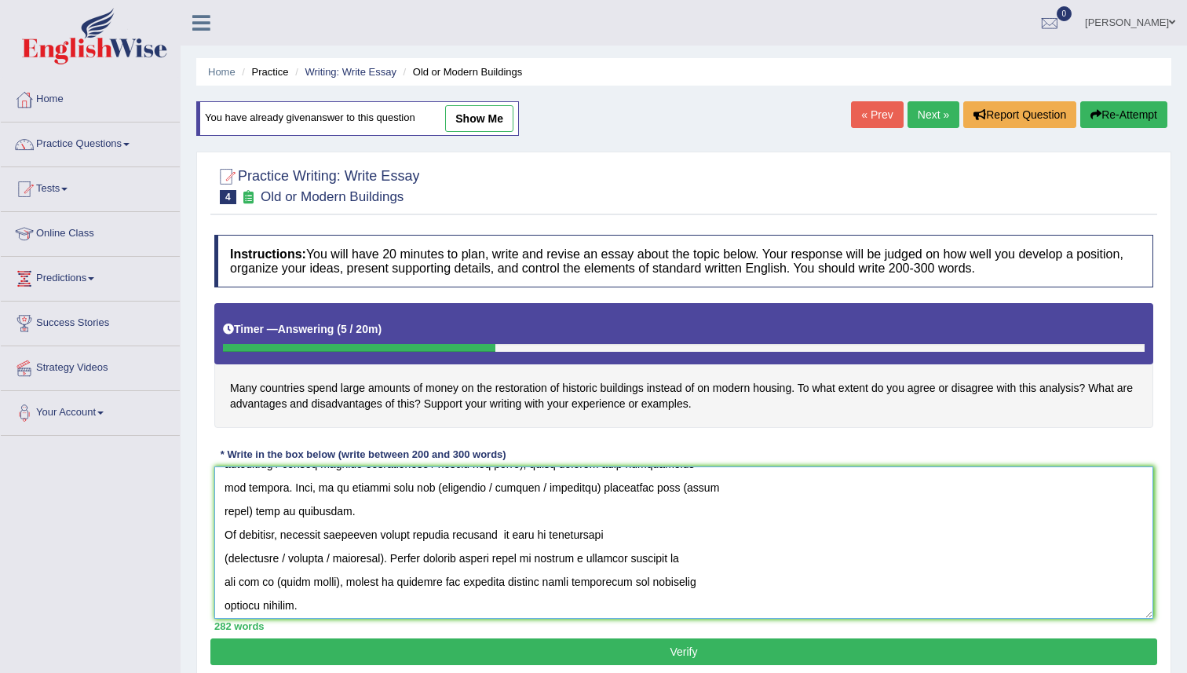
click at [380, 565] on textarea at bounding box center [683, 542] width 939 height 152
drag, startPoint x: 274, startPoint y: 583, endPoint x: 337, endPoint y: 591, distance: 63.4
click at [337, 591] on textarea at bounding box center [683, 542] width 939 height 152
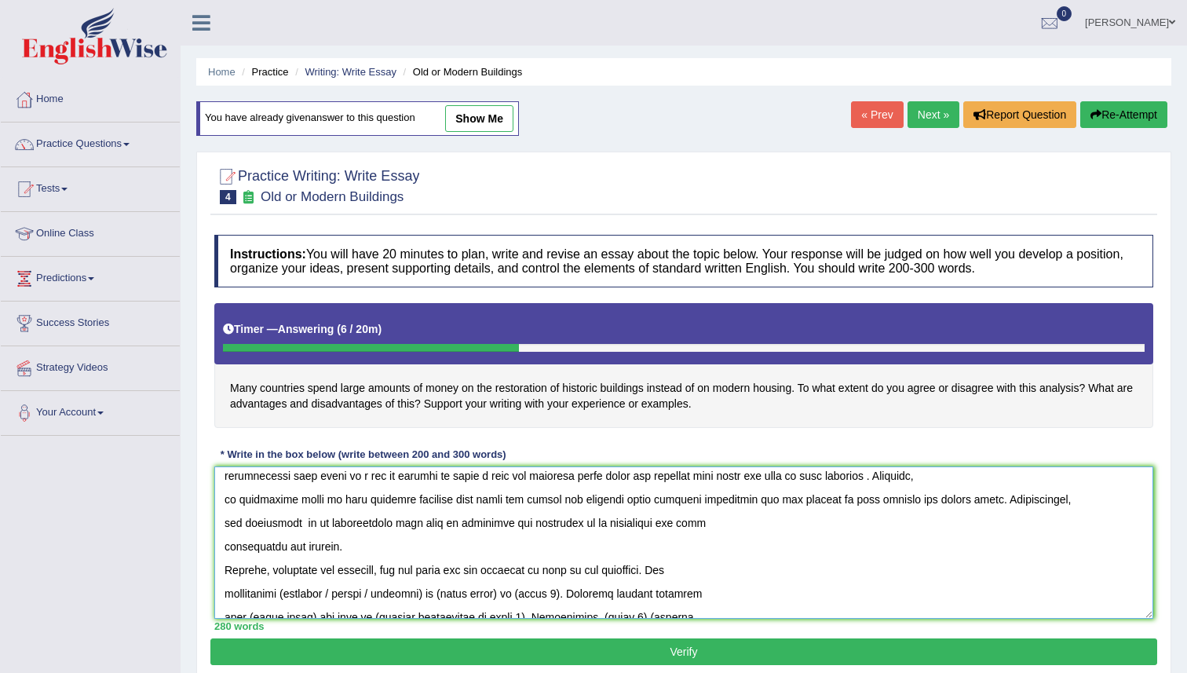
scroll to position [162, 0]
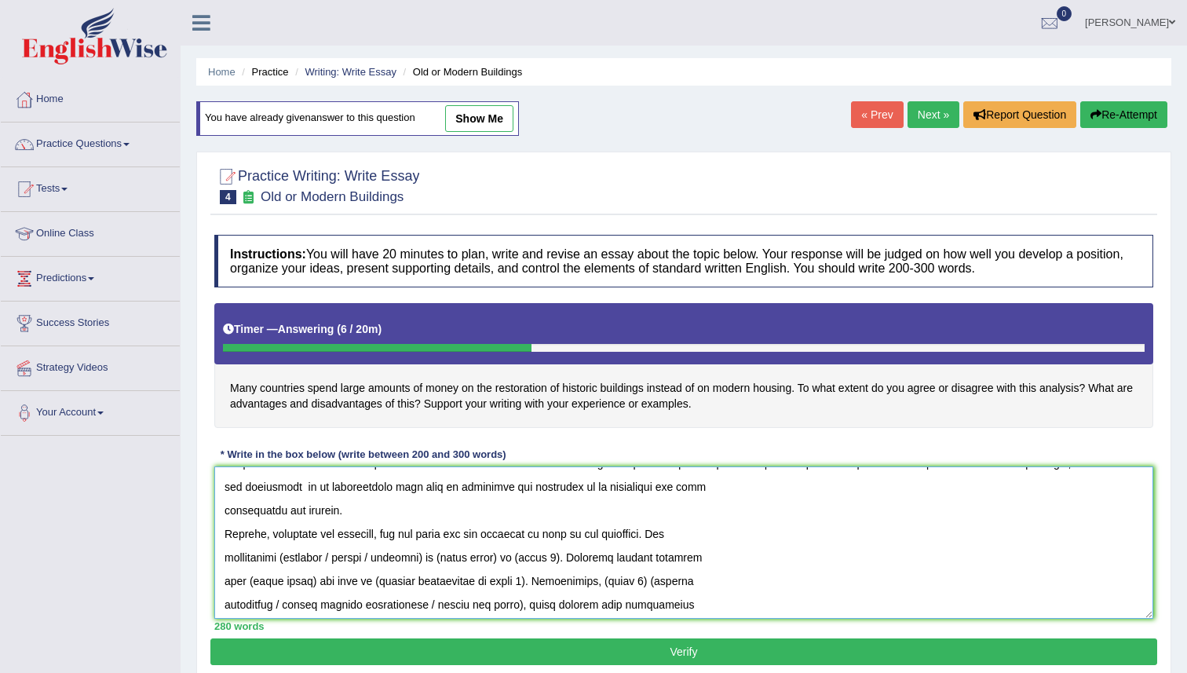
click at [280, 559] on textarea at bounding box center [683, 542] width 939 height 152
click at [417, 556] on textarea at bounding box center [683, 542] width 939 height 152
click at [403, 557] on textarea at bounding box center [683, 542] width 939 height 152
drag, startPoint x: 447, startPoint y: 560, endPoint x: 447, endPoint y: 672, distance: 112.3
click at [447, 563] on textarea at bounding box center [683, 542] width 939 height 152
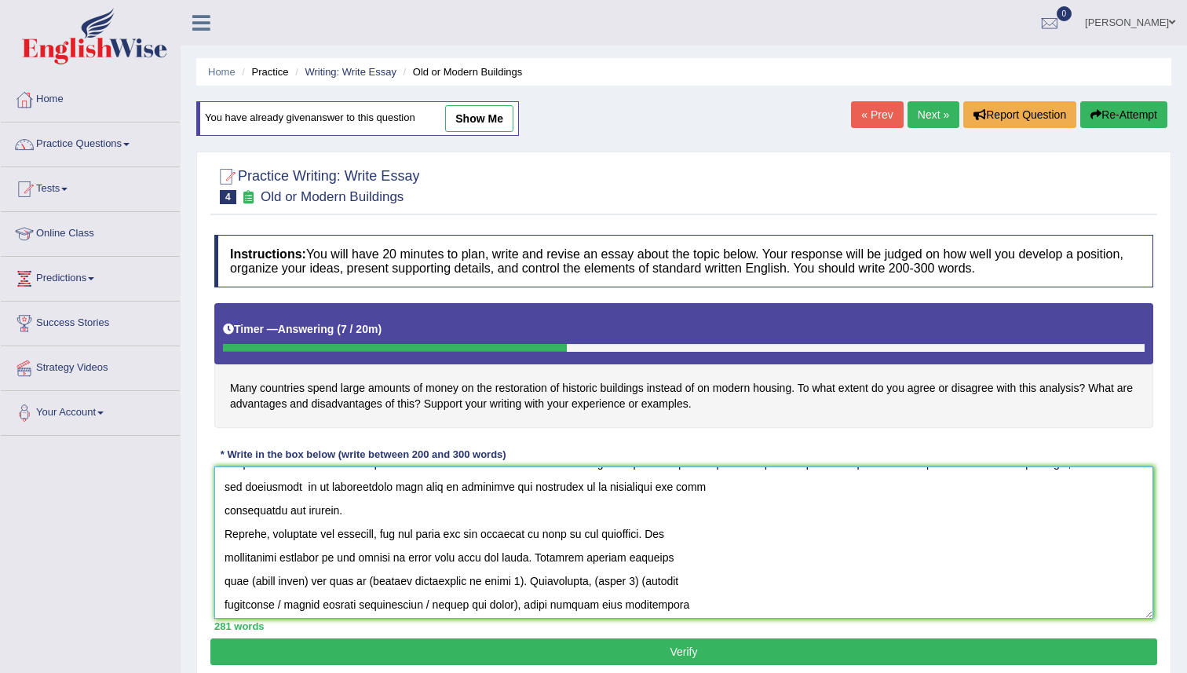
drag, startPoint x: 247, startPoint y: 580, endPoint x: 309, endPoint y: 584, distance: 62.1
click at [309, 584] on textarea at bounding box center [683, 542] width 939 height 152
drag, startPoint x: 398, startPoint y: 581, endPoint x: 545, endPoint y: 586, distance: 146.9
click at [545, 586] on textarea at bounding box center [683, 542] width 939 height 152
drag, startPoint x: 562, startPoint y: 584, endPoint x: 604, endPoint y: 588, distance: 42.6
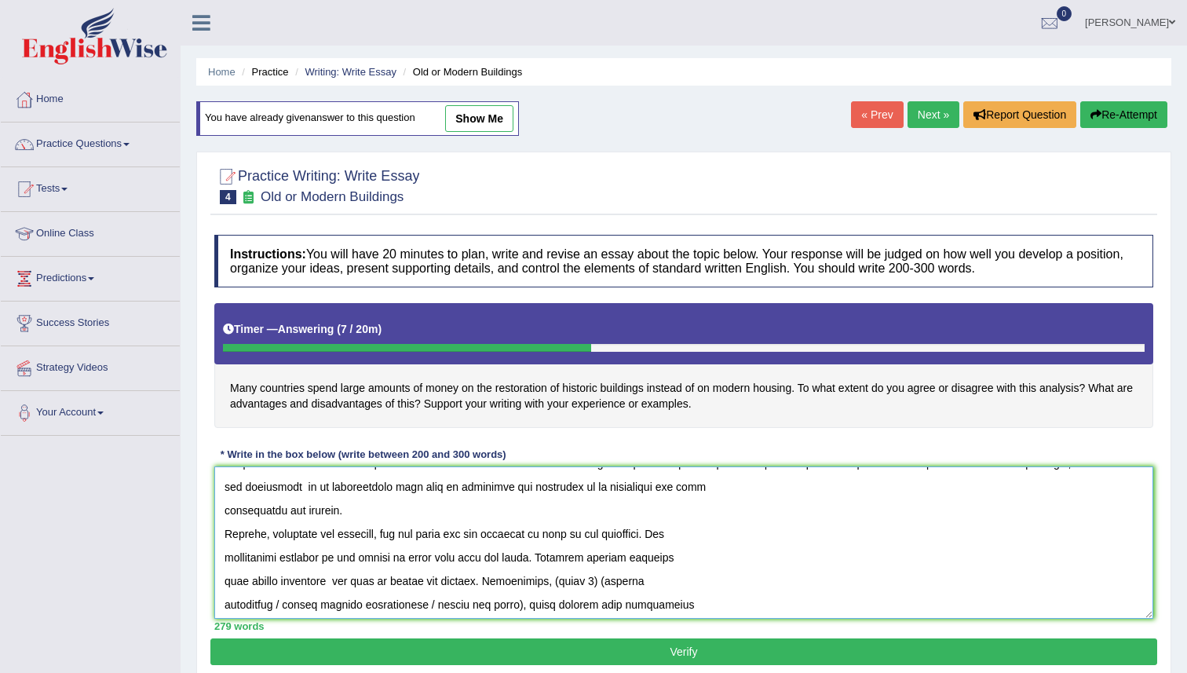
click at [604, 588] on textarea at bounding box center [683, 542] width 939 height 152
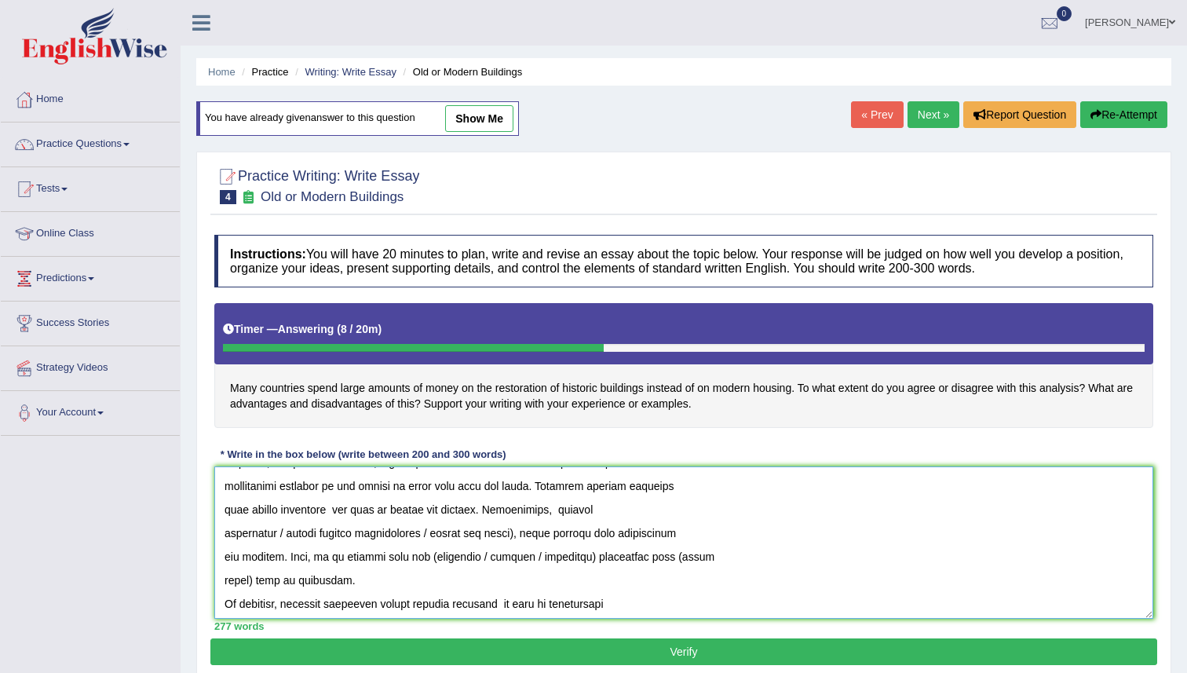
scroll to position [232, 0]
drag, startPoint x: 279, startPoint y: 535, endPoint x: 521, endPoint y: 535, distance: 242.6
click at [521, 535] on textarea at bounding box center [683, 542] width 939 height 152
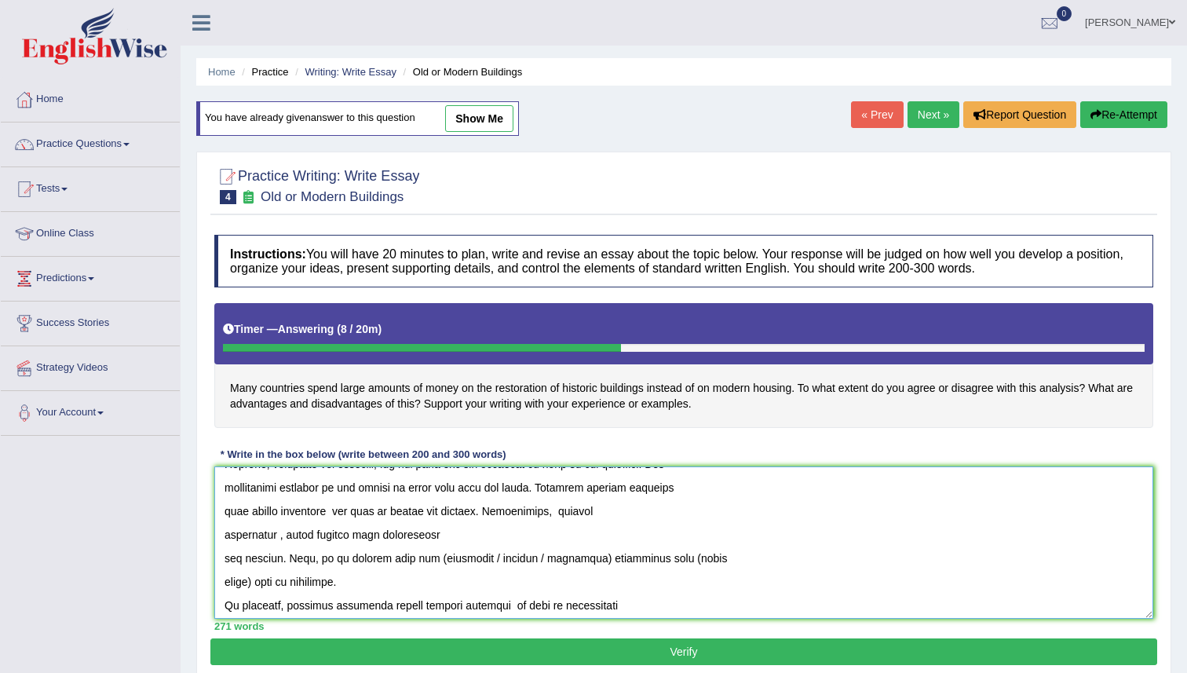
click at [565, 515] on textarea at bounding box center [683, 542] width 939 height 152
drag, startPoint x: 477, startPoint y: 560, endPoint x: 572, endPoint y: 567, distance: 95.3
click at [572, 567] on textarea at bounding box center [683, 542] width 939 height 152
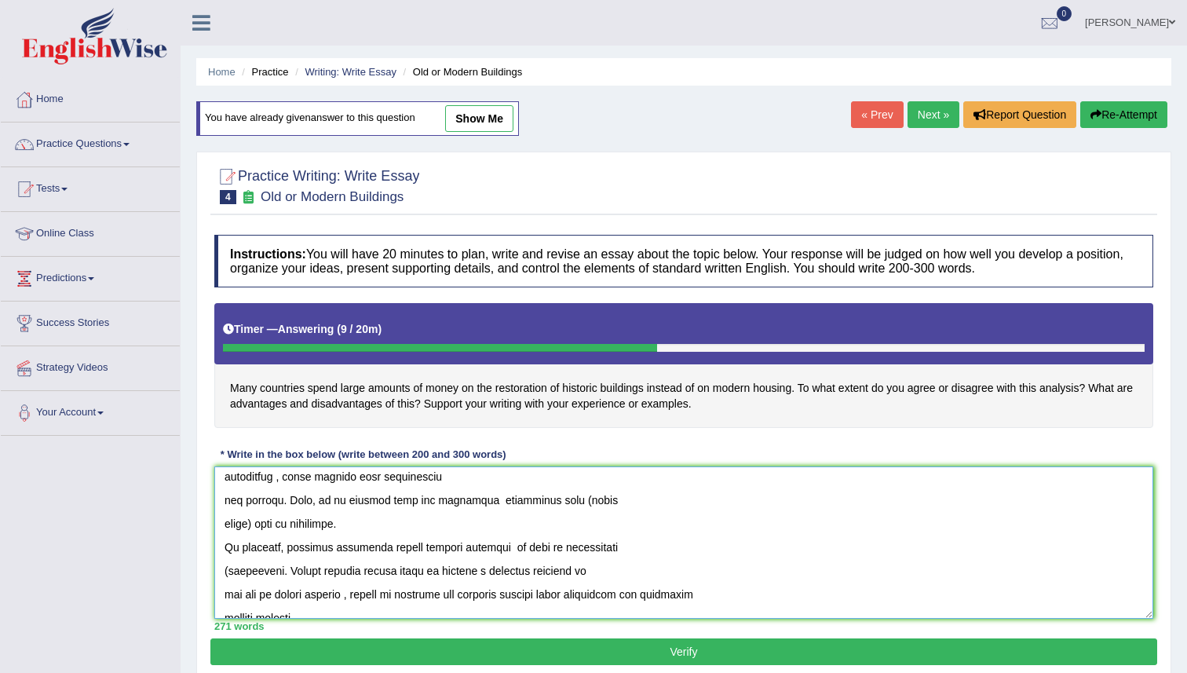
scroll to position [306, 0]
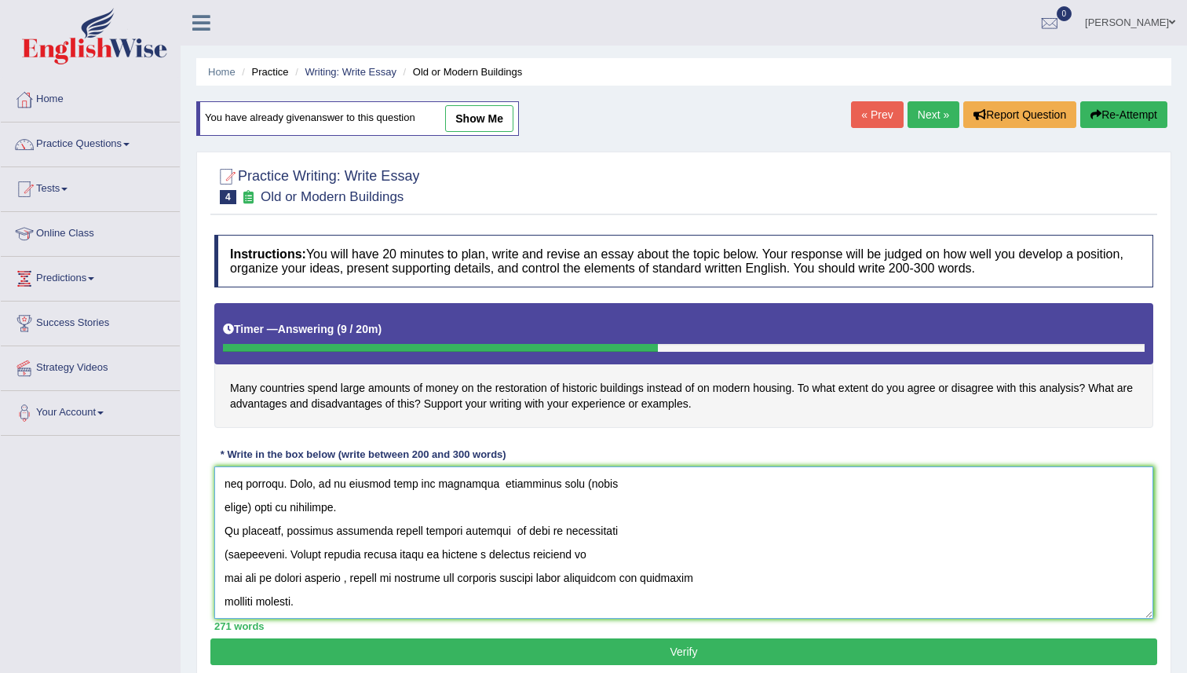
drag, startPoint x: 554, startPoint y: 555, endPoint x: 253, endPoint y: 510, distance: 304.8
click at [253, 510] on textarea at bounding box center [683, 542] width 939 height 152
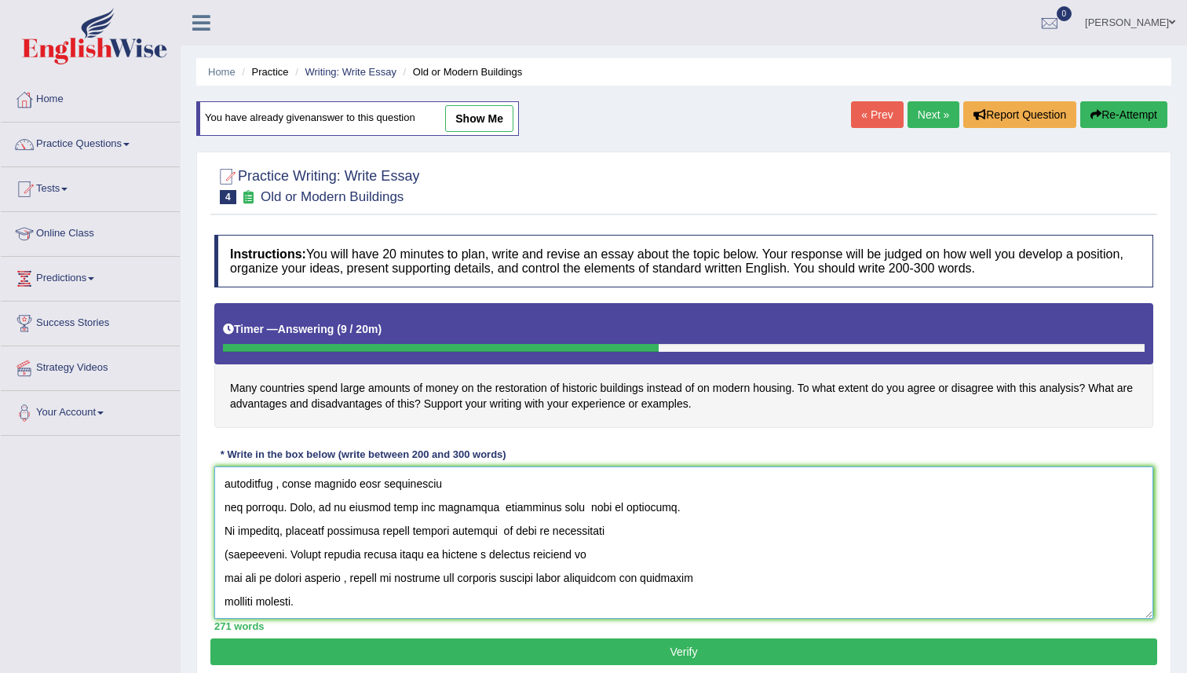
scroll to position [283, 0]
click at [227, 554] on textarea at bounding box center [683, 542] width 939 height 152
type textarea "The increasing influence of spending money on buildings on our lives has ignite…"
click at [609, 645] on button "Verify" at bounding box center [683, 651] width 947 height 27
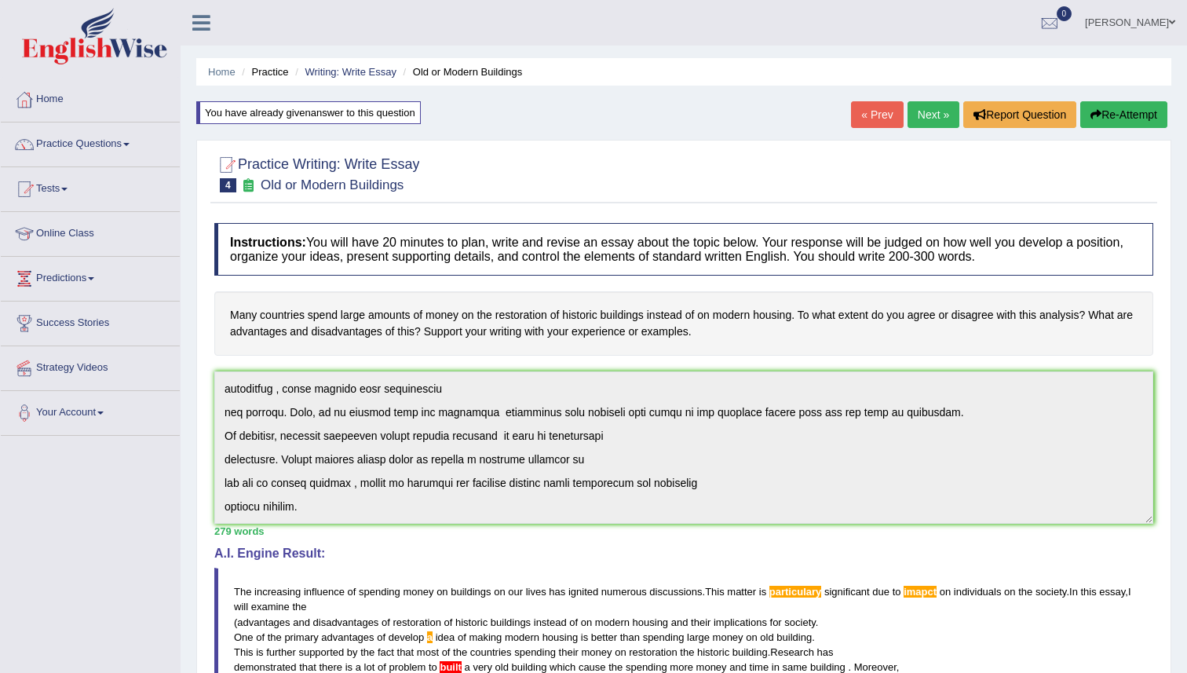
click at [408, 623] on div "Instructions: You will have 20 minutes to plan, write and revise an essay about…" at bounding box center [683, 618] width 947 height 806
click at [1099, 115] on button "Re-Attempt" at bounding box center [1123, 114] width 87 height 27
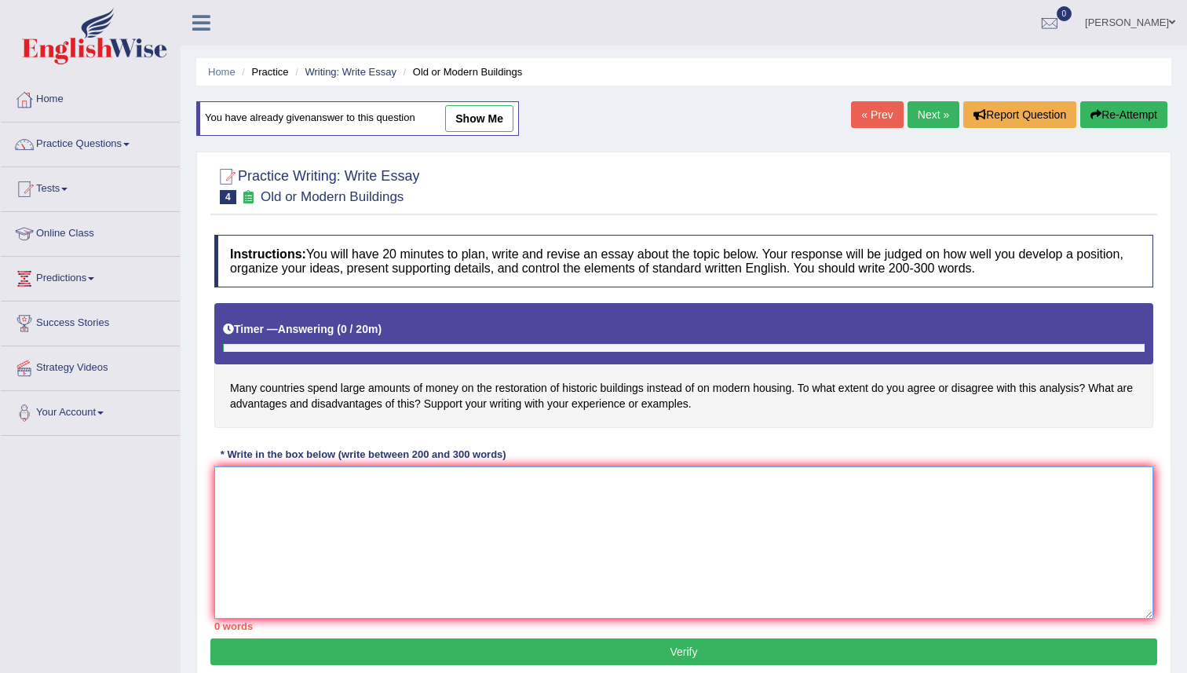
click at [460, 521] on textarea at bounding box center [683, 542] width 939 height 152
paste textarea "The increasing influence of spending money on buildings on our lives has ignite…"
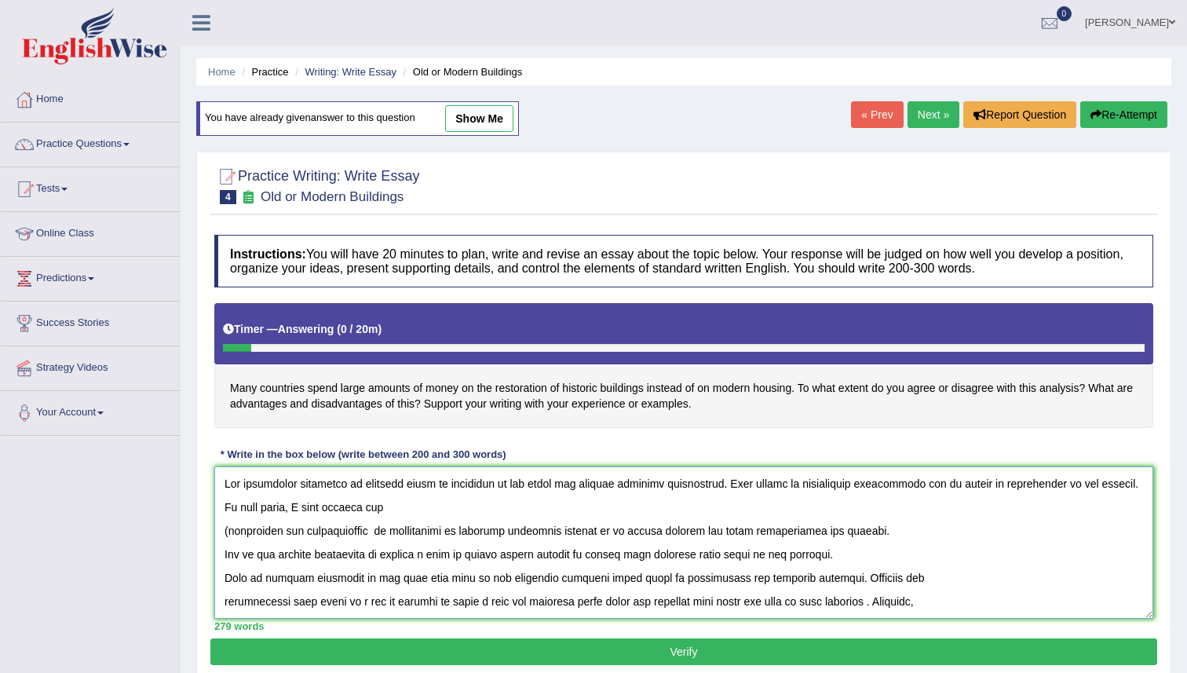
click at [853, 484] on textarea at bounding box center [683, 542] width 939 height 152
click at [1017, 484] on textarea at bounding box center [683, 542] width 939 height 152
drag, startPoint x: 1044, startPoint y: 484, endPoint x: 451, endPoint y: 514, distance: 593.5
click at [451, 515] on textarea at bounding box center [683, 542] width 939 height 152
drag, startPoint x: 383, startPoint y: 520, endPoint x: 242, endPoint y: 514, distance: 141.4
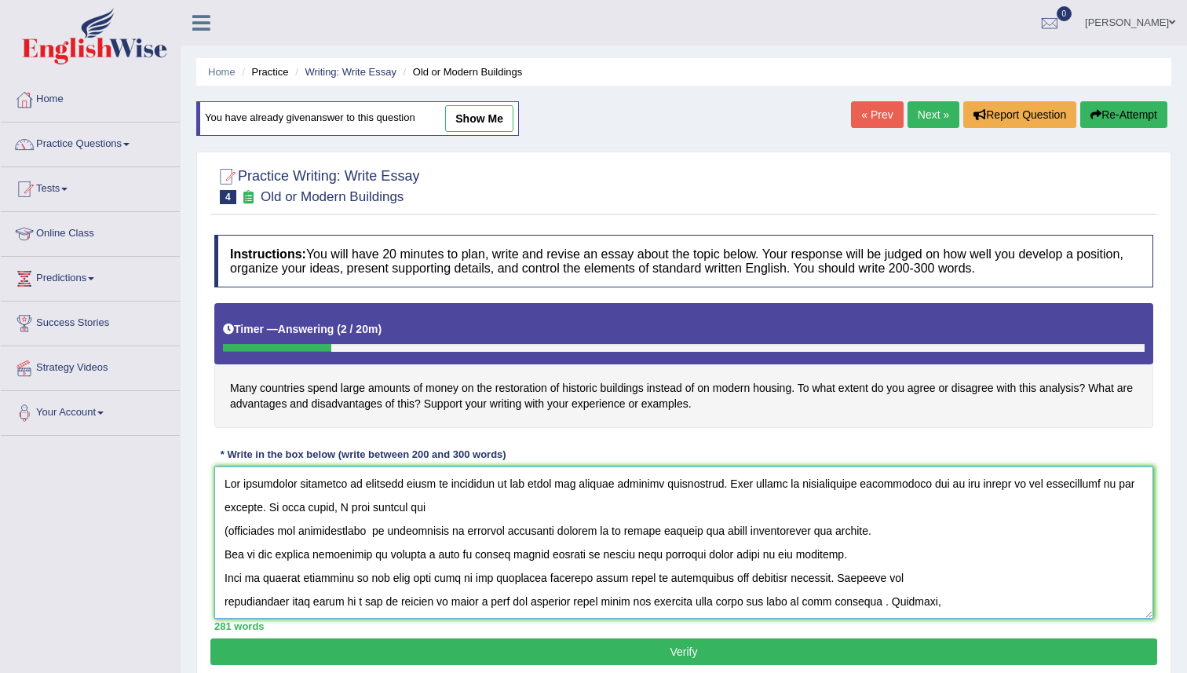
click at [242, 514] on textarea at bounding box center [683, 542] width 939 height 152
drag, startPoint x: 1017, startPoint y: 484, endPoint x: 1181, endPoint y: 484, distance: 164.1
click at [1181, 484] on div "Home Practice Writing: Write Essay Old or Modern Buildings You have already giv…" at bounding box center [684, 392] width 1006 height 785
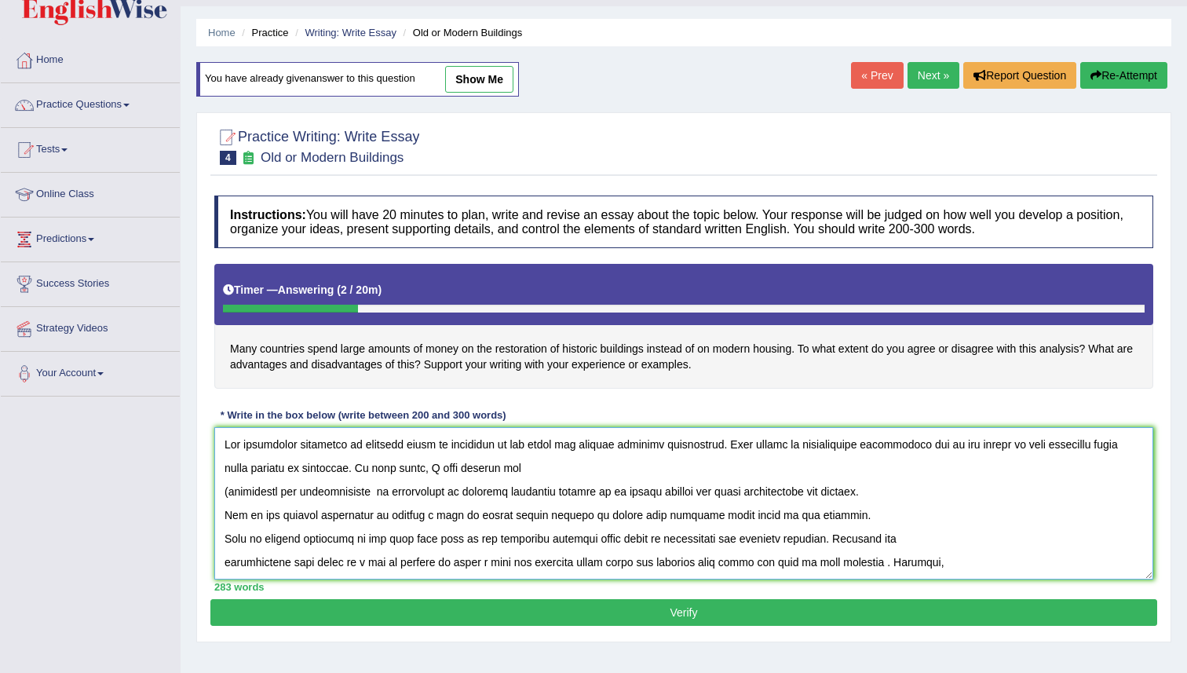
scroll to position [43, 0]
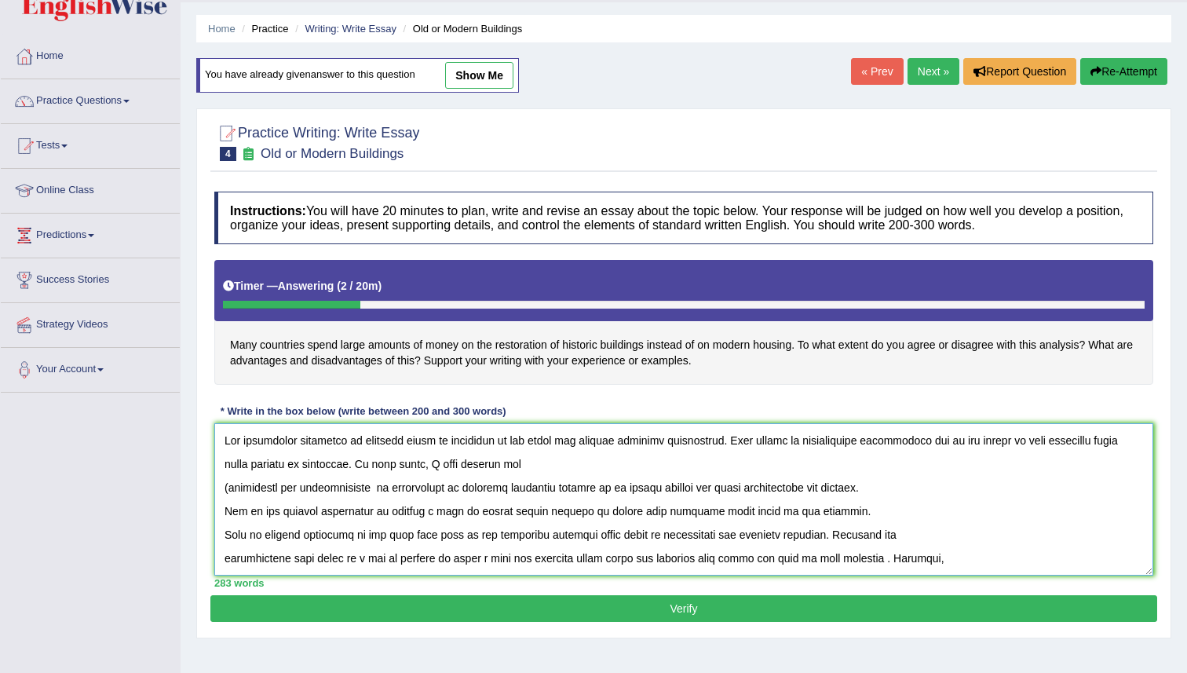
click at [440, 513] on textarea at bounding box center [683, 499] width 939 height 152
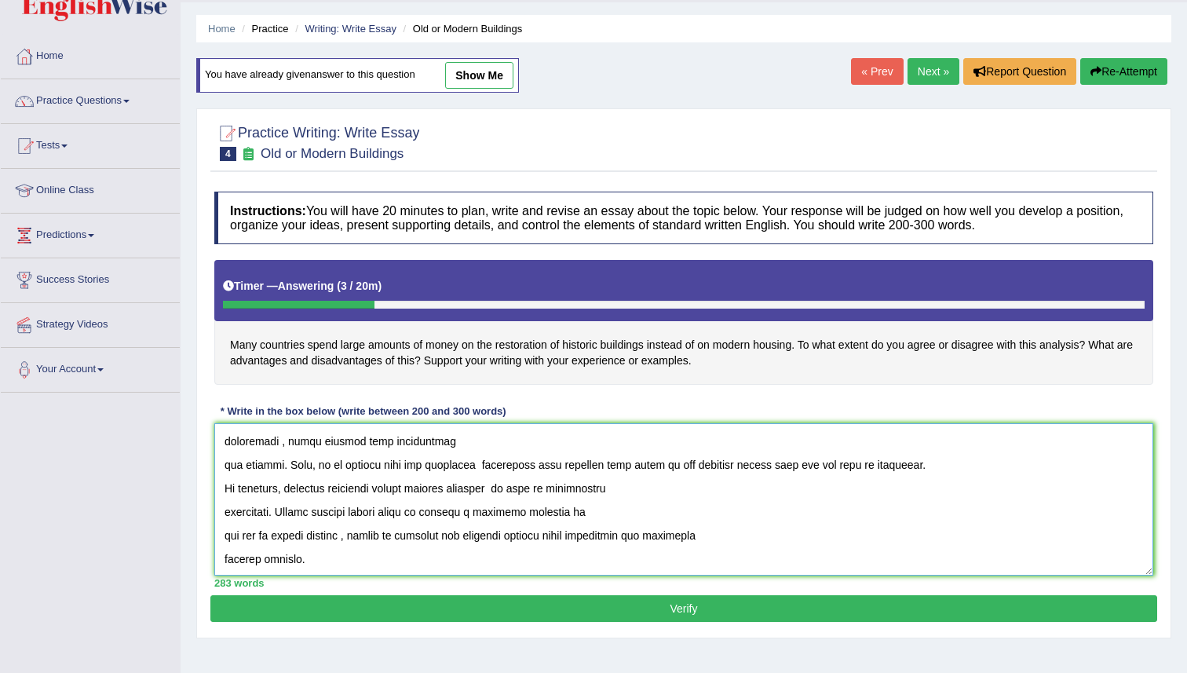
scroll to position [283, 0]
type textarea "The increasing influence of spending money on buildings on our lives has ignite…"
click at [652, 610] on button "Verify" at bounding box center [683, 608] width 947 height 27
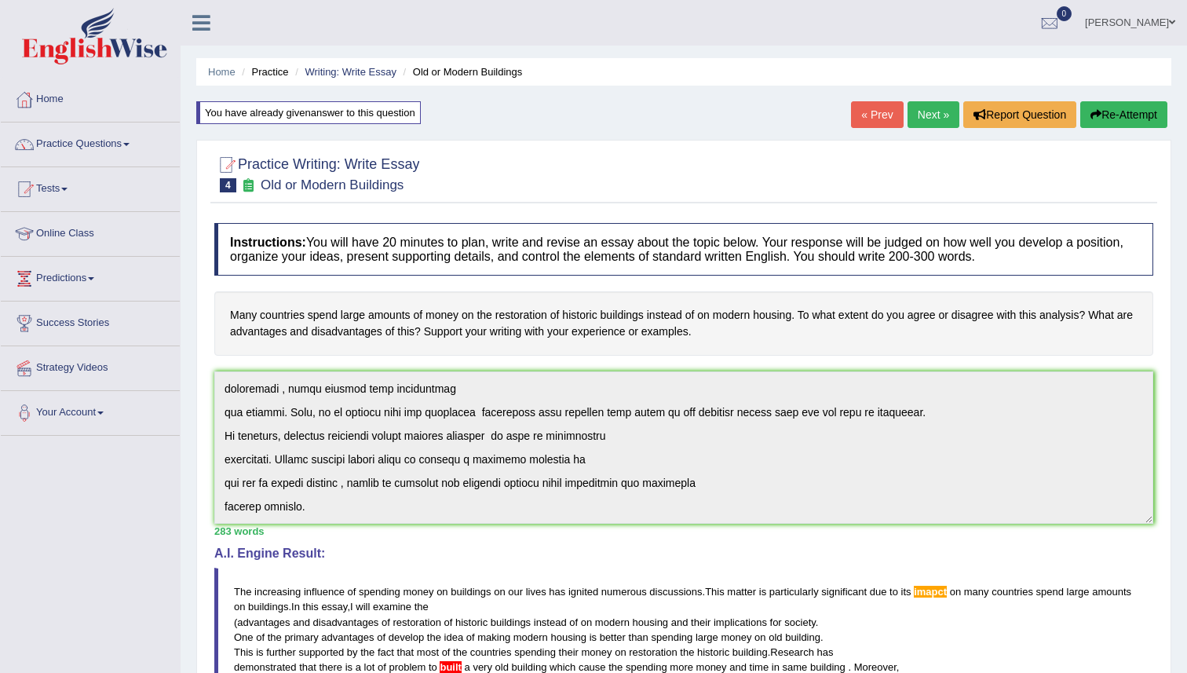
click at [363, 598] on div "Instructions: You will have 20 minutes to plan, write and revise an essay about…" at bounding box center [683, 618] width 947 height 806
click at [1115, 109] on button "Re-Attempt" at bounding box center [1123, 114] width 87 height 27
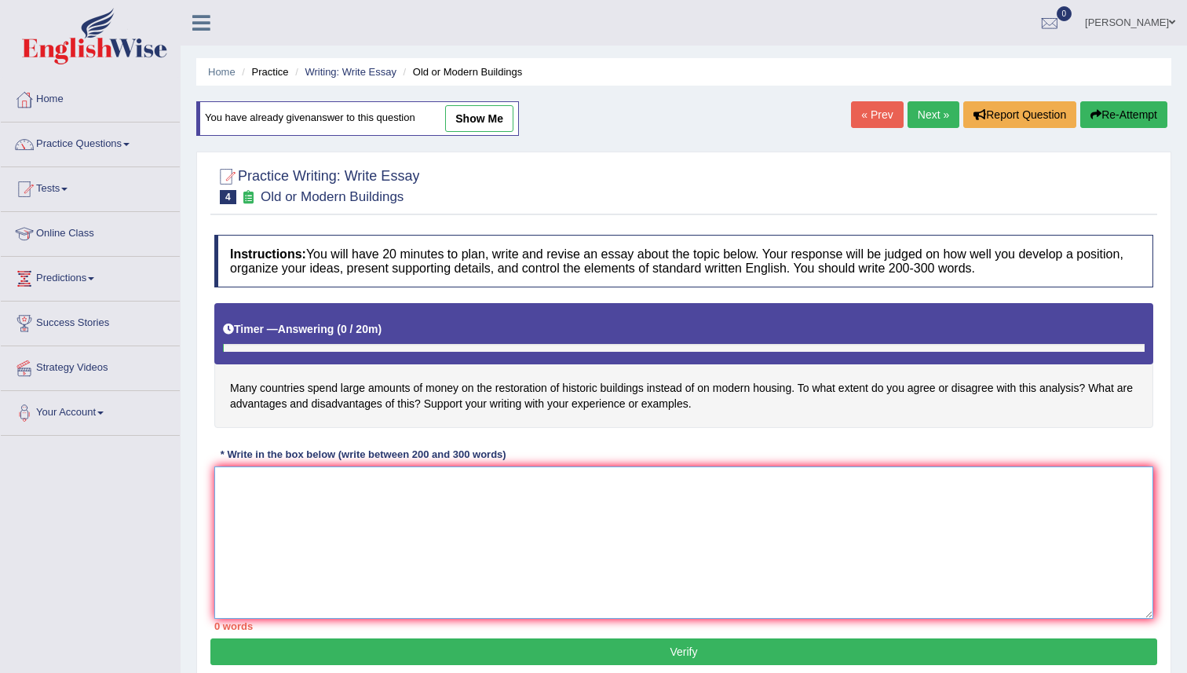
click at [335, 491] on textarea at bounding box center [683, 542] width 939 height 152
paste textarea "The increasing influence of spending money on buildings on our lives has ignite…"
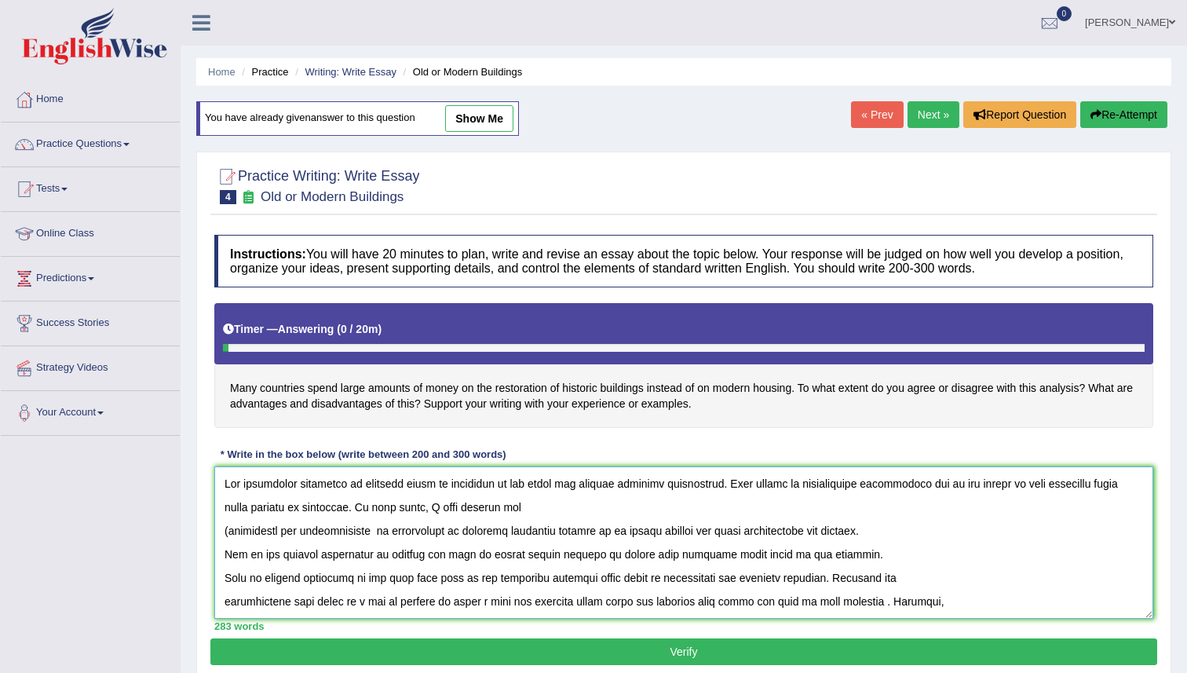
click at [1000, 487] on textarea at bounding box center [683, 542] width 939 height 152
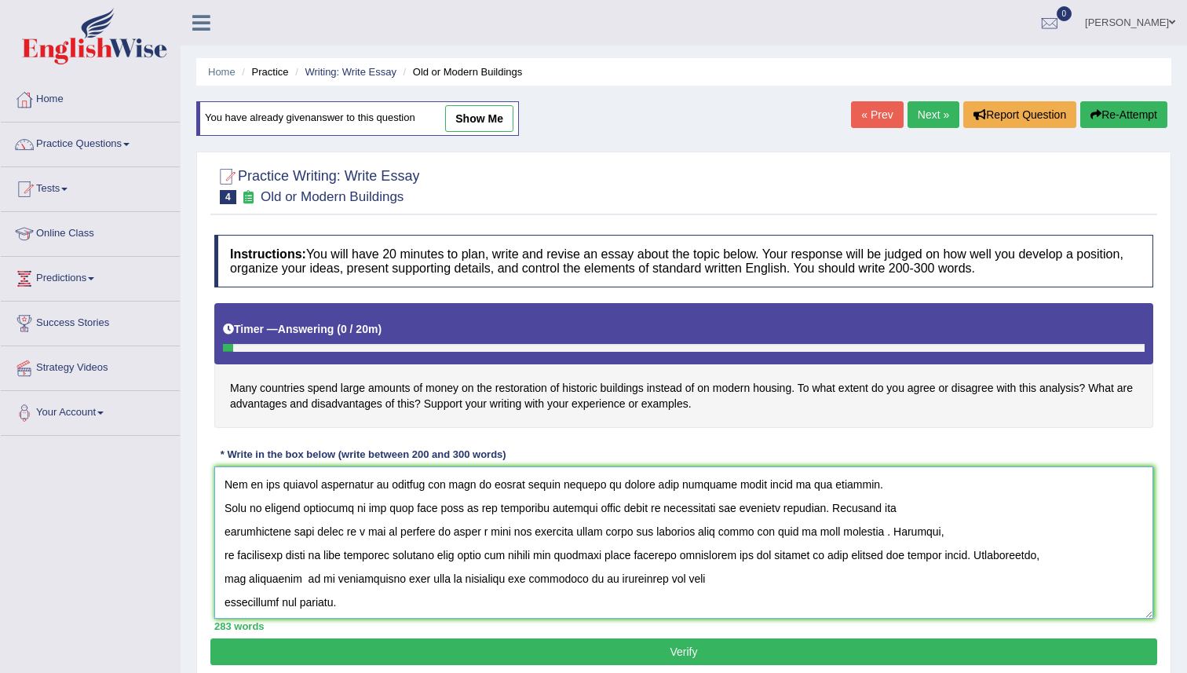
scroll to position [72, 0]
click at [470, 530] on textarea at bounding box center [683, 542] width 939 height 152
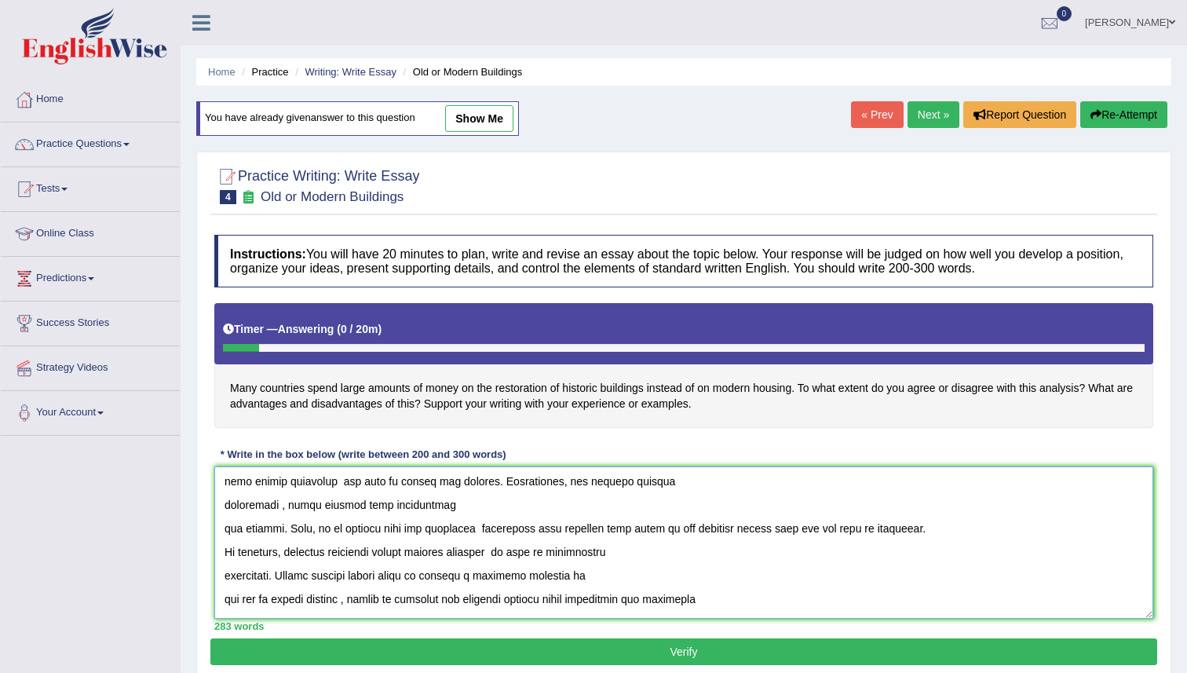
scroll to position [283, 0]
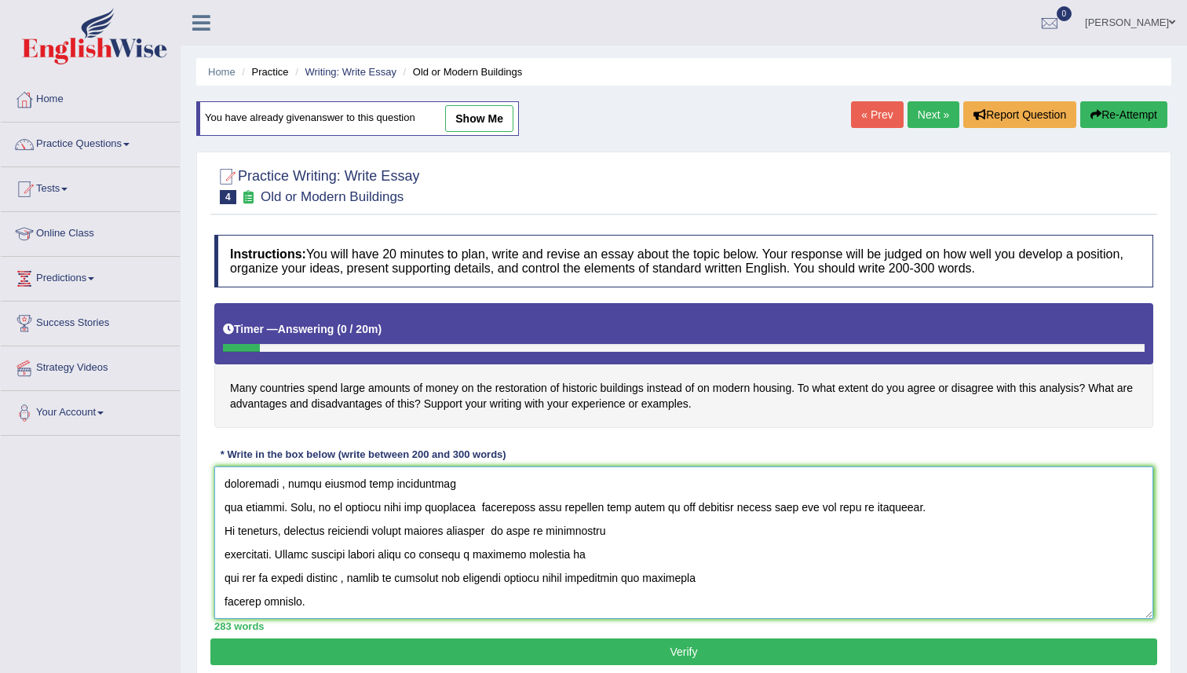
type textarea "The increasing influence of spending money on buildings on our lives has ignite…"
click at [667, 656] on button "Verify" at bounding box center [683, 651] width 947 height 27
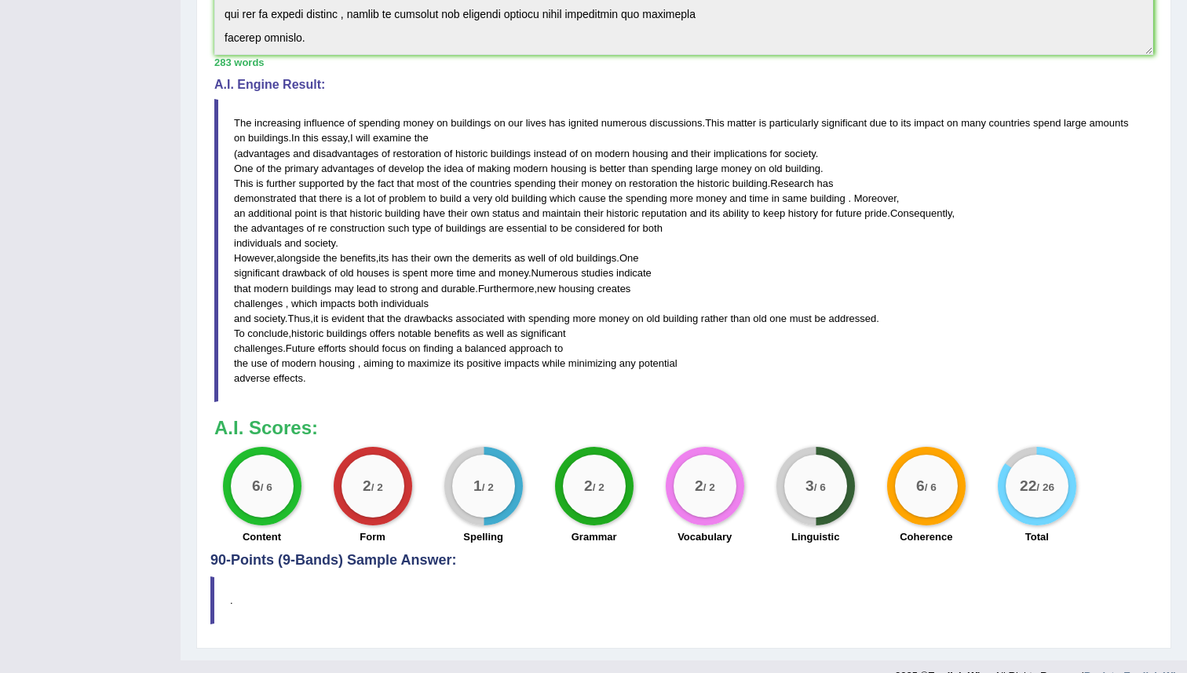
scroll to position [474, 0]
